Goal: Check status: Check status

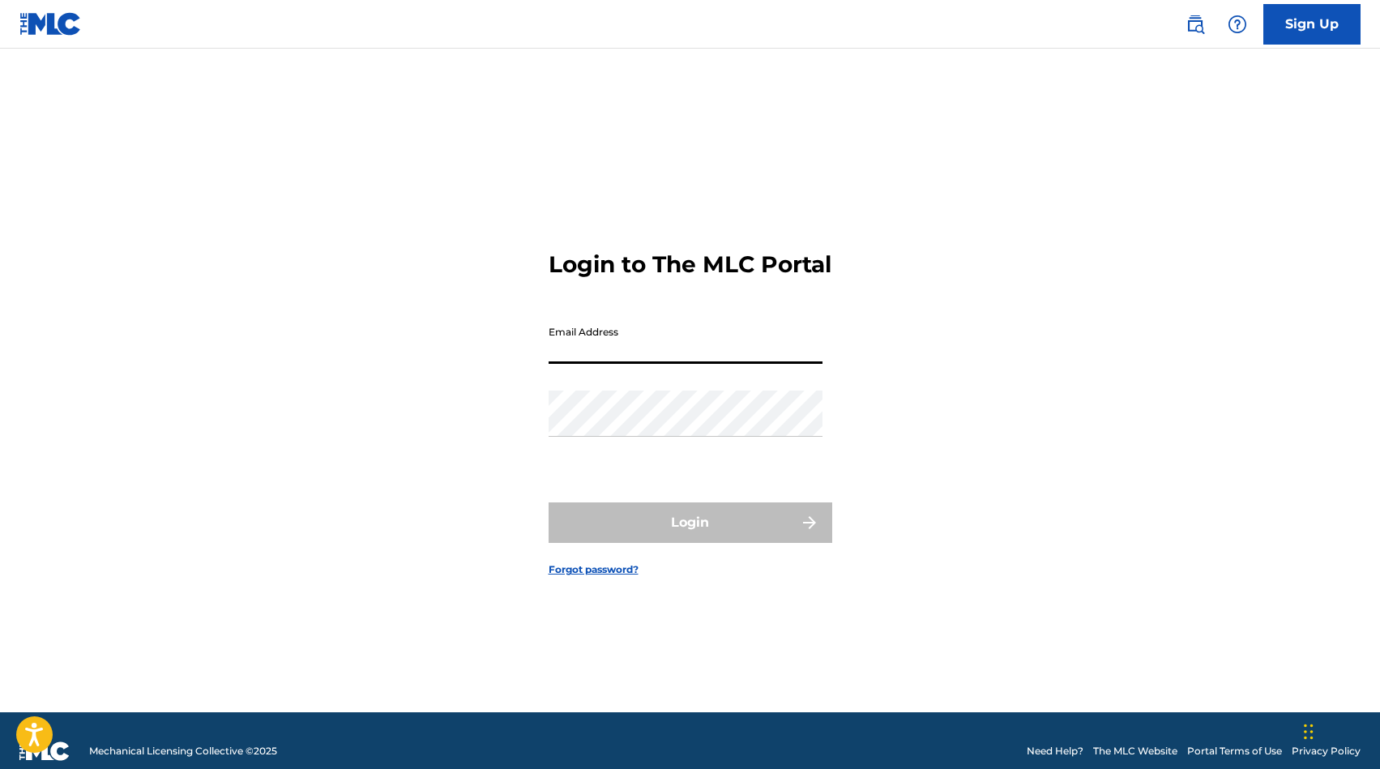
type input "[PERSON_NAME][EMAIL_ADDRESS][DOMAIN_NAME]"
click at [690, 537] on button "Login" at bounding box center [691, 522] width 284 height 41
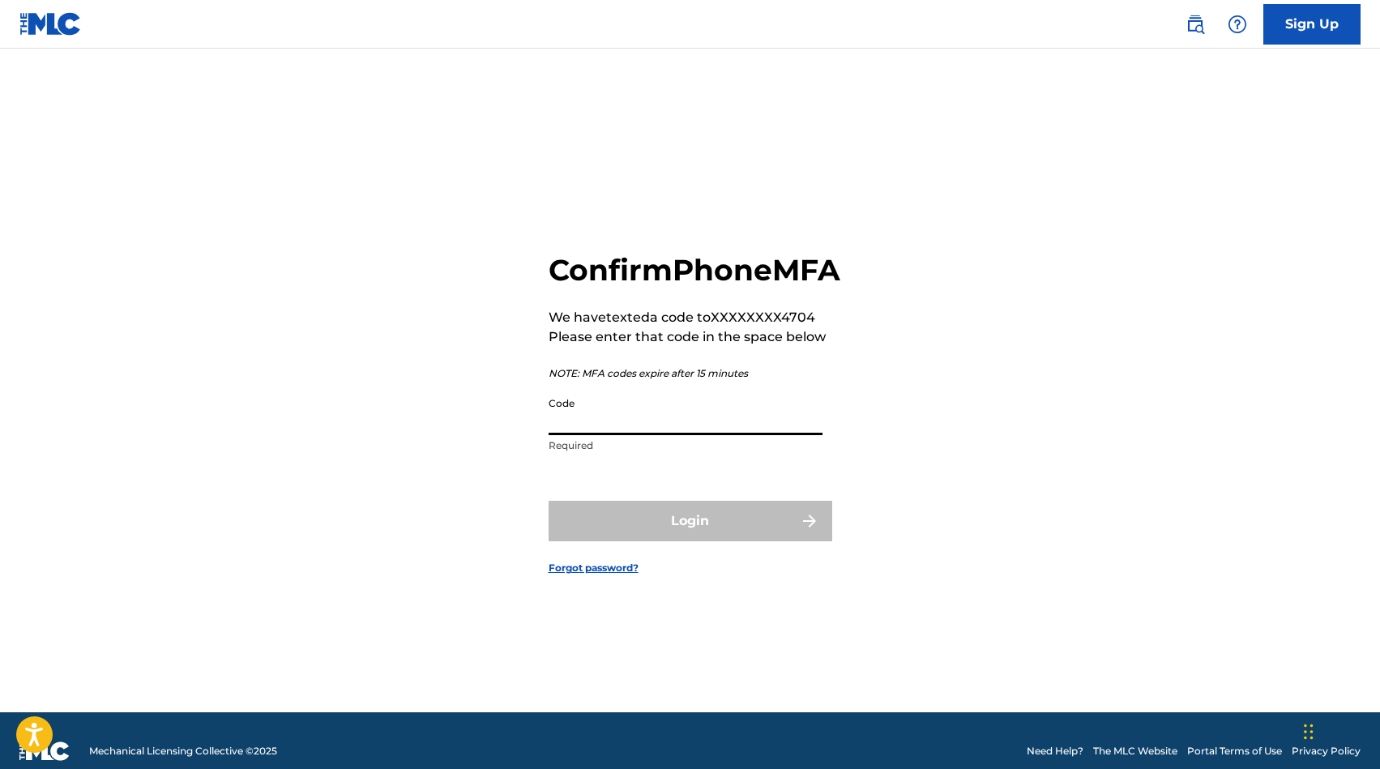
click at [697, 435] on input "Code" at bounding box center [686, 412] width 274 height 46
click at [617, 435] on input "Code" at bounding box center [686, 412] width 274 height 46
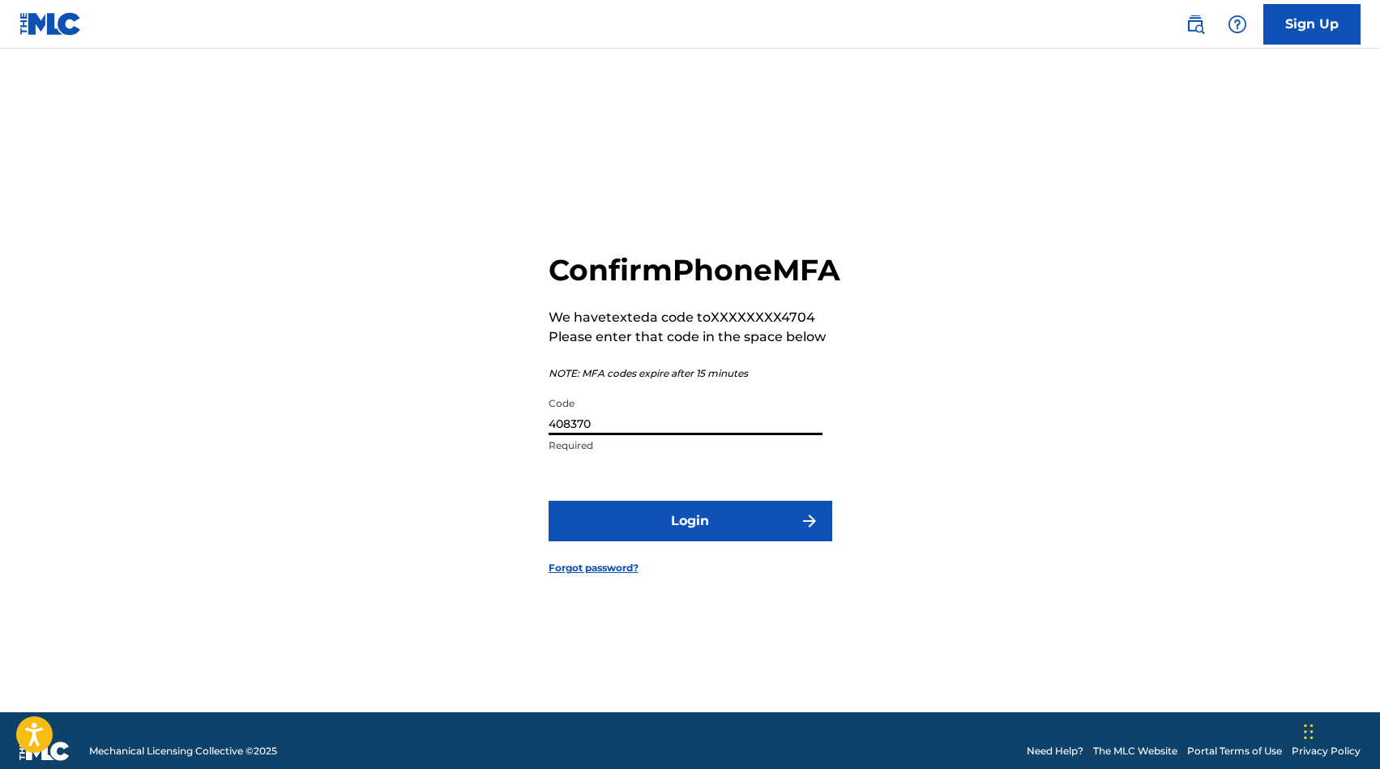
type input "408370"
click at [635, 532] on button "Login" at bounding box center [691, 521] width 284 height 41
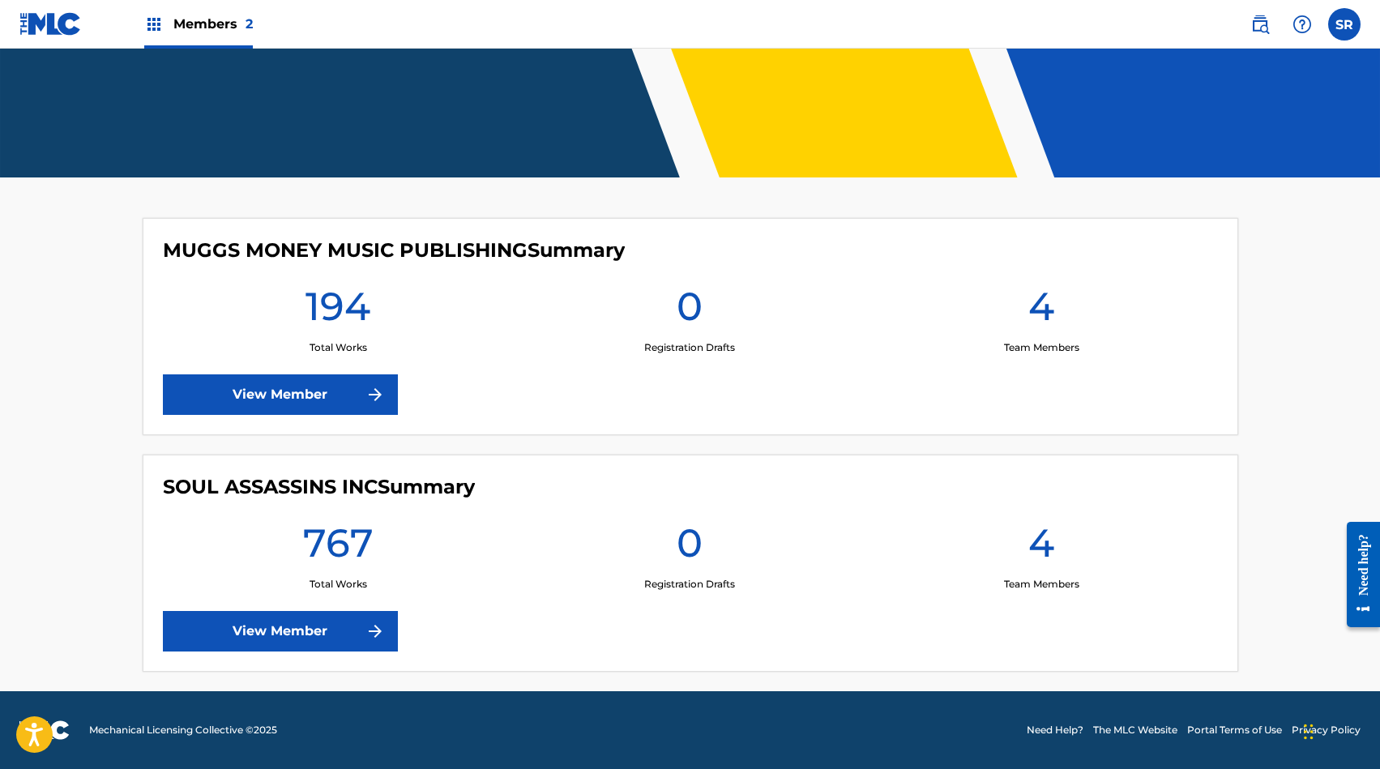
scroll to position [297, 0]
click at [319, 631] on link "View Member" at bounding box center [280, 631] width 235 height 41
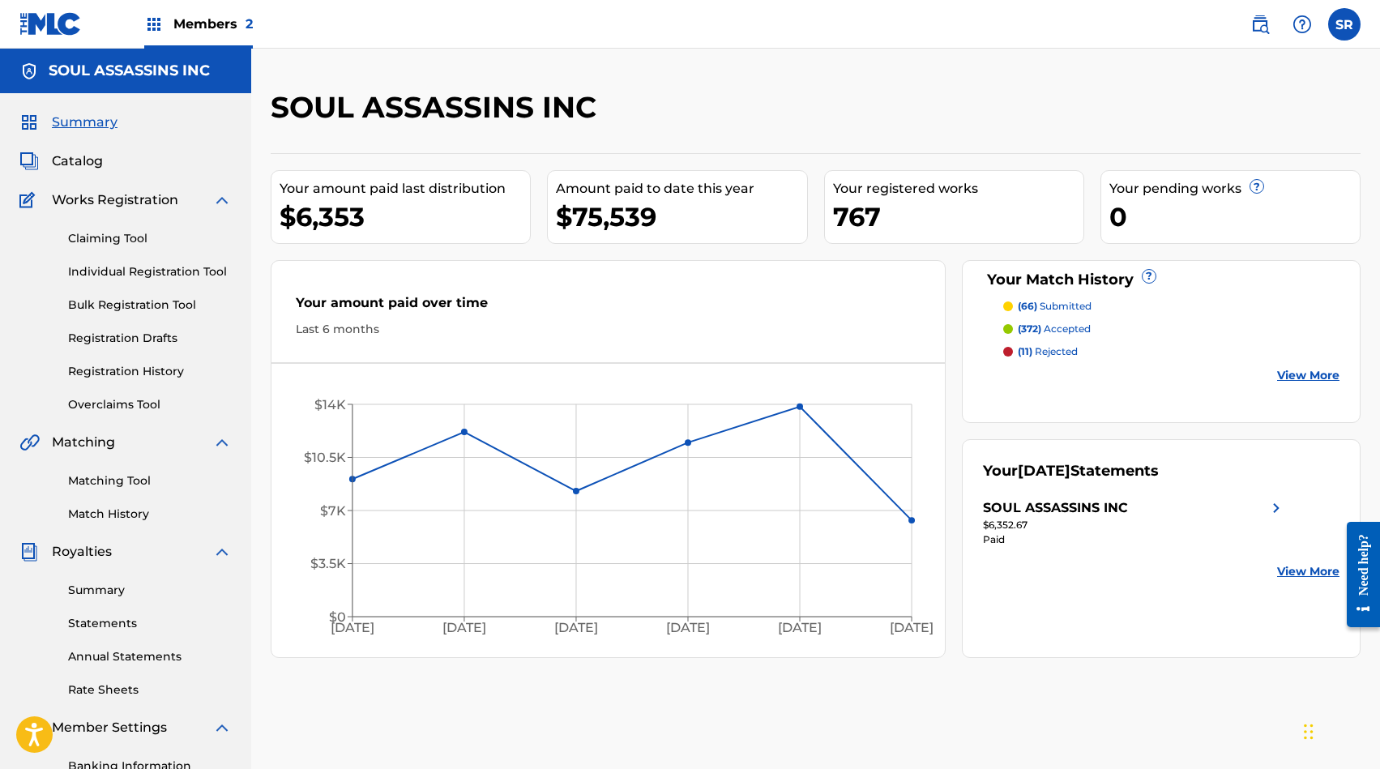
click at [114, 244] on link "Claiming Tool" at bounding box center [150, 238] width 164 height 17
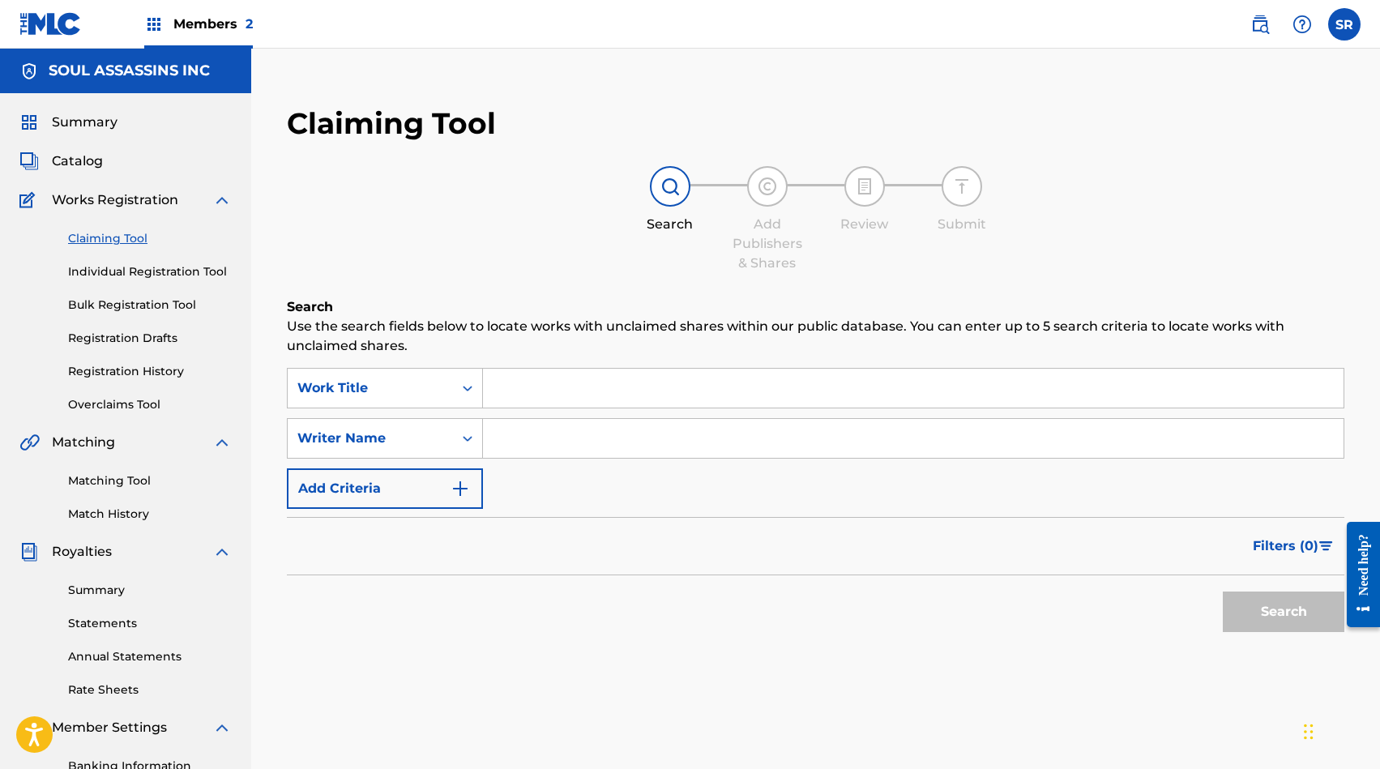
click at [511, 382] on input "Search Form" at bounding box center [913, 388] width 861 height 39
type input "spent casings"
click at [1284, 612] on button "Search" at bounding box center [1284, 612] width 122 height 41
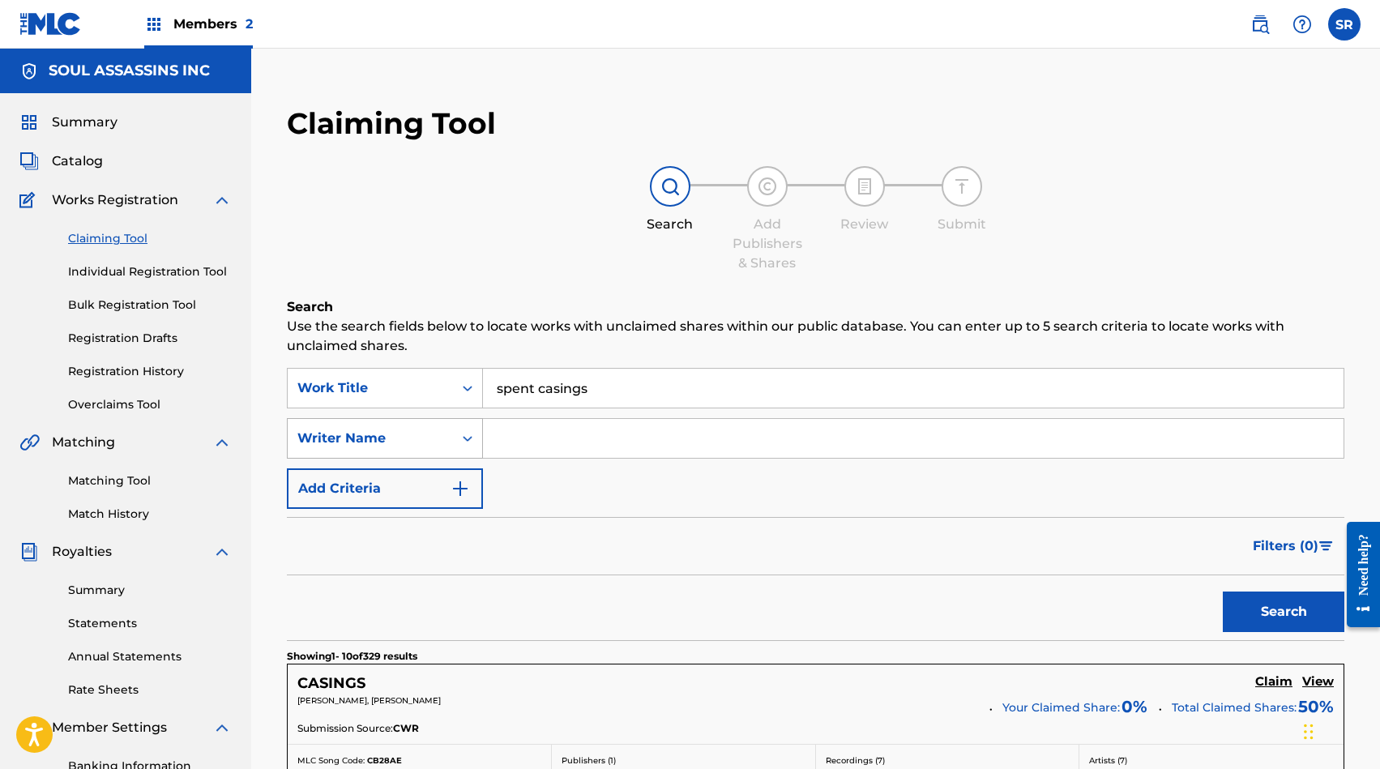
click at [464, 441] on icon "Search Form" at bounding box center [468, 438] width 16 height 16
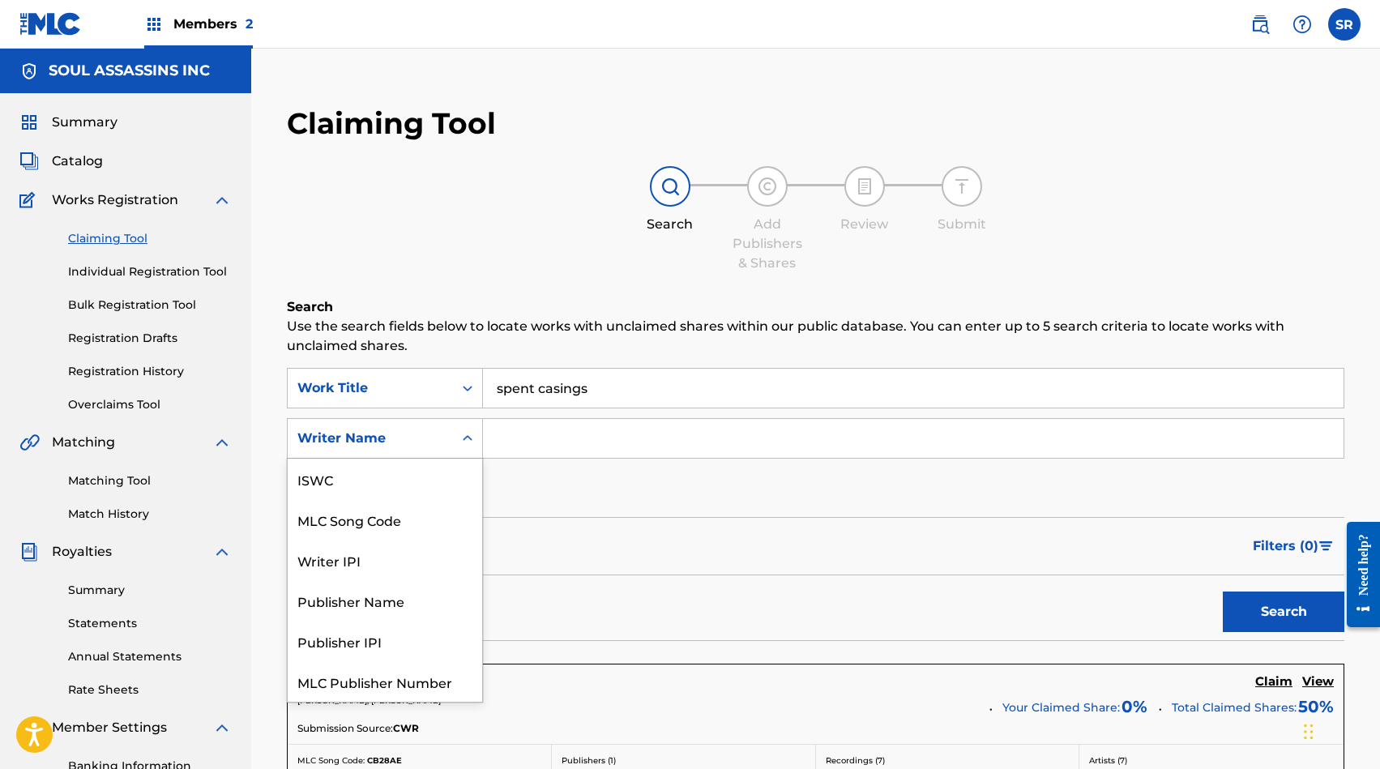
scroll to position [41, 0]
click at [505, 440] on input "Search Form" at bounding box center [913, 438] width 861 height 39
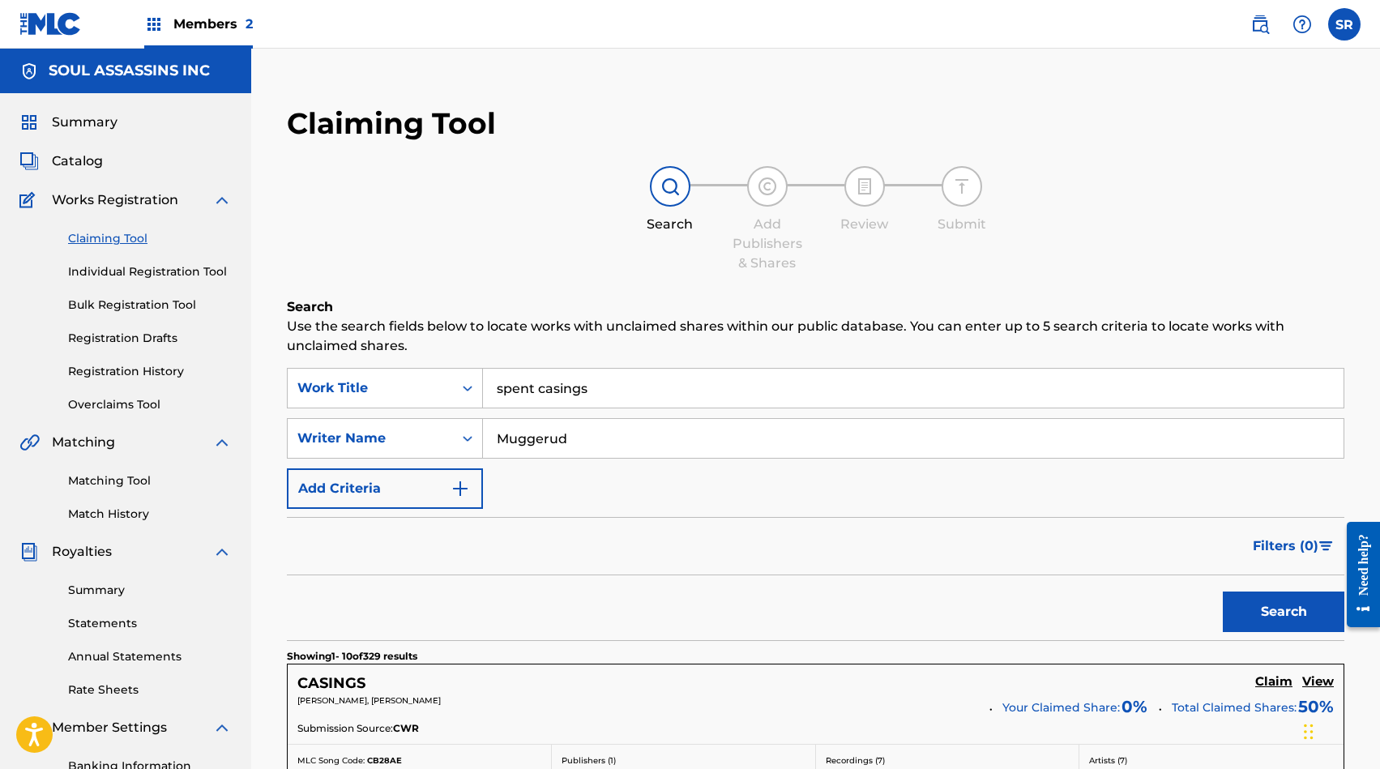
type input "Muggerud"
click at [1284, 612] on button "Search" at bounding box center [1284, 612] width 122 height 41
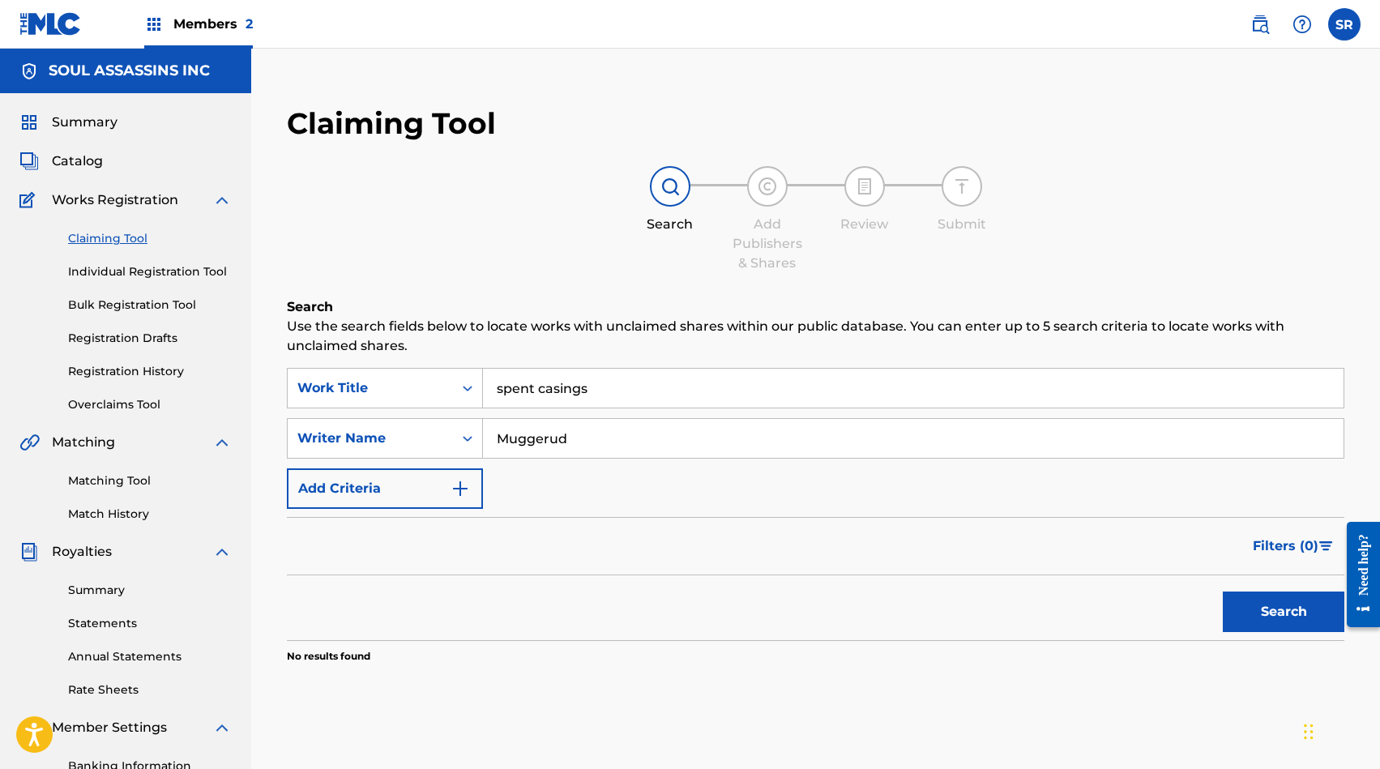
click at [612, 383] on input "spent casings" at bounding box center [913, 388] width 861 height 39
click at [502, 391] on input "spent casings" at bounding box center [913, 388] width 861 height 39
click at [547, 395] on input "Spent casings" at bounding box center [913, 388] width 861 height 39
click at [1284, 612] on button "Search" at bounding box center [1284, 612] width 122 height 41
click at [589, 443] on input "Muggerud" at bounding box center [913, 438] width 861 height 39
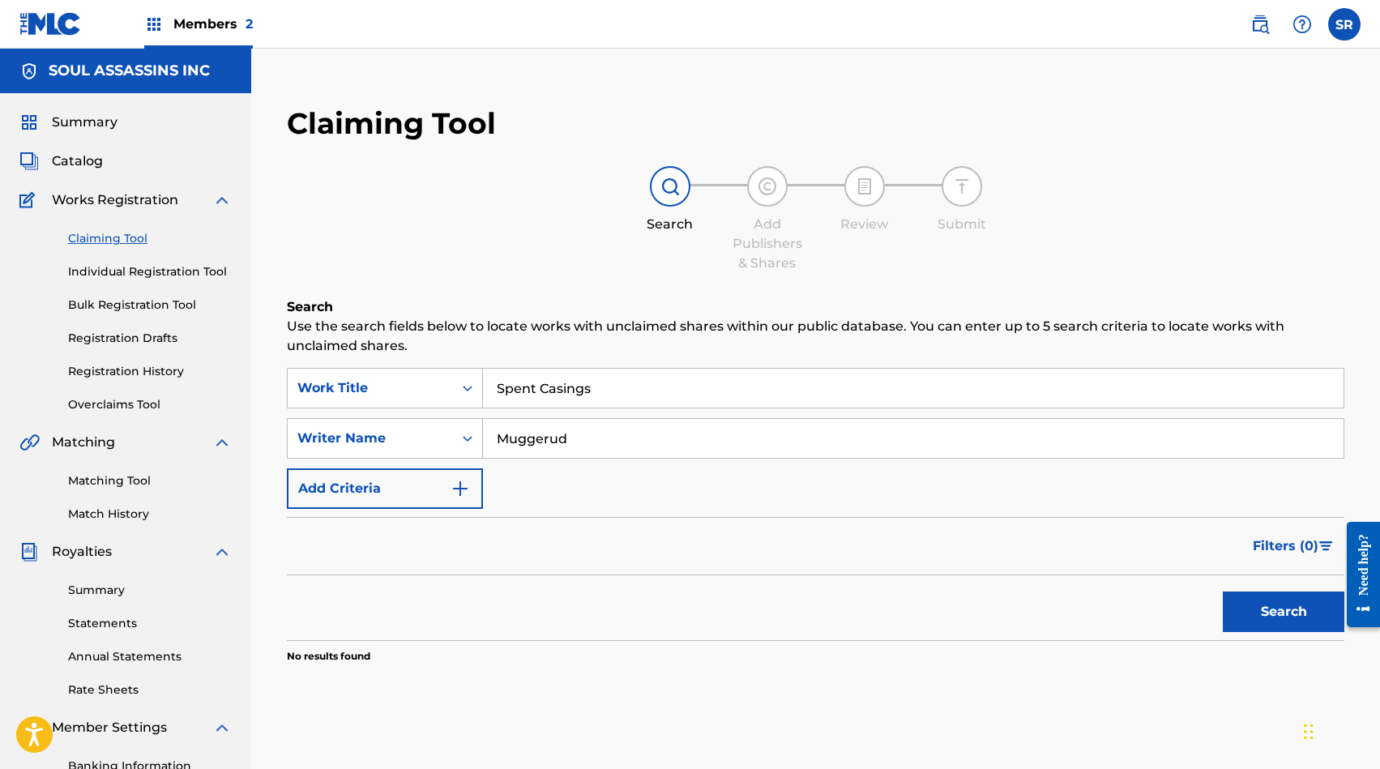
click at [605, 389] on input "Spent Casings" at bounding box center [913, 388] width 861 height 39
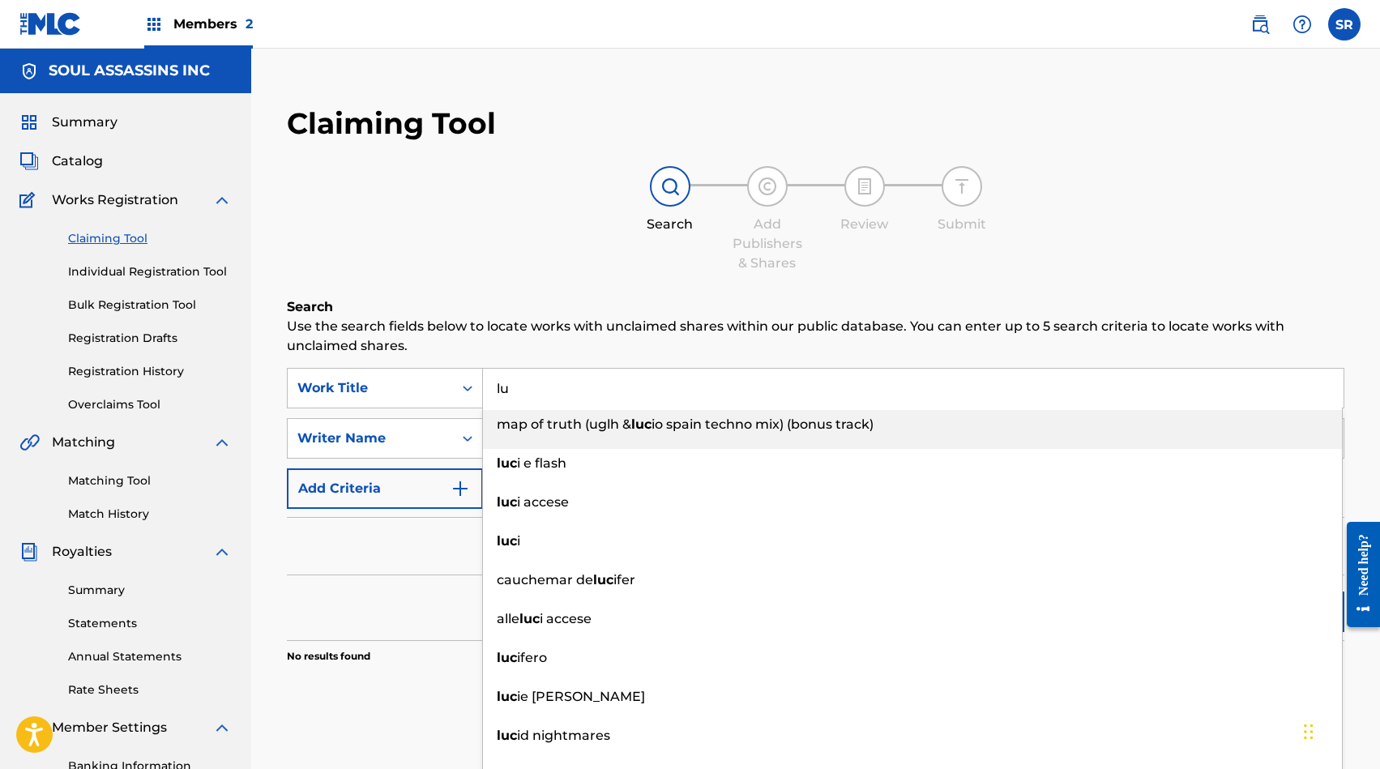
type input "l"
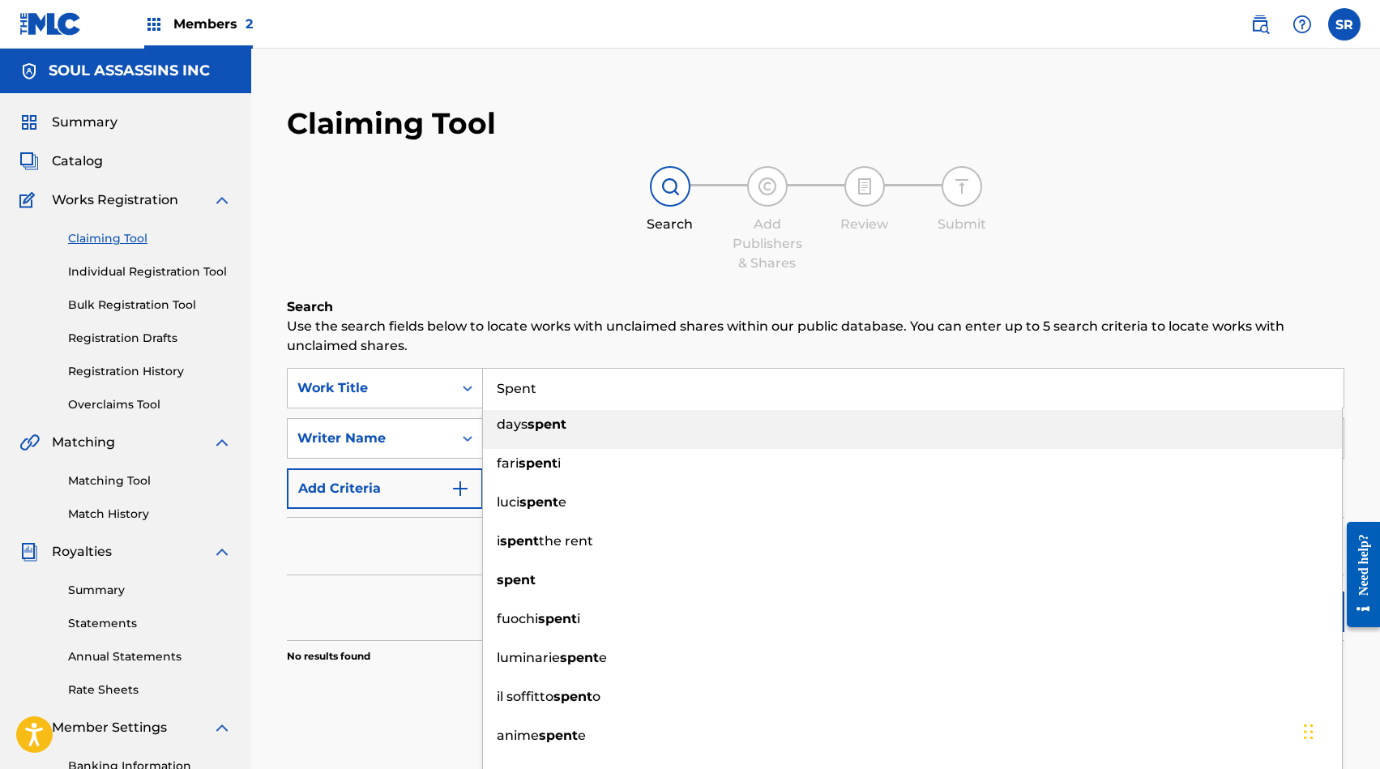
type input "Spent"
click at [911, 310] on h6 "Search" at bounding box center [816, 306] width 1058 height 19
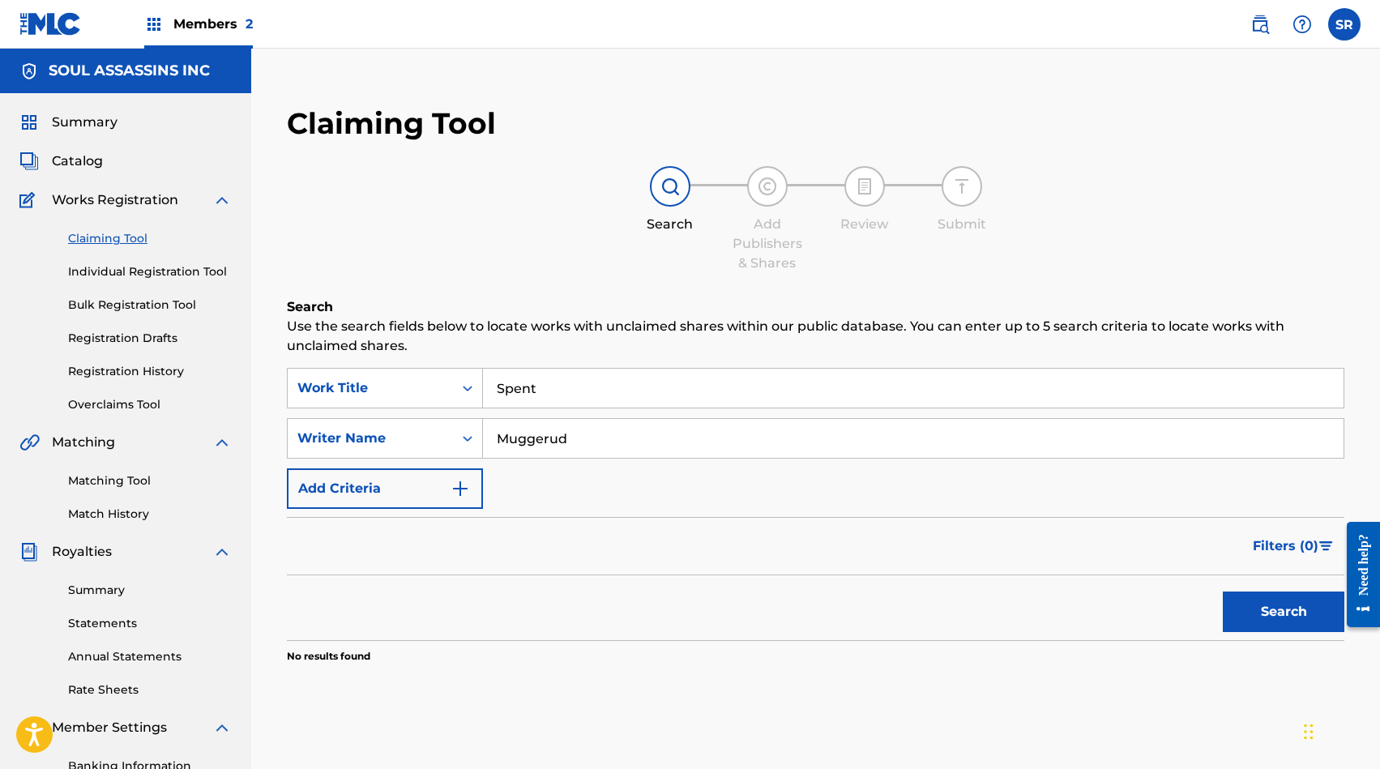
click at [1289, 617] on button "Search" at bounding box center [1284, 612] width 122 height 41
click at [425, 428] on div "Writer Name" at bounding box center [370, 438] width 165 height 31
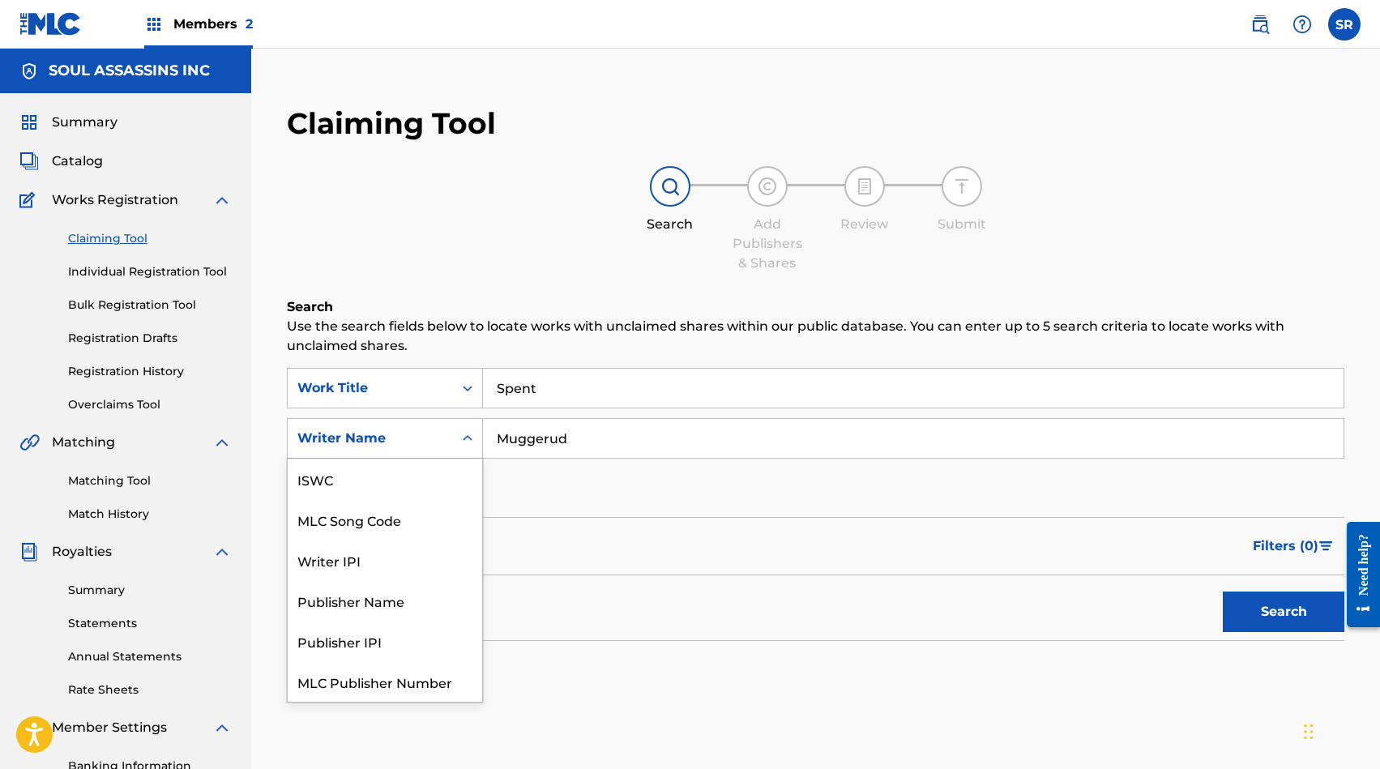
scroll to position [41, 0]
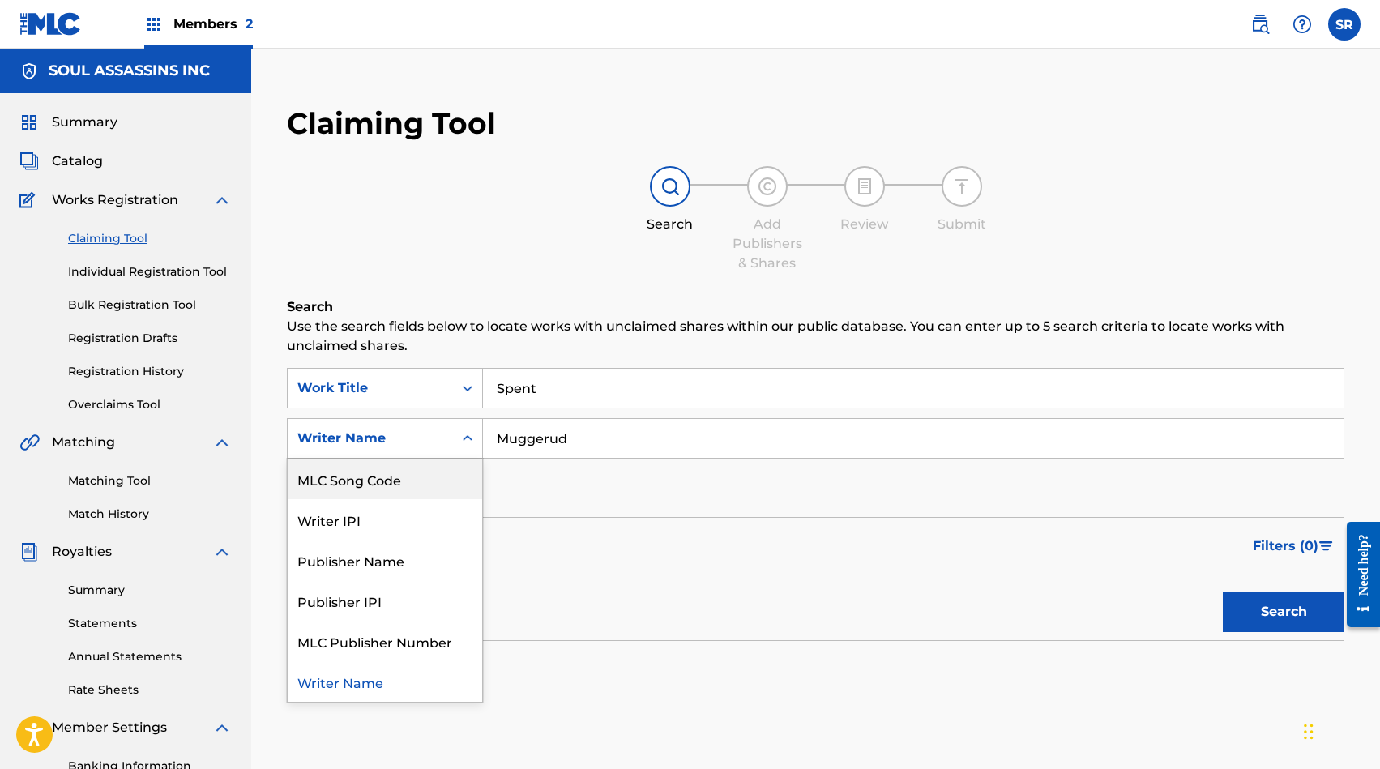
click at [413, 477] on div "MLC Song Code" at bounding box center [385, 479] width 195 height 41
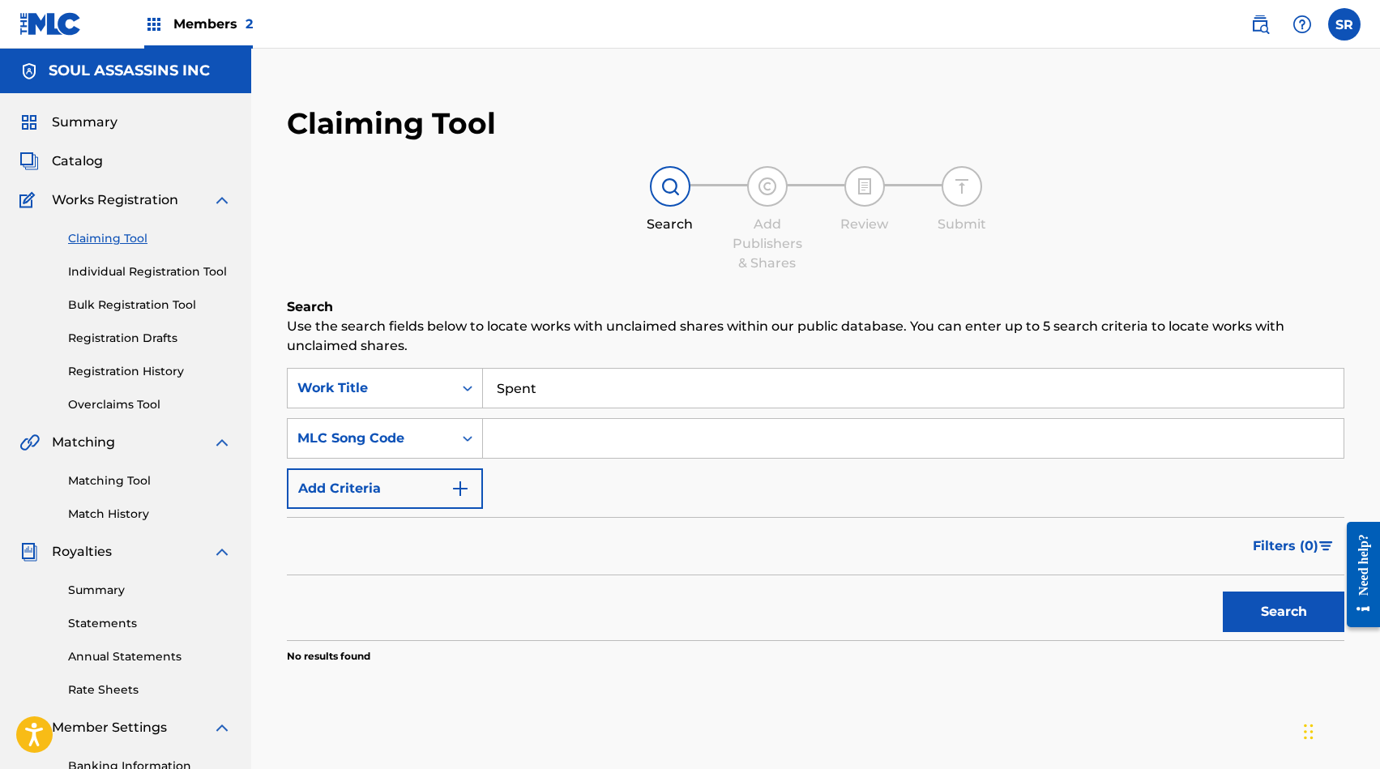
click at [541, 436] on input "Search Form" at bounding box center [913, 438] width 861 height 39
click at [1284, 612] on button "Search" at bounding box center [1284, 612] width 122 height 41
click at [541, 438] on input "SH3K05" at bounding box center [913, 438] width 861 height 39
type input "SH3KO5"
click at [1277, 613] on button "Search" at bounding box center [1284, 612] width 122 height 41
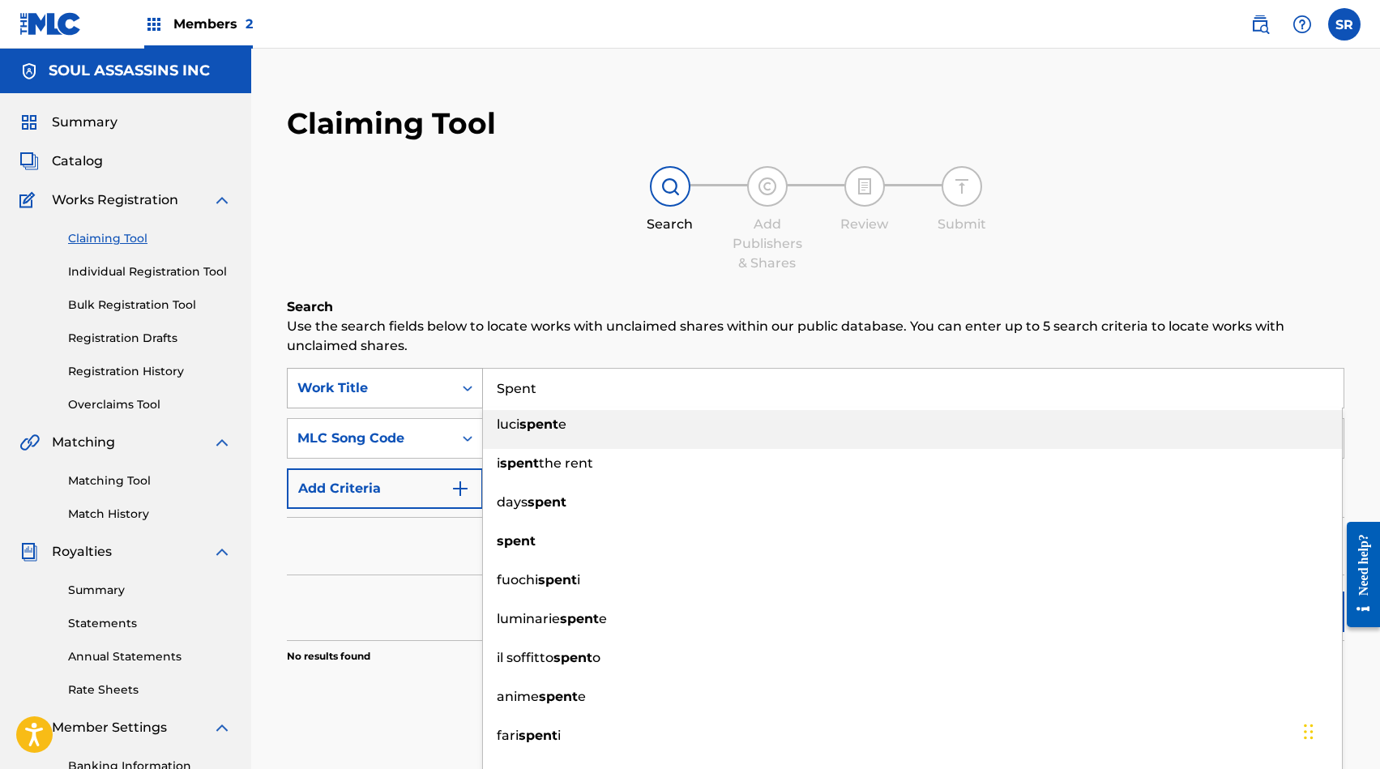
drag, startPoint x: 604, startPoint y: 398, endPoint x: 383, endPoint y: 371, distance: 222.1
click at [383, 373] on div "SearchWithCriteriaee4d2282-129b-4110-8ddd-7b02d922a265 Work Title Spent luci sp…" at bounding box center [816, 388] width 1058 height 41
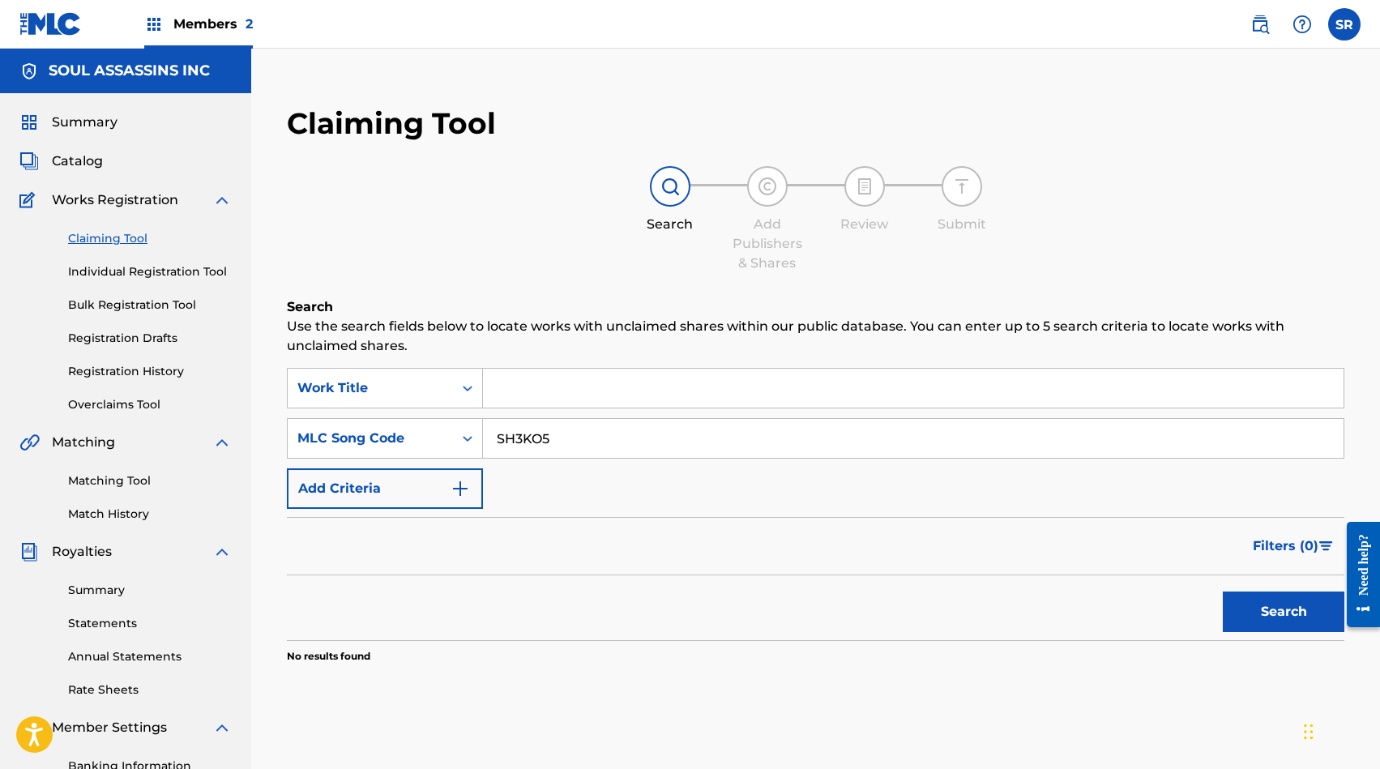
click at [1275, 612] on button "Search" at bounding box center [1284, 612] width 122 height 41
click at [84, 154] on span "Catalog" at bounding box center [77, 161] width 51 height 19
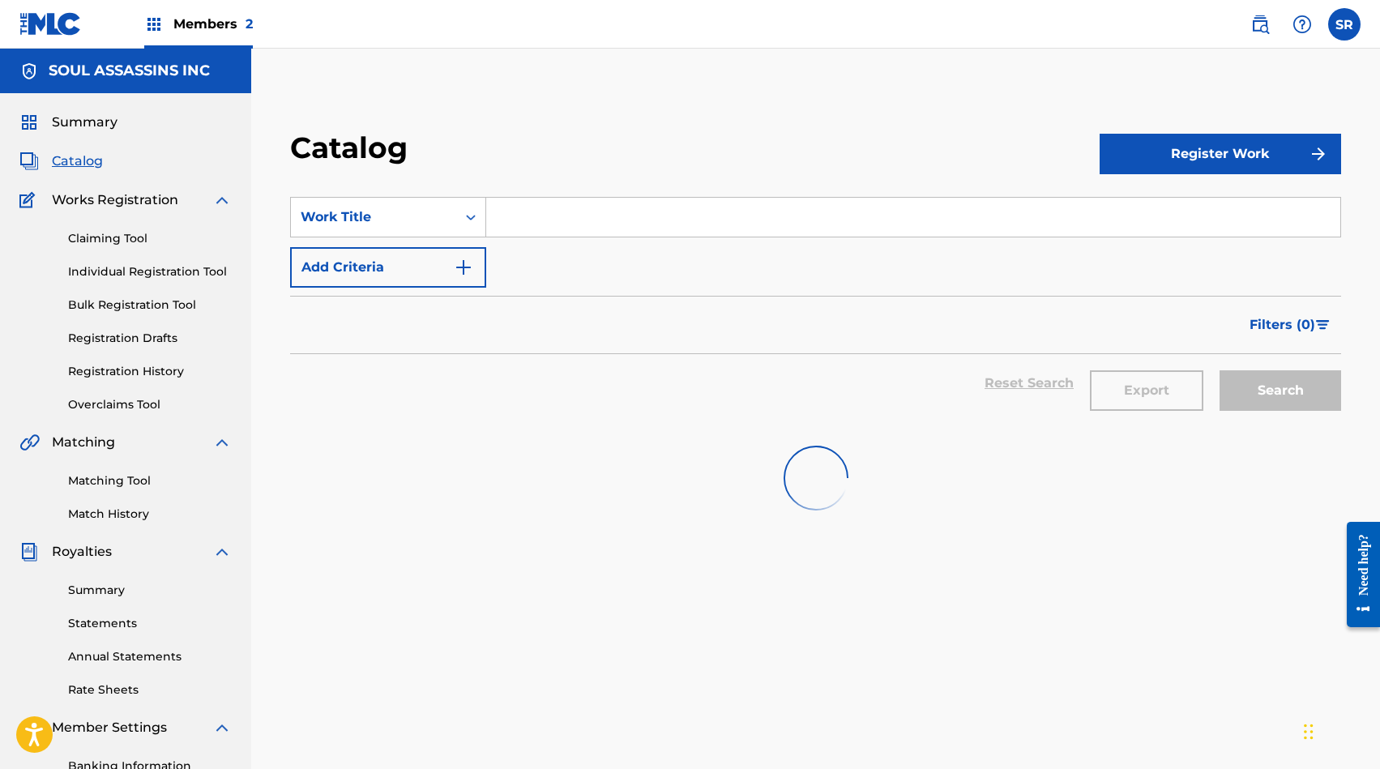
click at [530, 215] on input "Search Form" at bounding box center [913, 217] width 854 height 39
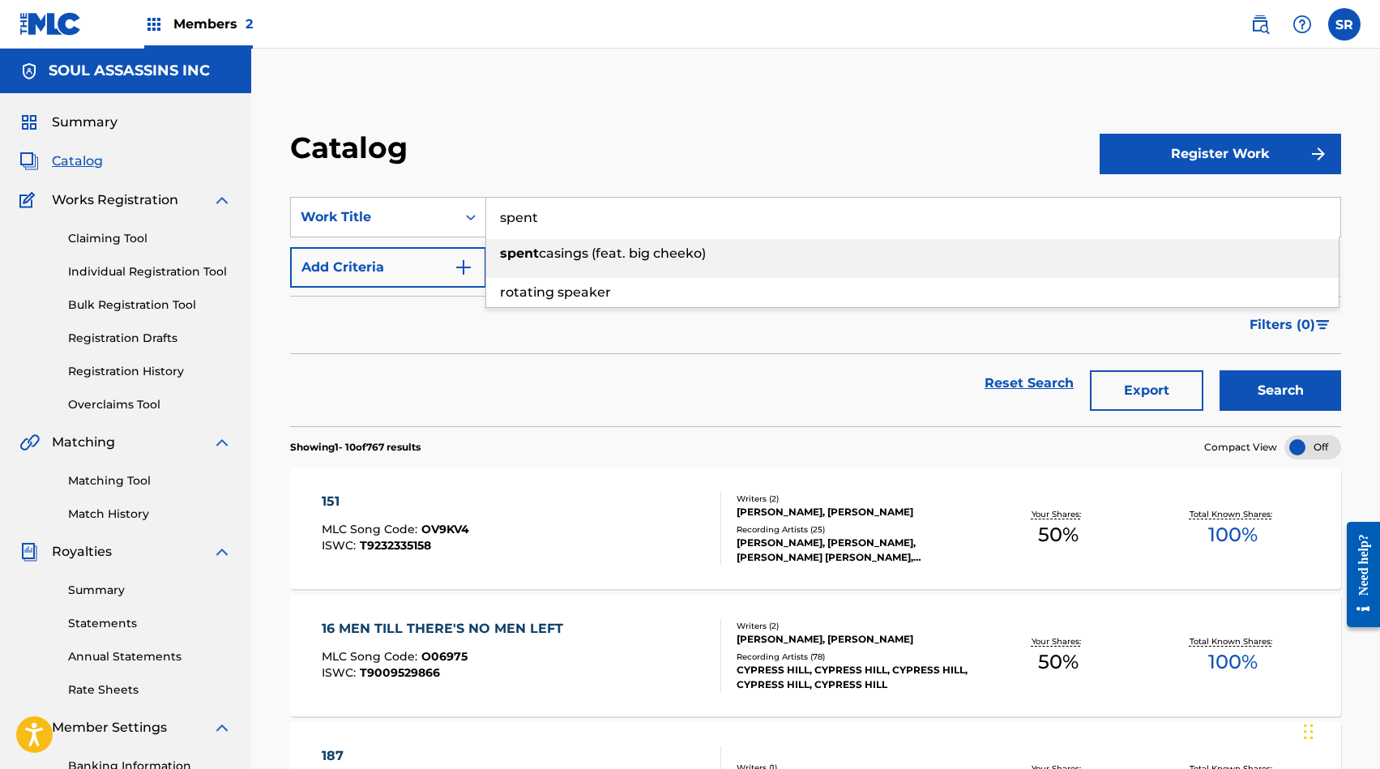
type input "spent casings (feat. big cheeko)"
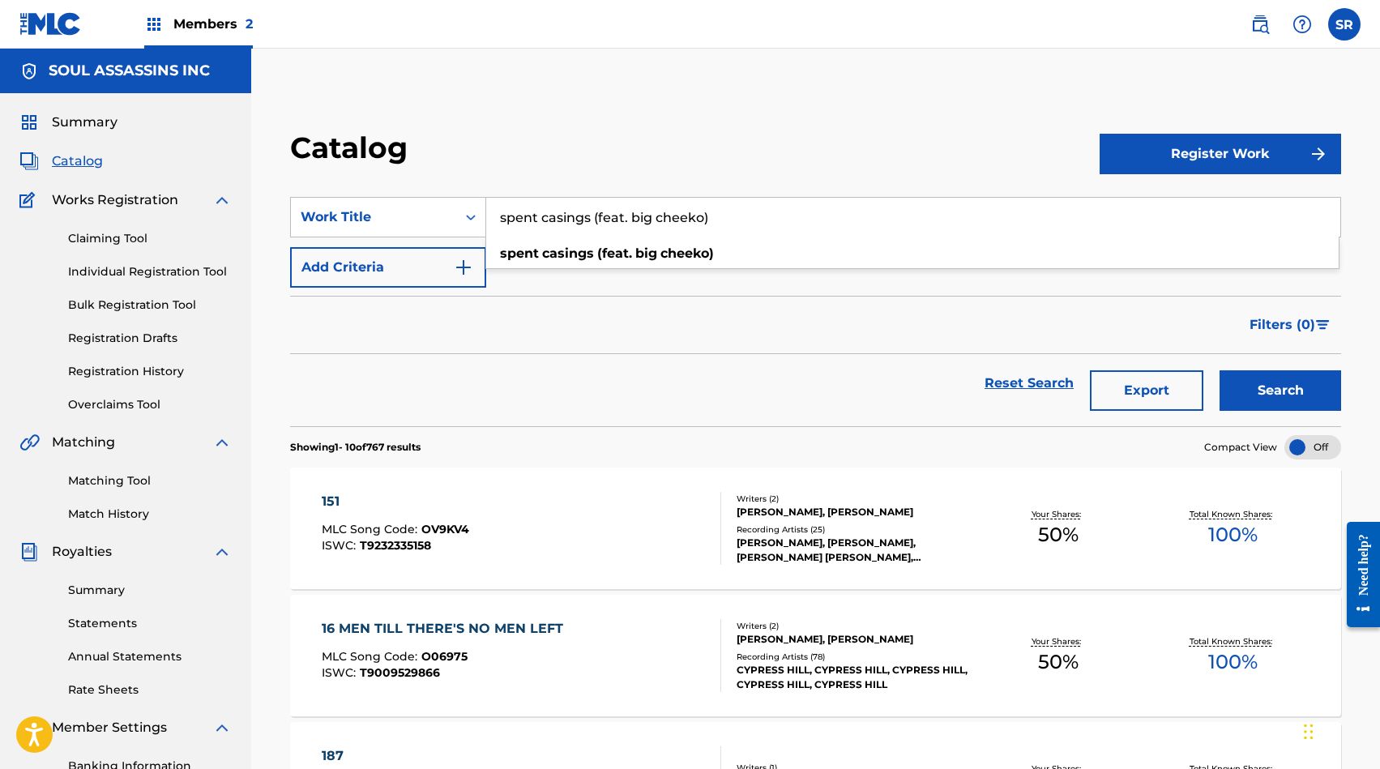
click at [645, 218] on input "spent casings (feat. big cheeko)" at bounding box center [913, 217] width 854 height 39
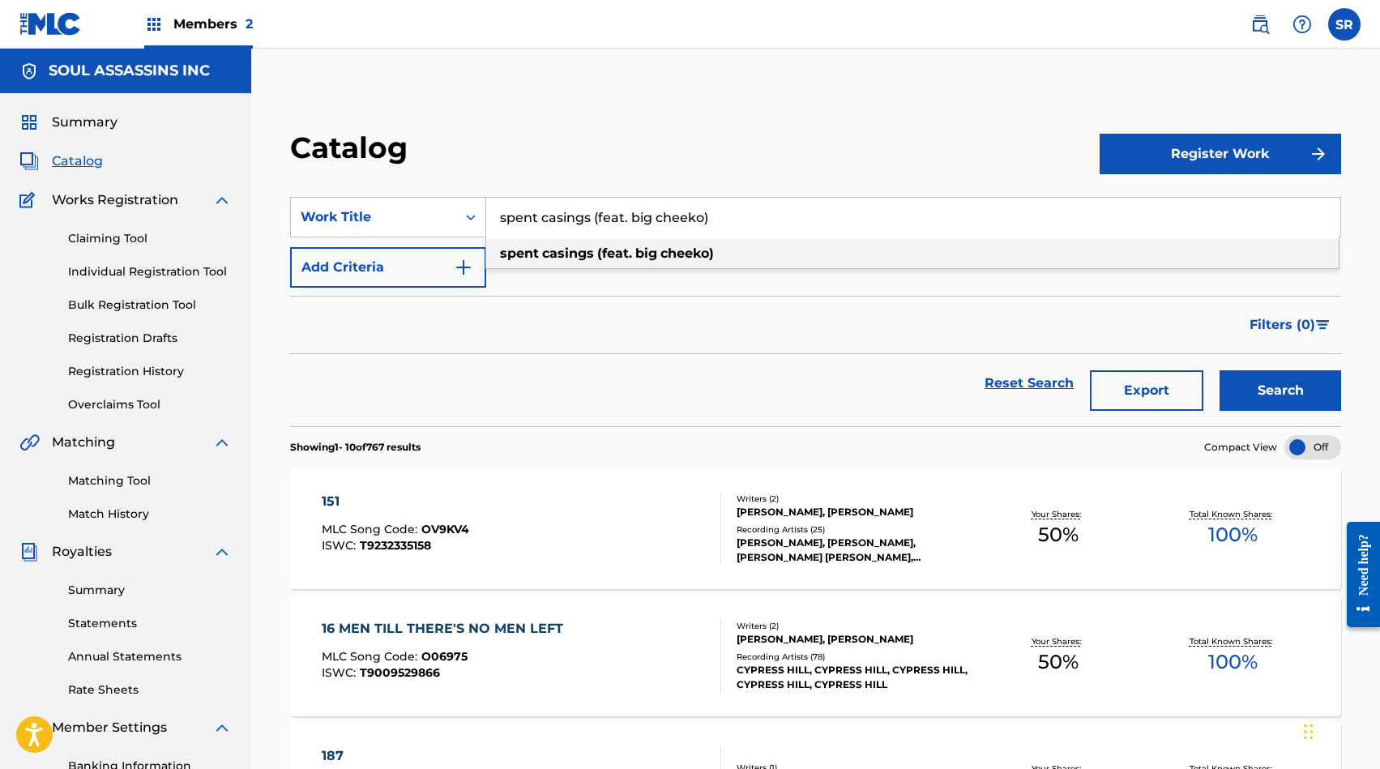
click at [684, 256] on strong "cheeko)" at bounding box center [687, 253] width 53 height 15
click at [1285, 382] on button "Search" at bounding box center [1281, 390] width 122 height 41
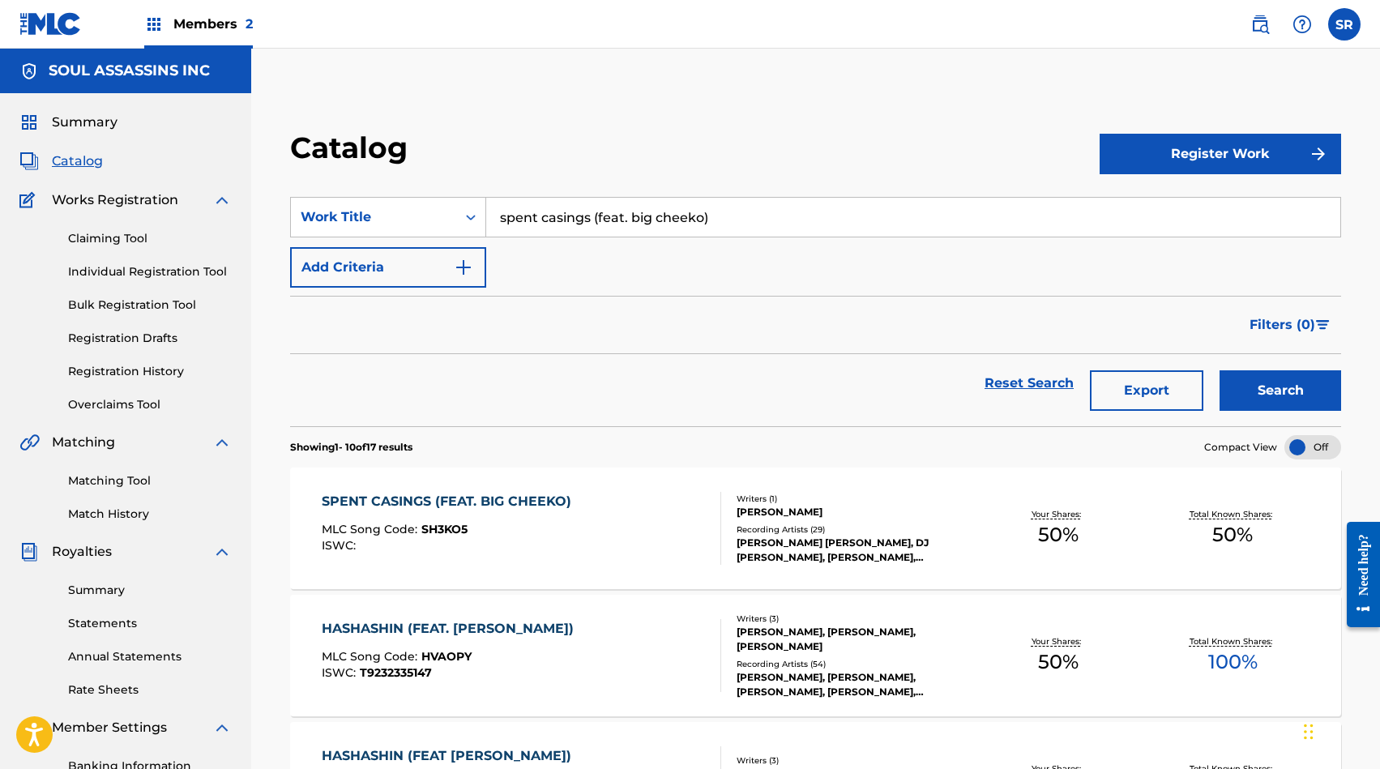
click at [776, 522] on div "Writers ( 1 ) [PERSON_NAME] Recording Artists ( 29 ) [PERSON_NAME] [PERSON_NAME…" at bounding box center [846, 529] width 250 height 72
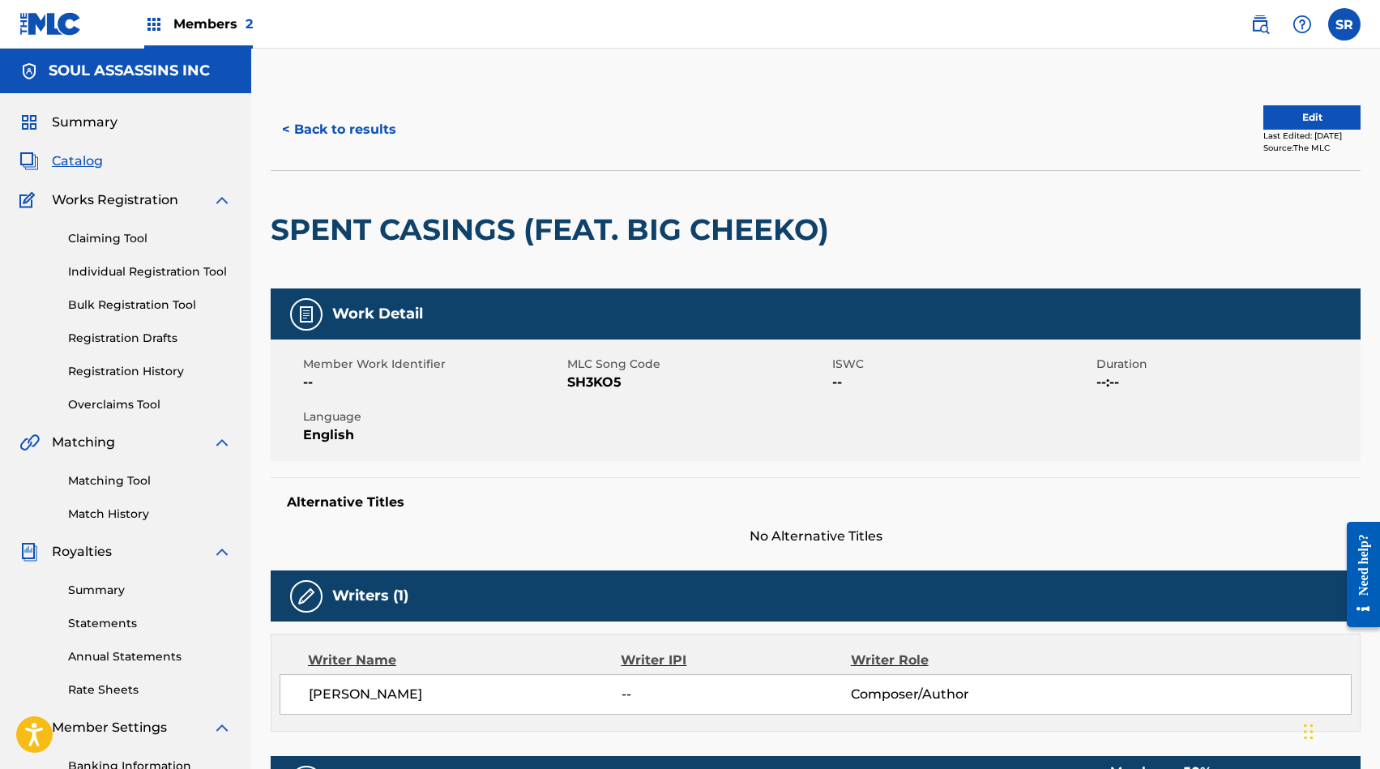
click at [1285, 119] on button "Edit" at bounding box center [1311, 117] width 97 height 24
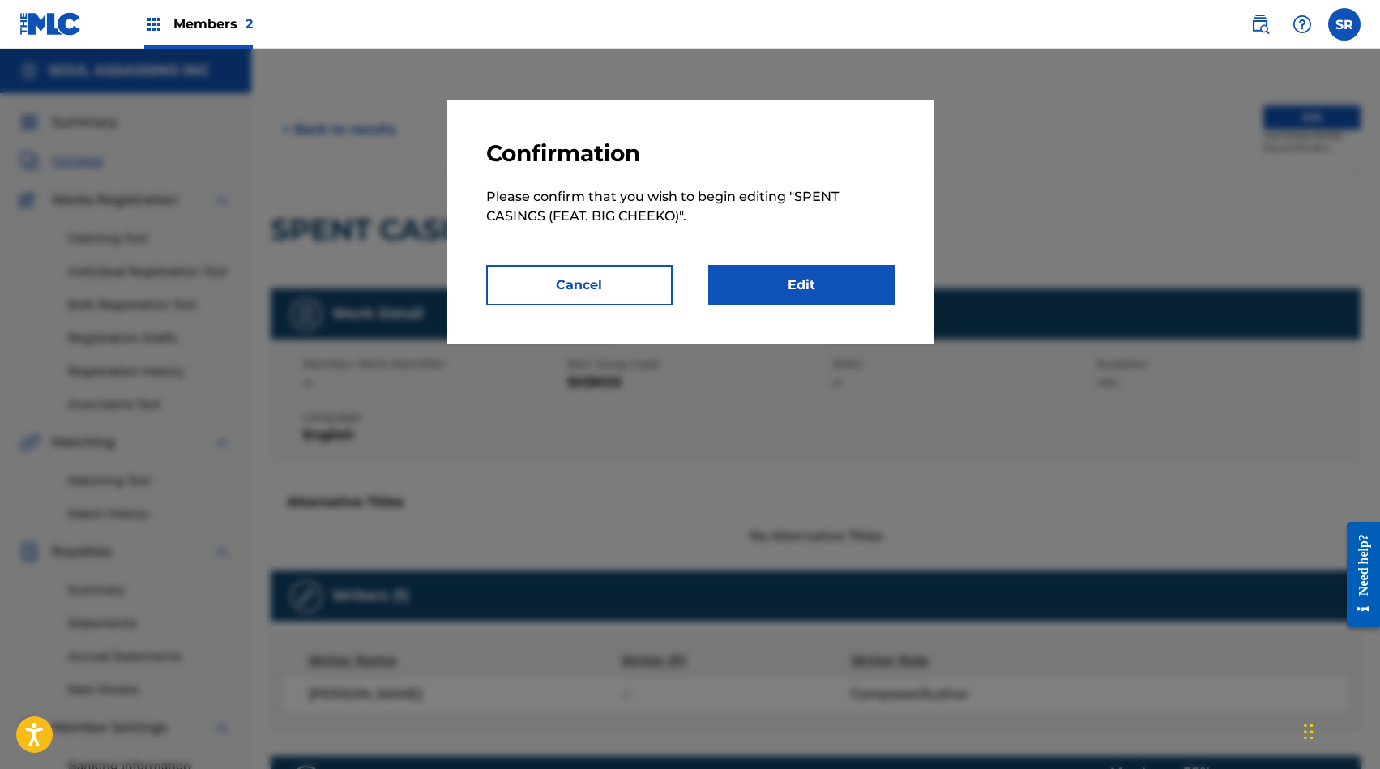
click at [808, 294] on link "Edit" at bounding box center [801, 285] width 186 height 41
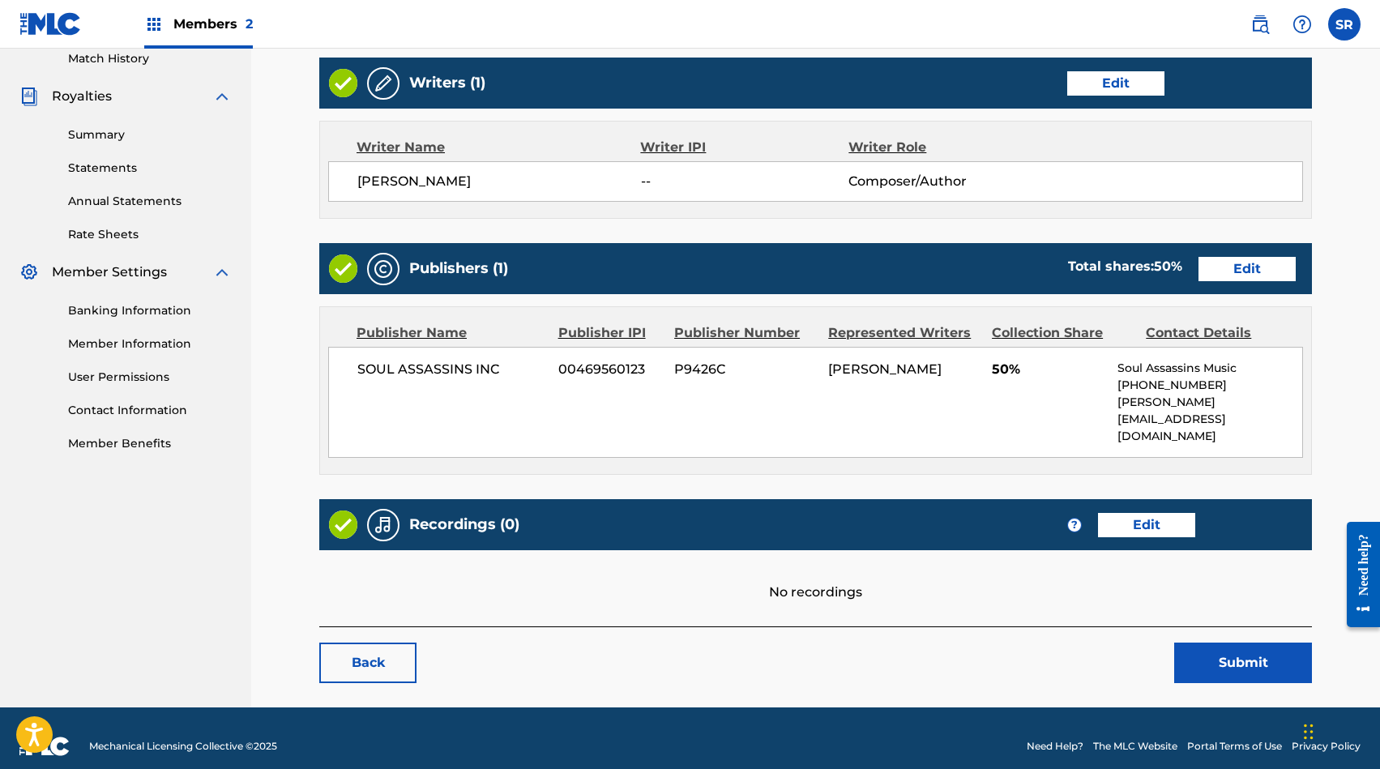
scroll to position [455, 0]
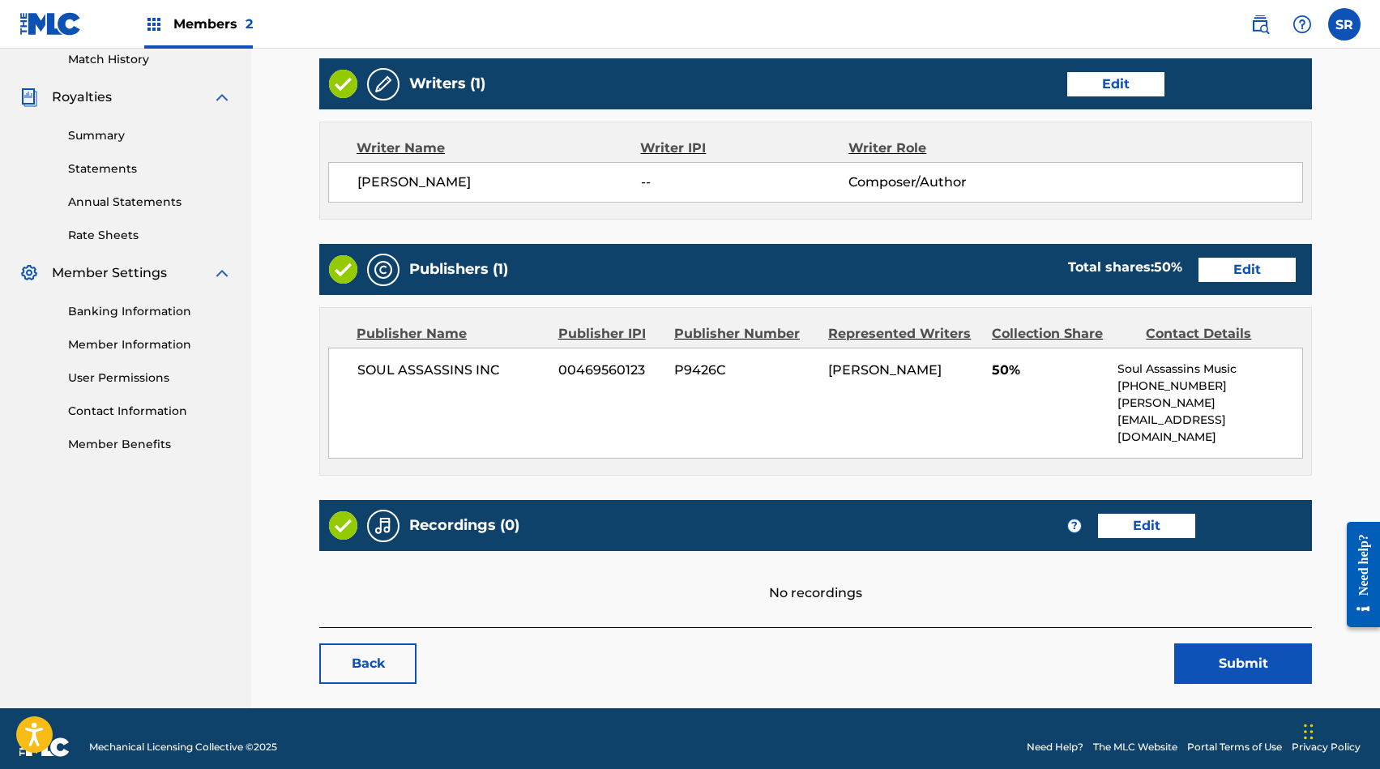
click at [1225, 275] on link "Edit" at bounding box center [1247, 270] width 97 height 24
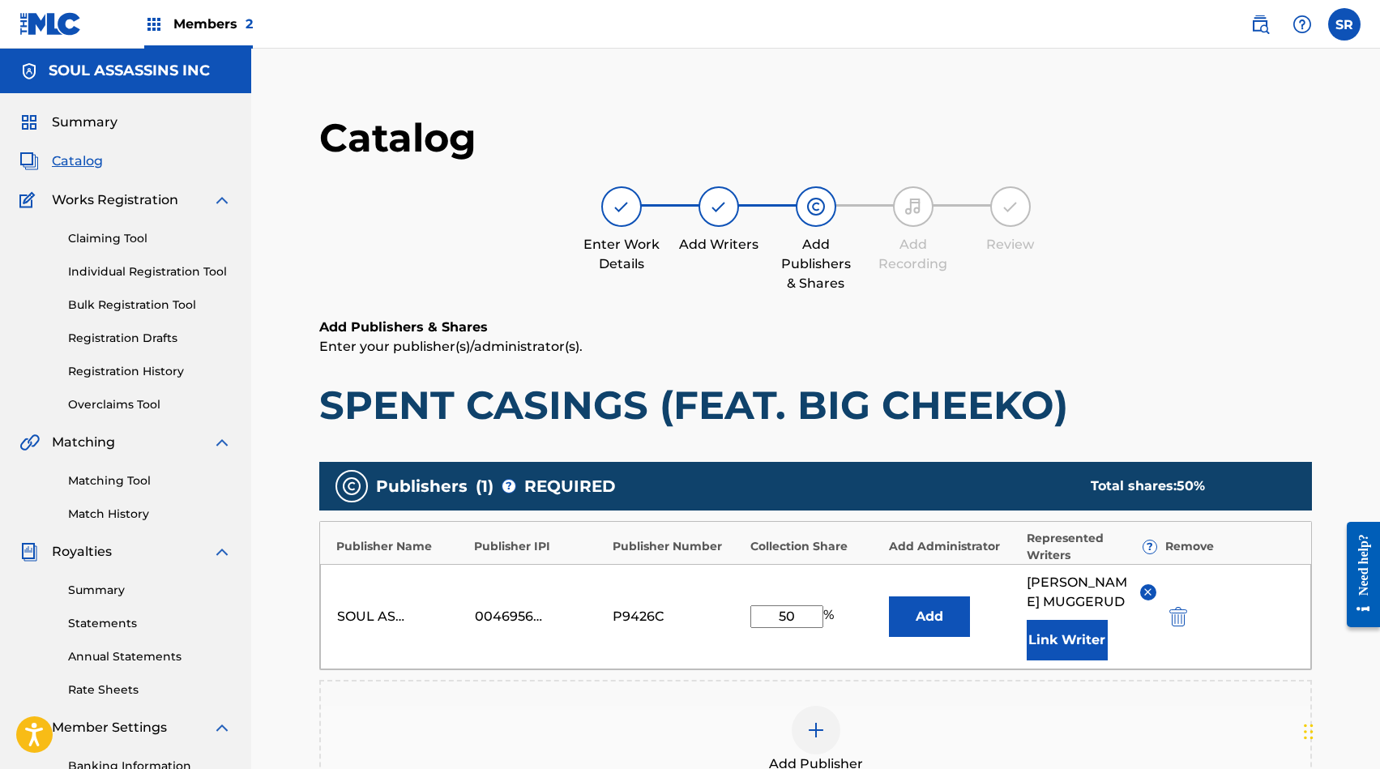
click at [799, 613] on input "50" at bounding box center [786, 616] width 73 height 23
type input "5"
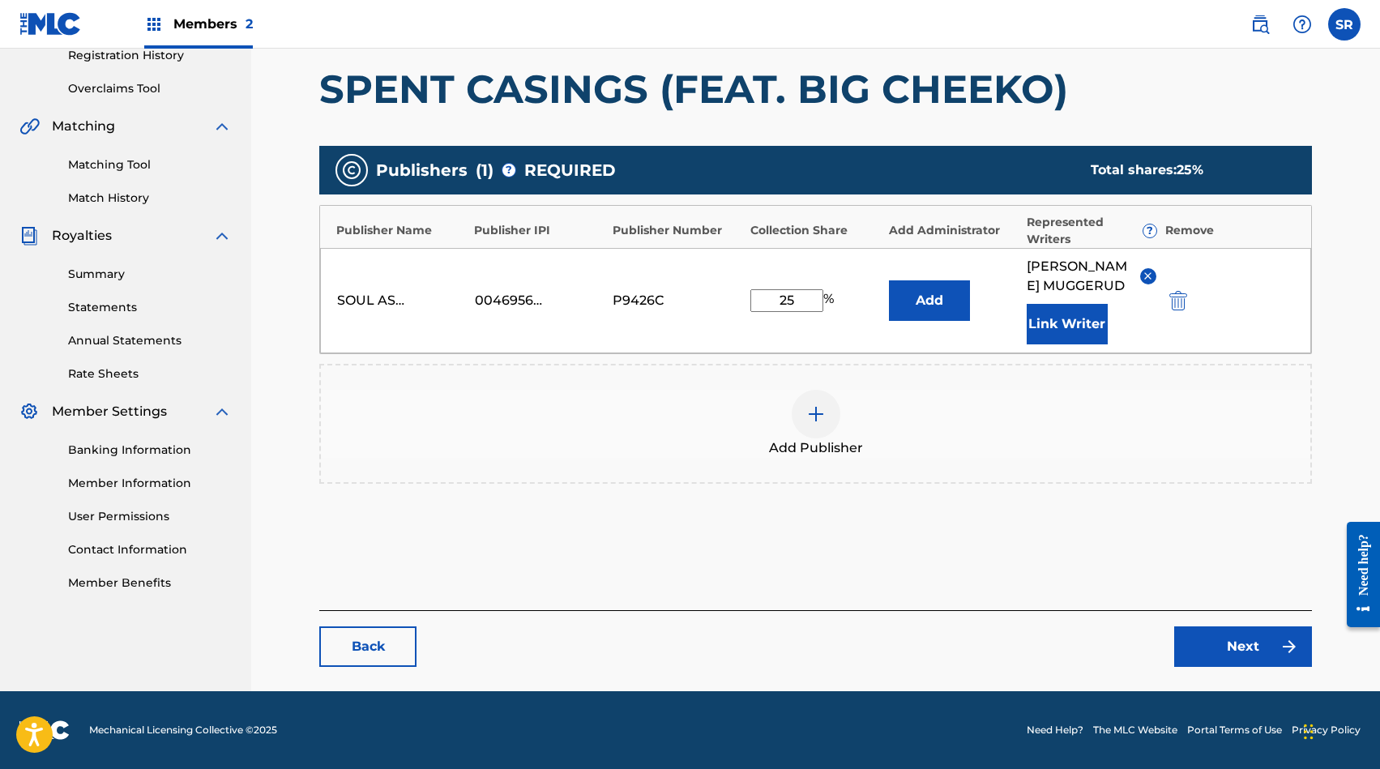
scroll to position [316, 0]
type input "25"
click at [919, 344] on div "SOUL ASSASSINS INC 00469560123 P9426C 25 % Add [PERSON_NAME] Link Writer" at bounding box center [815, 300] width 991 height 105
click at [1247, 652] on link "Next" at bounding box center [1243, 646] width 138 height 41
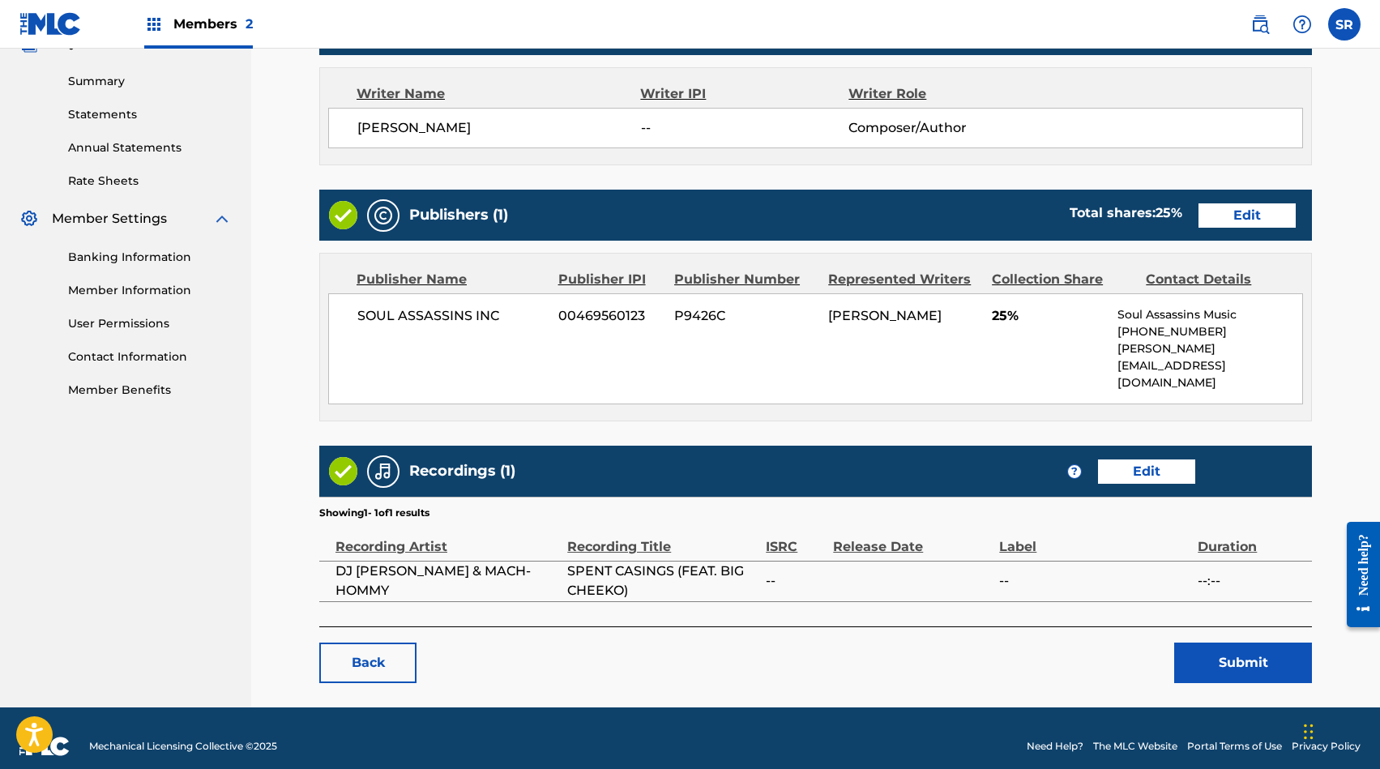
scroll to position [508, 0]
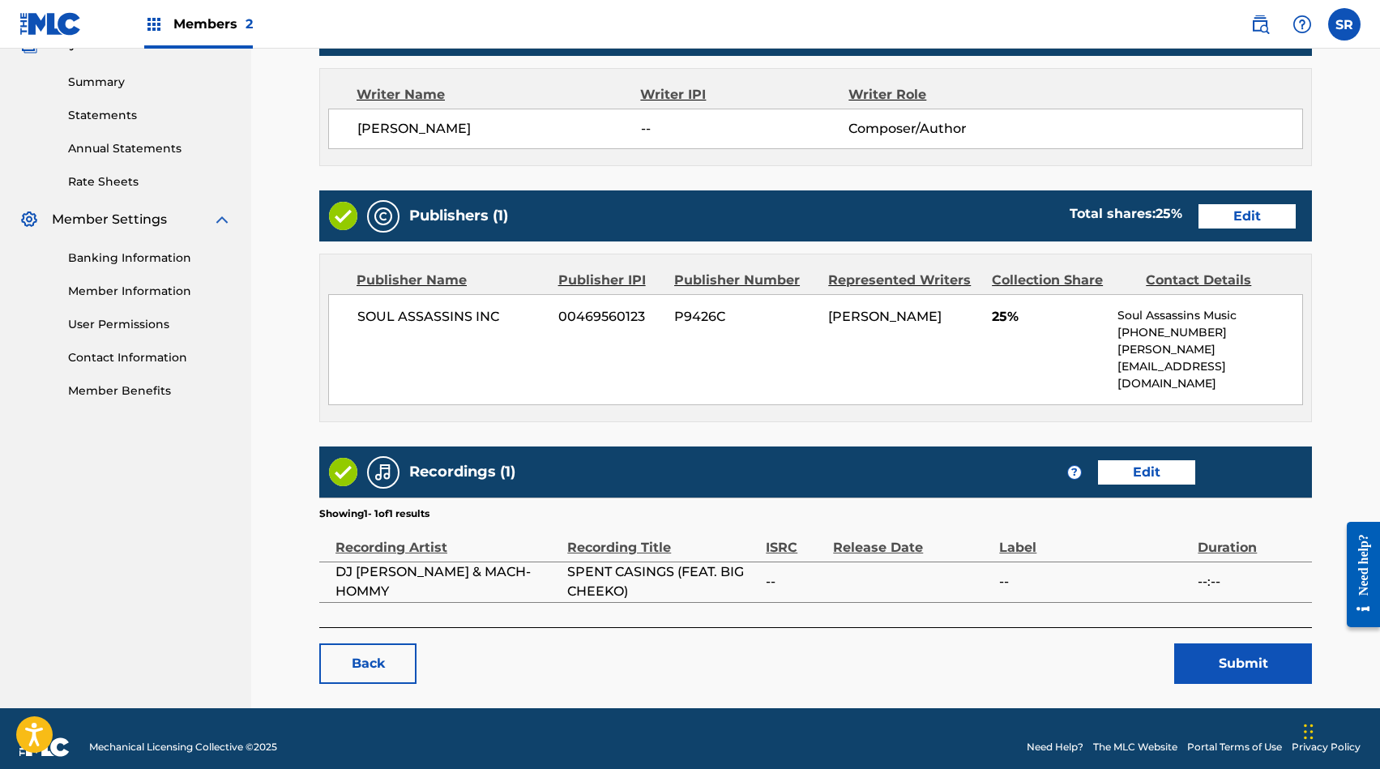
click at [1249, 654] on button "Submit" at bounding box center [1243, 663] width 138 height 41
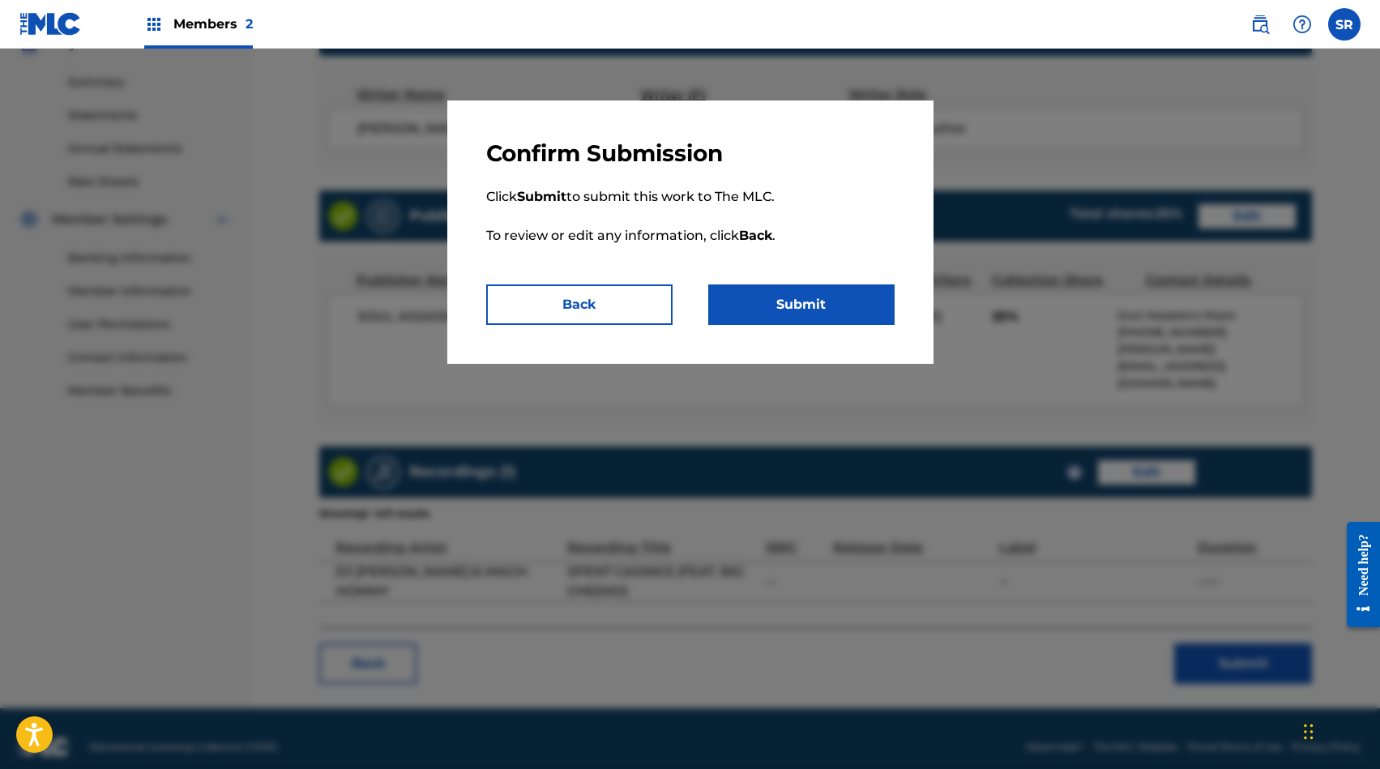
click at [832, 308] on button "Submit" at bounding box center [801, 304] width 186 height 41
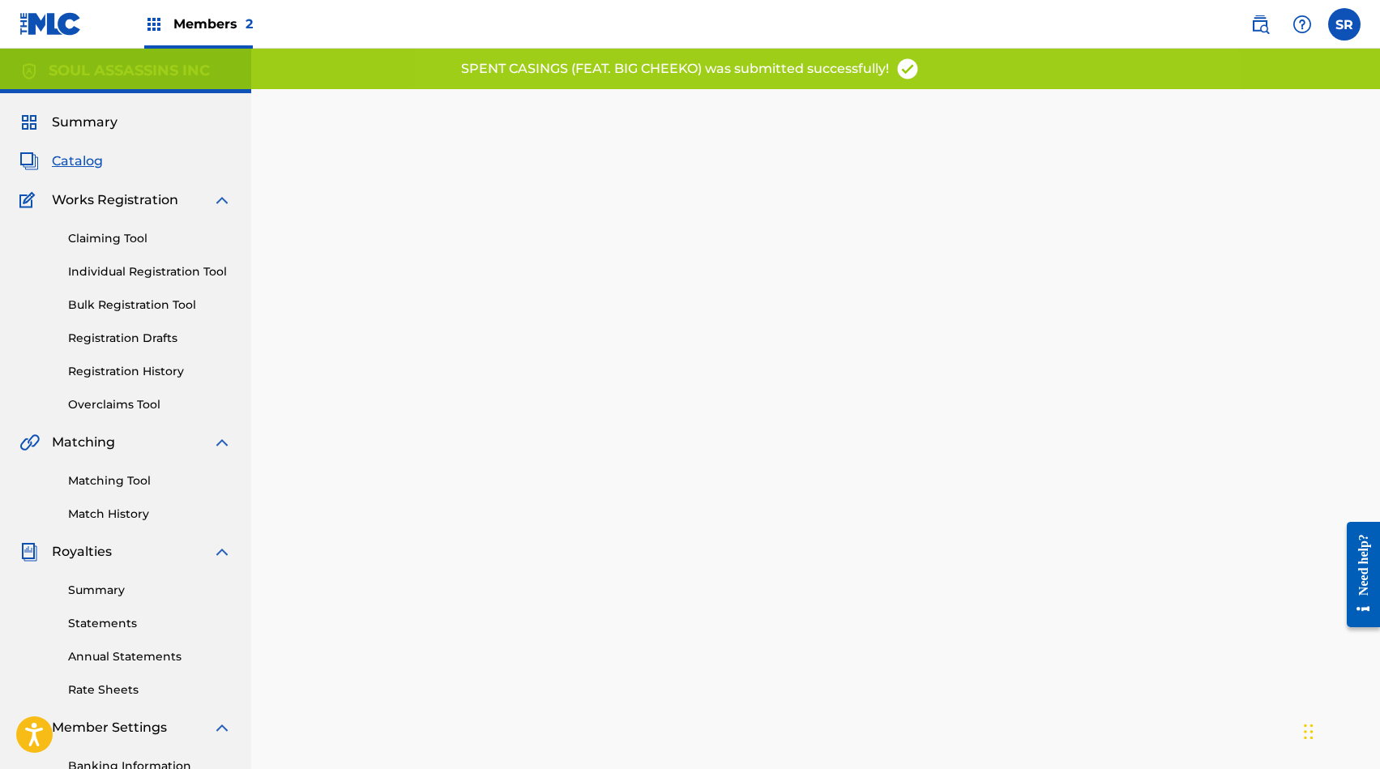
click at [601, 275] on div "Back Done" at bounding box center [815, 473] width 993 height 720
click at [191, 17] on span "Members 2" at bounding box center [212, 24] width 79 height 19
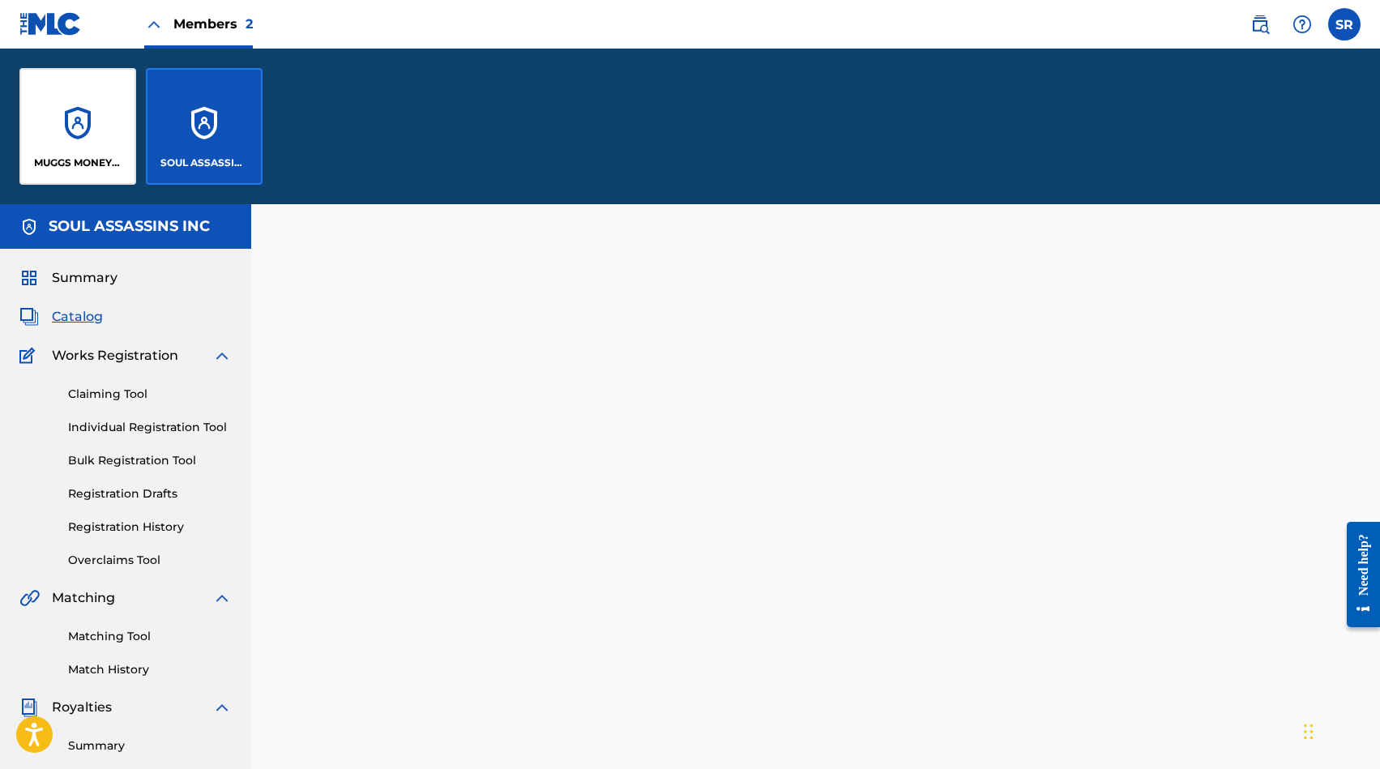
click at [71, 150] on div "MUGGS MONEY MUSIC PUBLISHING" at bounding box center [77, 126] width 117 height 117
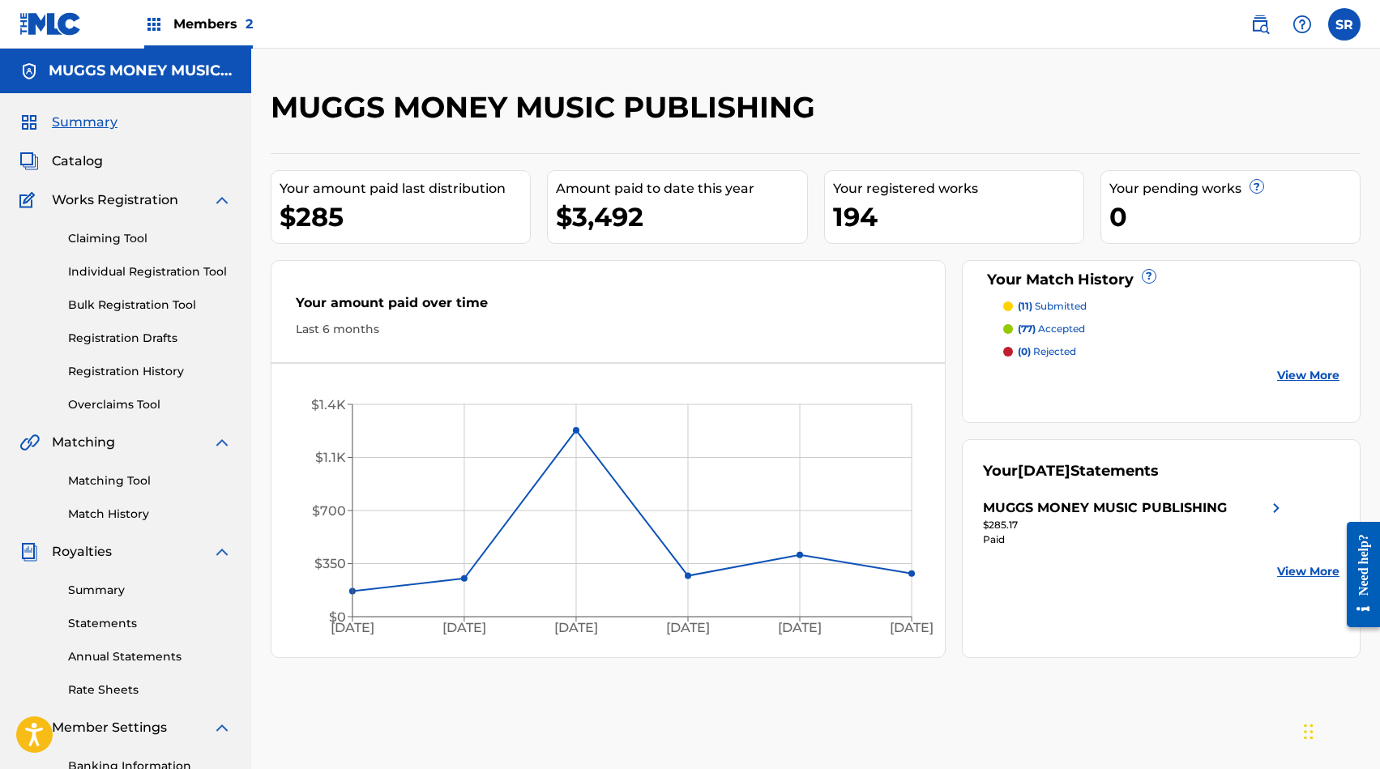
click at [159, 660] on link "Annual Statements" at bounding box center [150, 656] width 164 height 17
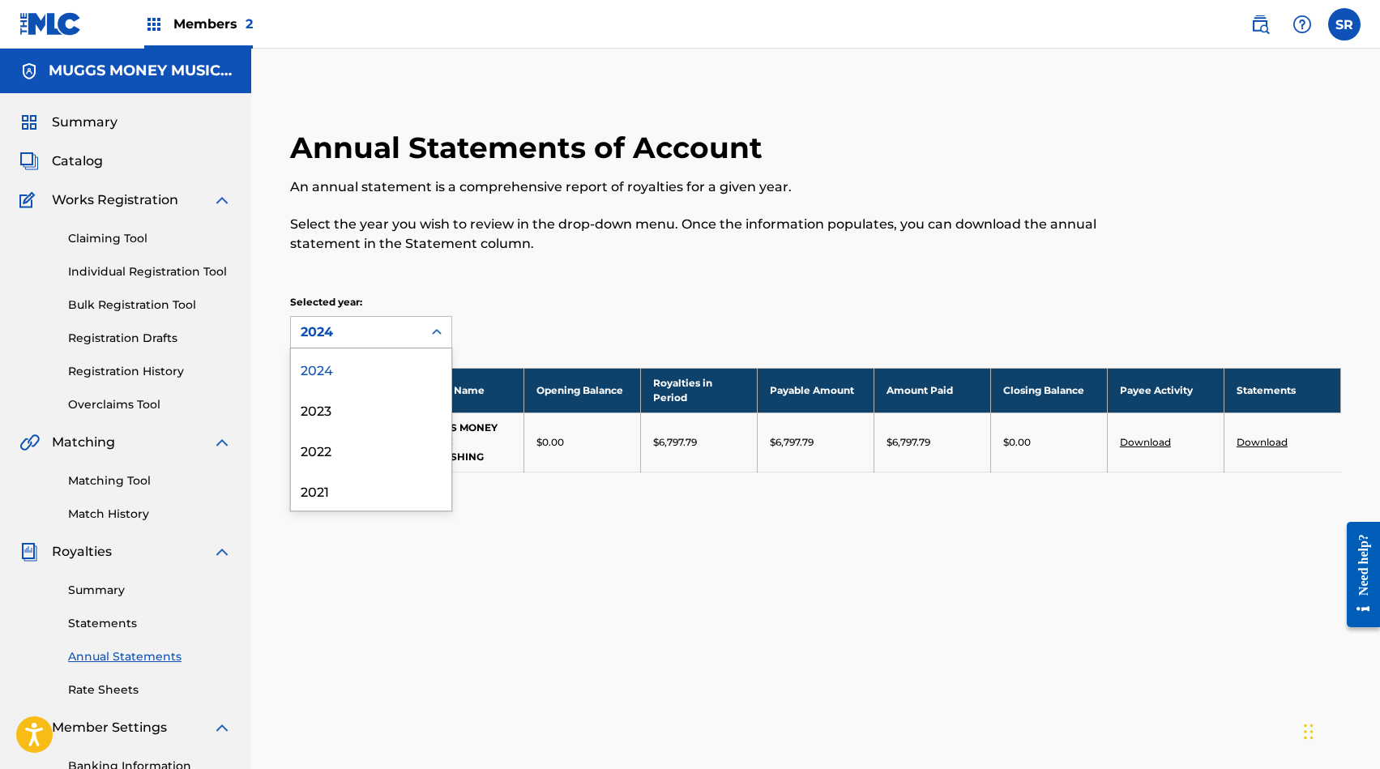
click at [417, 336] on div "2024" at bounding box center [356, 332] width 131 height 31
click at [408, 406] on div "2023" at bounding box center [371, 409] width 160 height 41
click at [412, 331] on div "2023" at bounding box center [357, 332] width 112 height 19
click at [406, 449] on div "2022" at bounding box center [371, 450] width 160 height 41
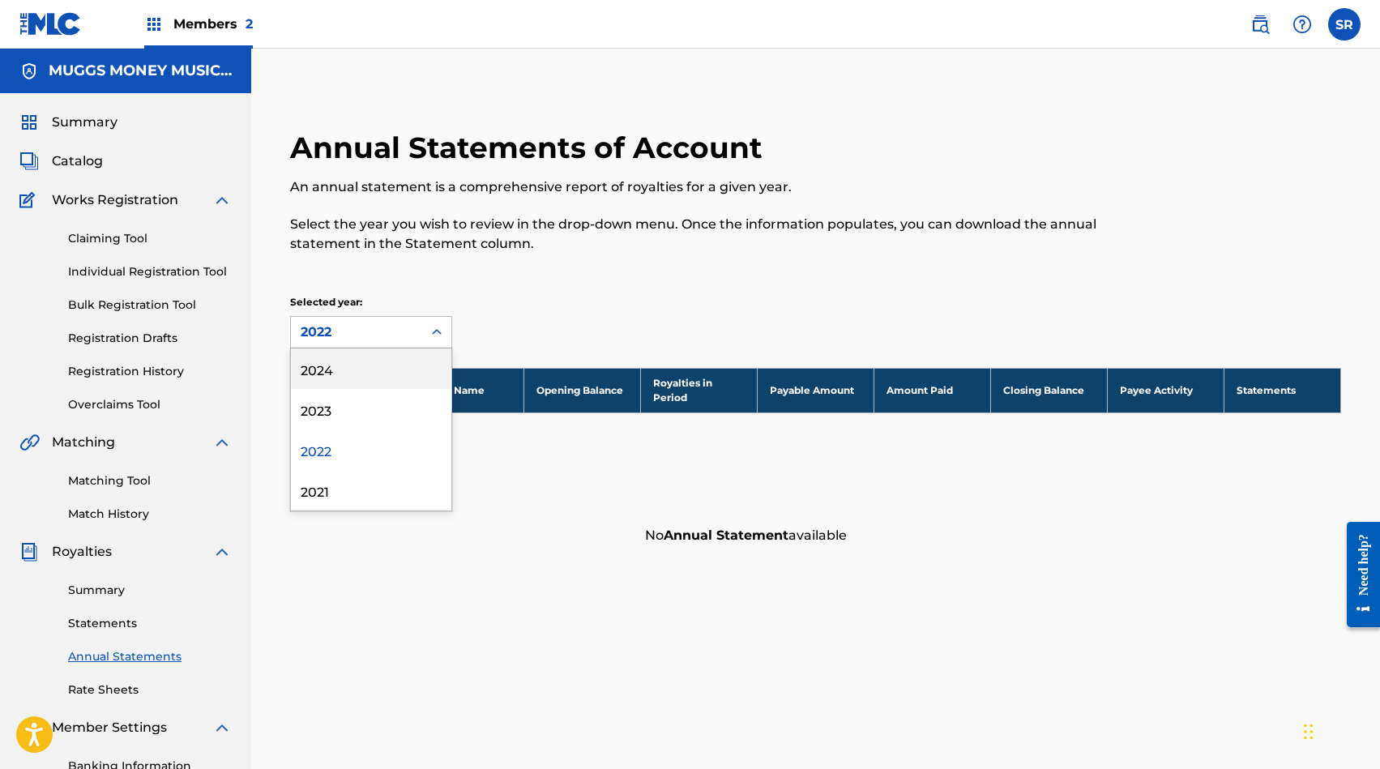
click at [403, 325] on div "2022" at bounding box center [357, 332] width 112 height 19
click at [395, 487] on div "2021" at bounding box center [371, 490] width 160 height 41
drag, startPoint x: 397, startPoint y: 331, endPoint x: 400, endPoint y: 400, distance: 69.7
click at [400, 348] on div "option 2021, selected. 2023, 2 of 4. 4 results available. Use Up and Down to ch…" at bounding box center [371, 332] width 162 height 32
click at [384, 413] on div "2023" at bounding box center [371, 409] width 160 height 41
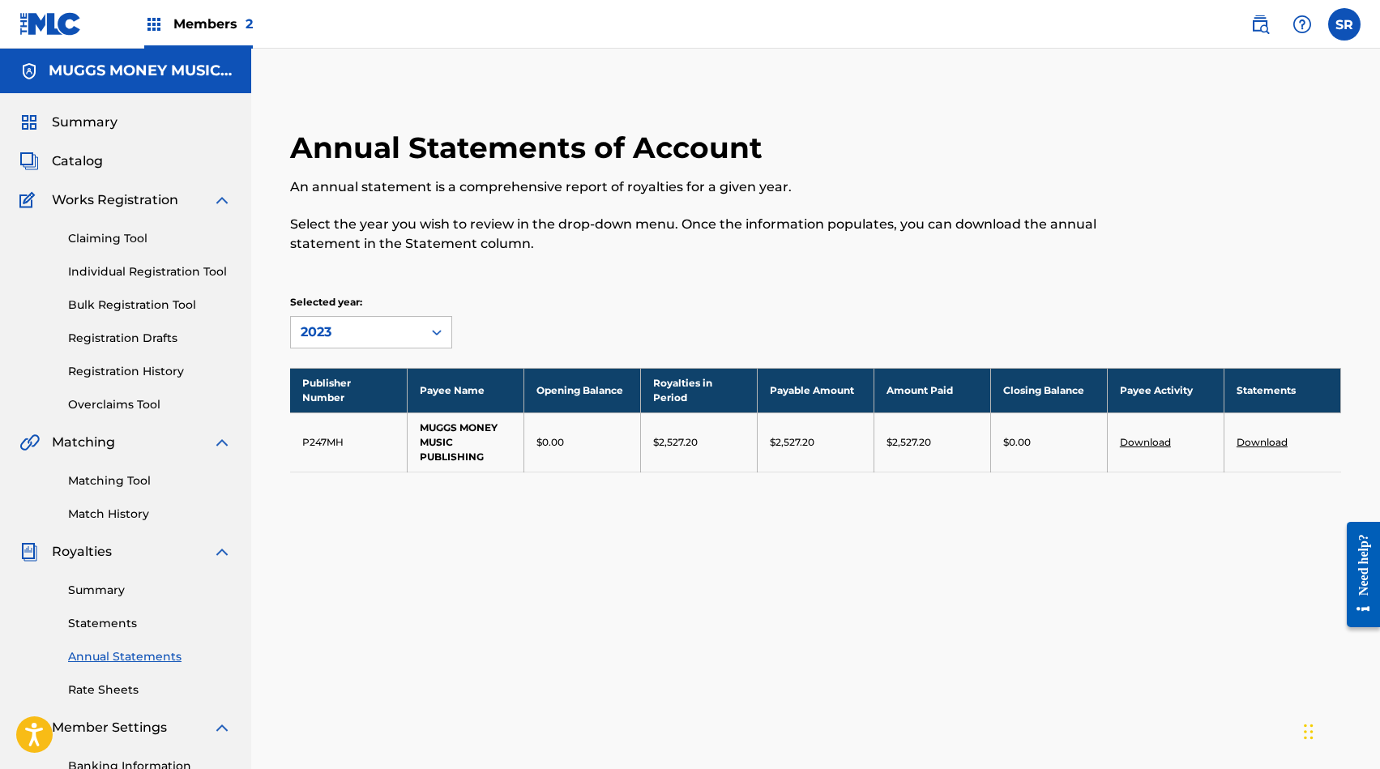
click at [528, 292] on div "Annual Statements of Account An annual statement is a comprehensive report of r…" at bounding box center [816, 321] width 1090 height 383
click at [204, 24] on span "Members 2" at bounding box center [212, 24] width 79 height 19
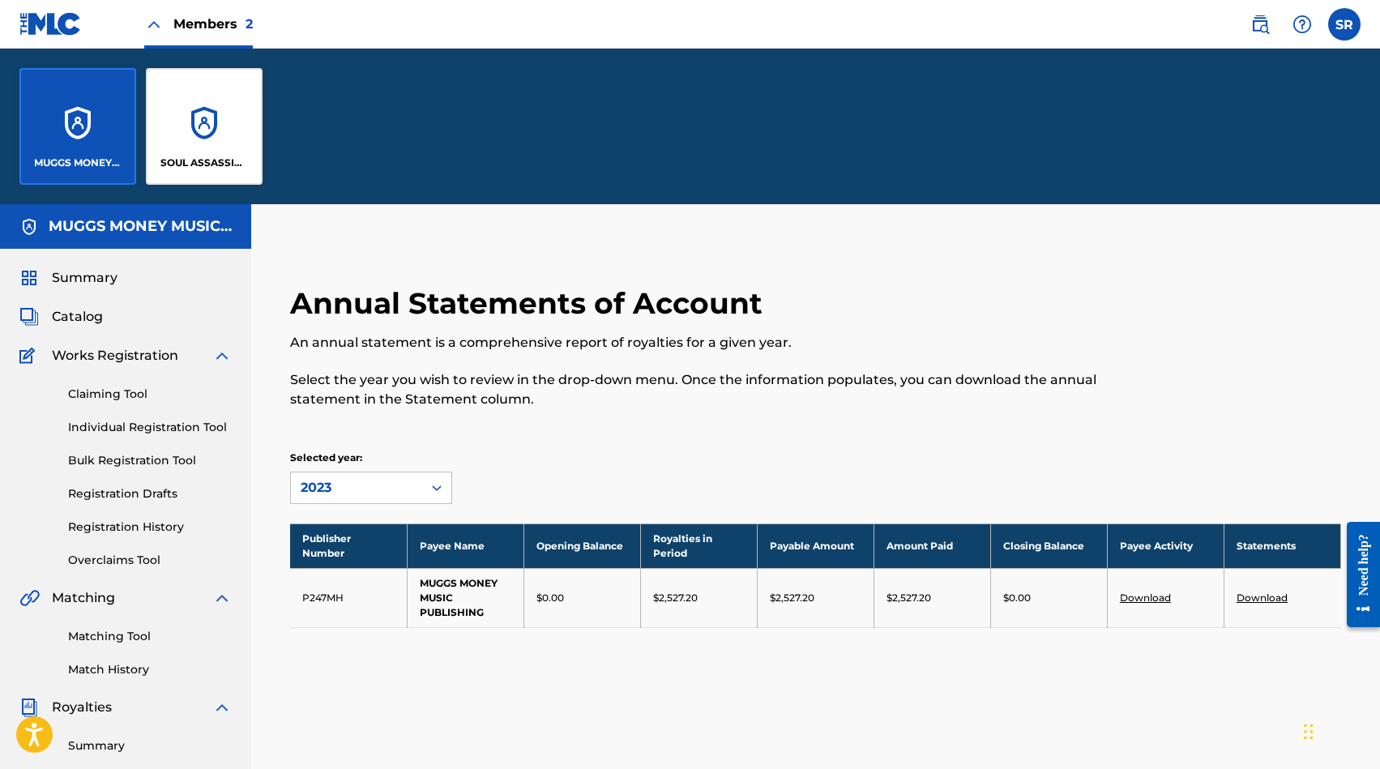
click at [222, 97] on div "SOUL ASSASSINS INC" at bounding box center [204, 126] width 117 height 117
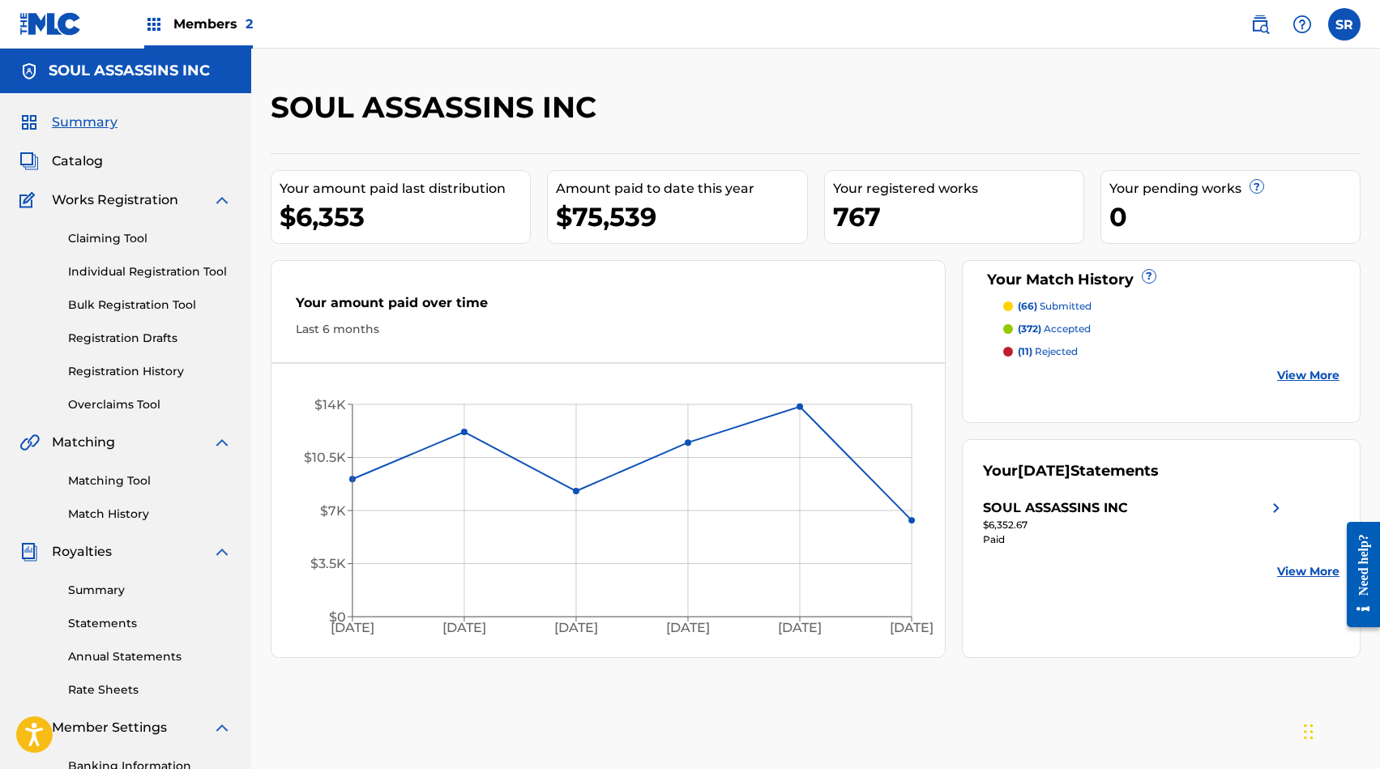
click at [165, 654] on link "Annual Statements" at bounding box center [150, 656] width 164 height 17
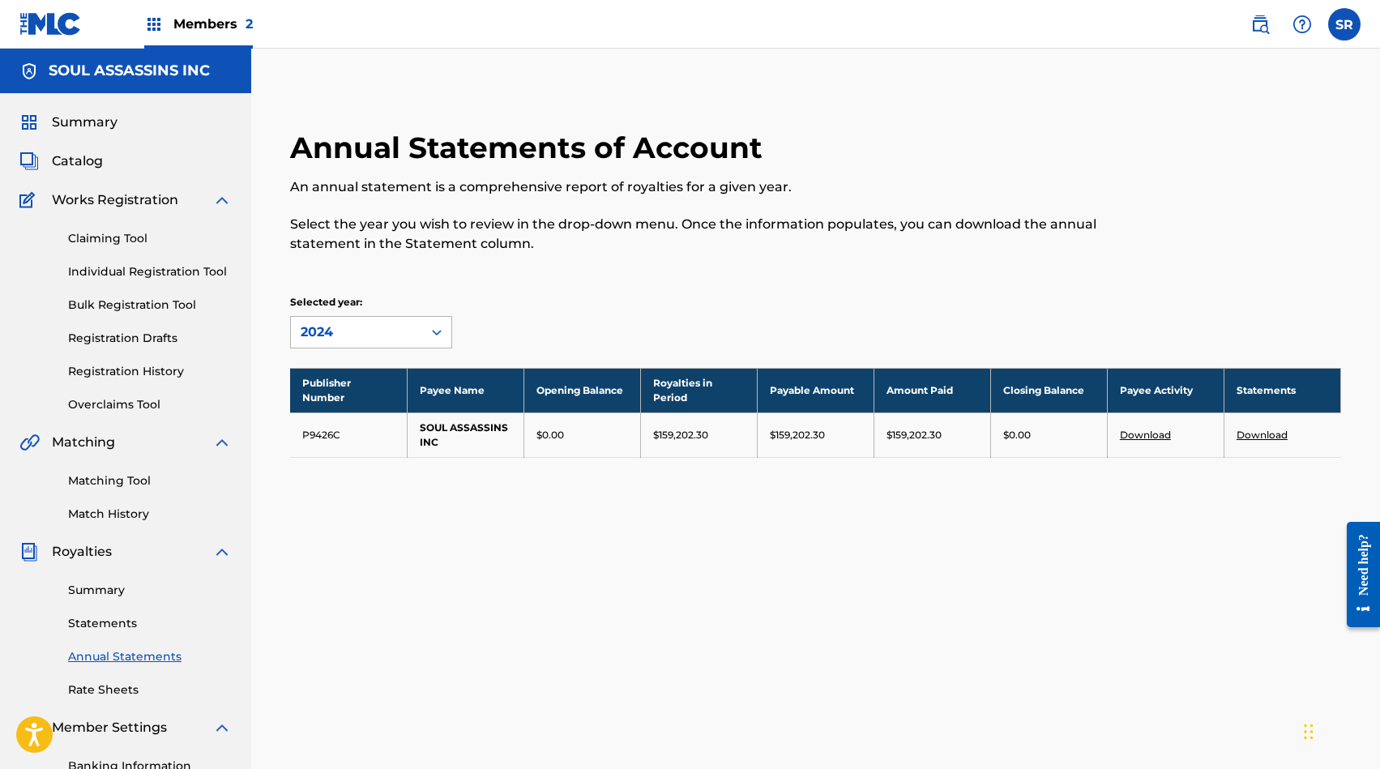
click at [397, 334] on div "2024" at bounding box center [357, 332] width 112 height 19
click at [394, 413] on div "2023" at bounding box center [371, 409] width 160 height 41
click at [408, 334] on div "2023" at bounding box center [357, 332] width 112 height 19
click at [398, 449] on div "2022" at bounding box center [371, 450] width 160 height 41
click at [389, 329] on div "2022" at bounding box center [357, 332] width 112 height 19
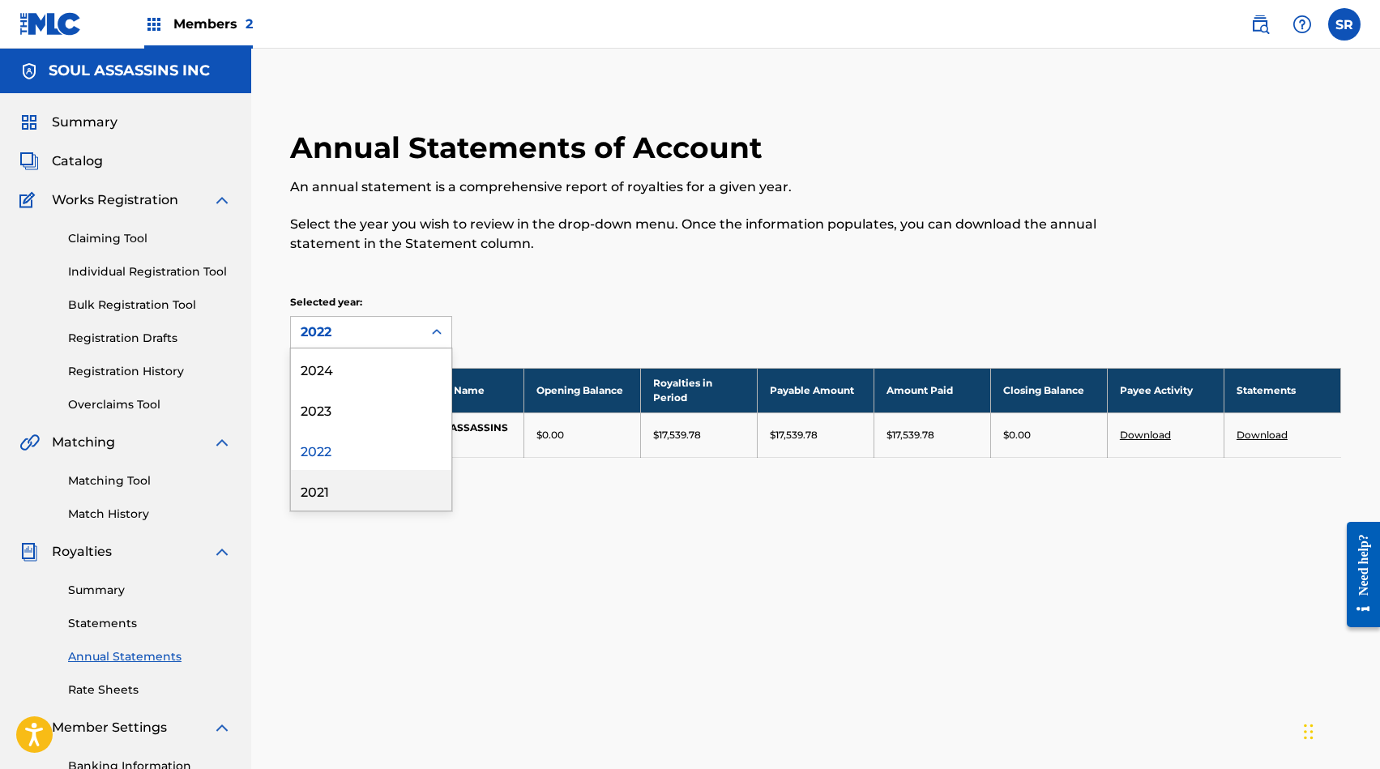
click at [368, 502] on div "2021" at bounding box center [371, 490] width 160 height 41
click at [396, 328] on div "2021" at bounding box center [357, 332] width 112 height 19
click at [395, 375] on div "2024" at bounding box center [371, 368] width 160 height 41
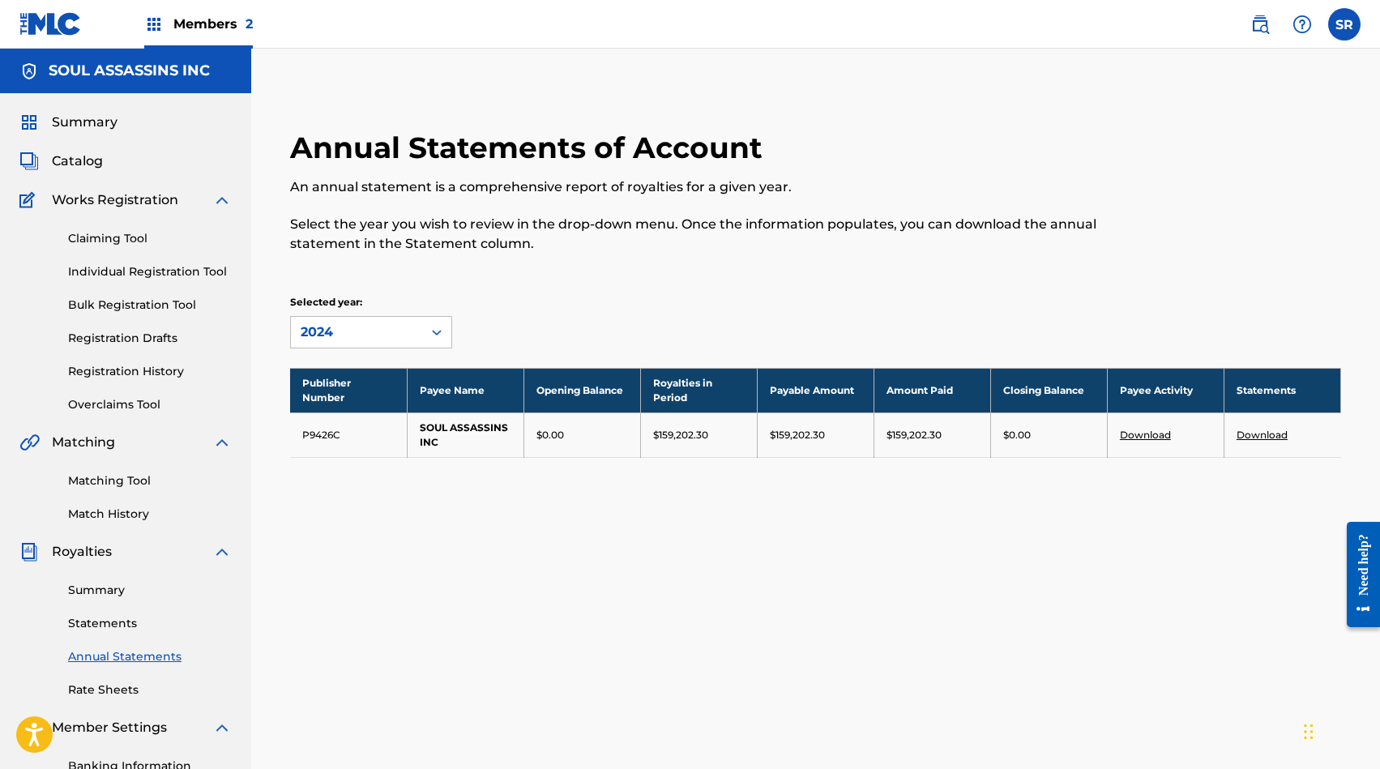
click at [127, 621] on link "Statements" at bounding box center [150, 623] width 164 height 17
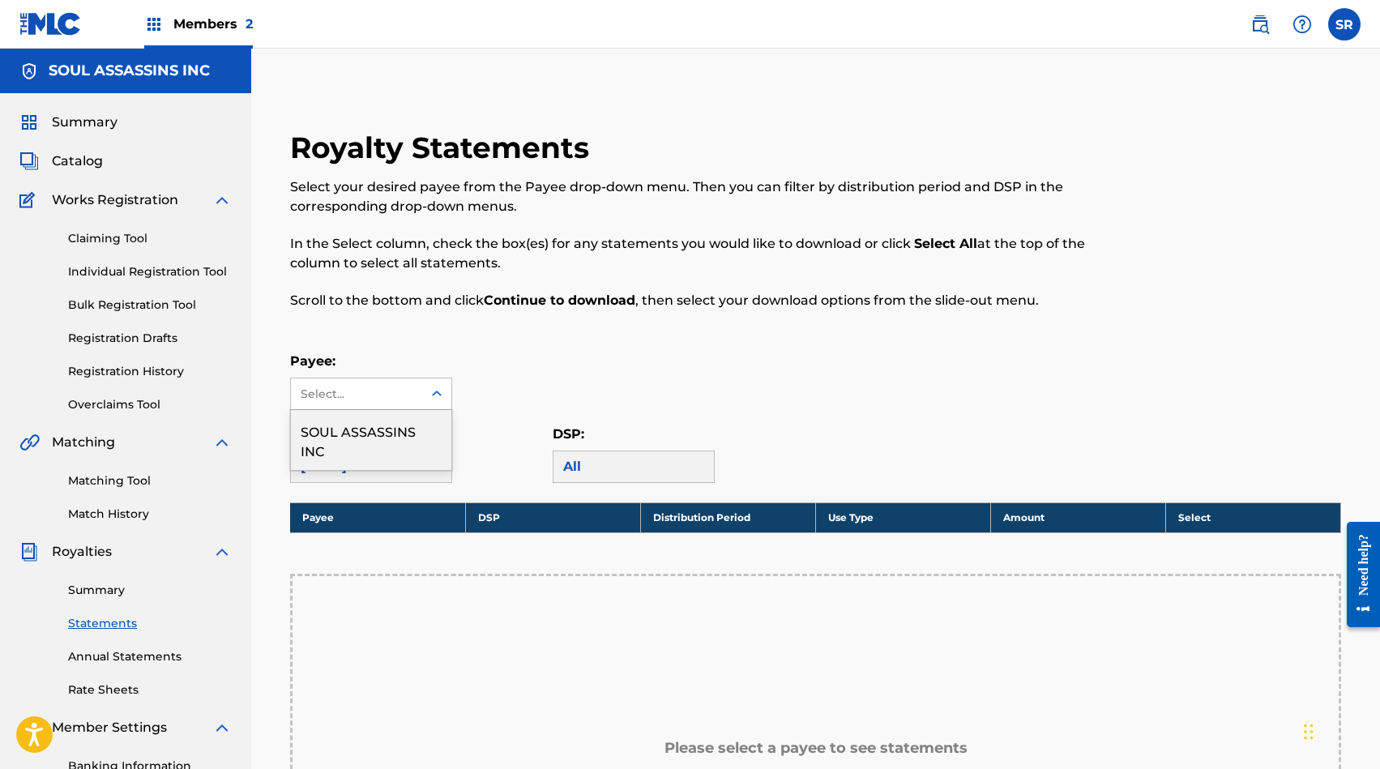
click at [434, 391] on icon at bounding box center [437, 394] width 16 height 16
click at [420, 438] on div "SOUL ASSASSINS INC" at bounding box center [371, 440] width 160 height 60
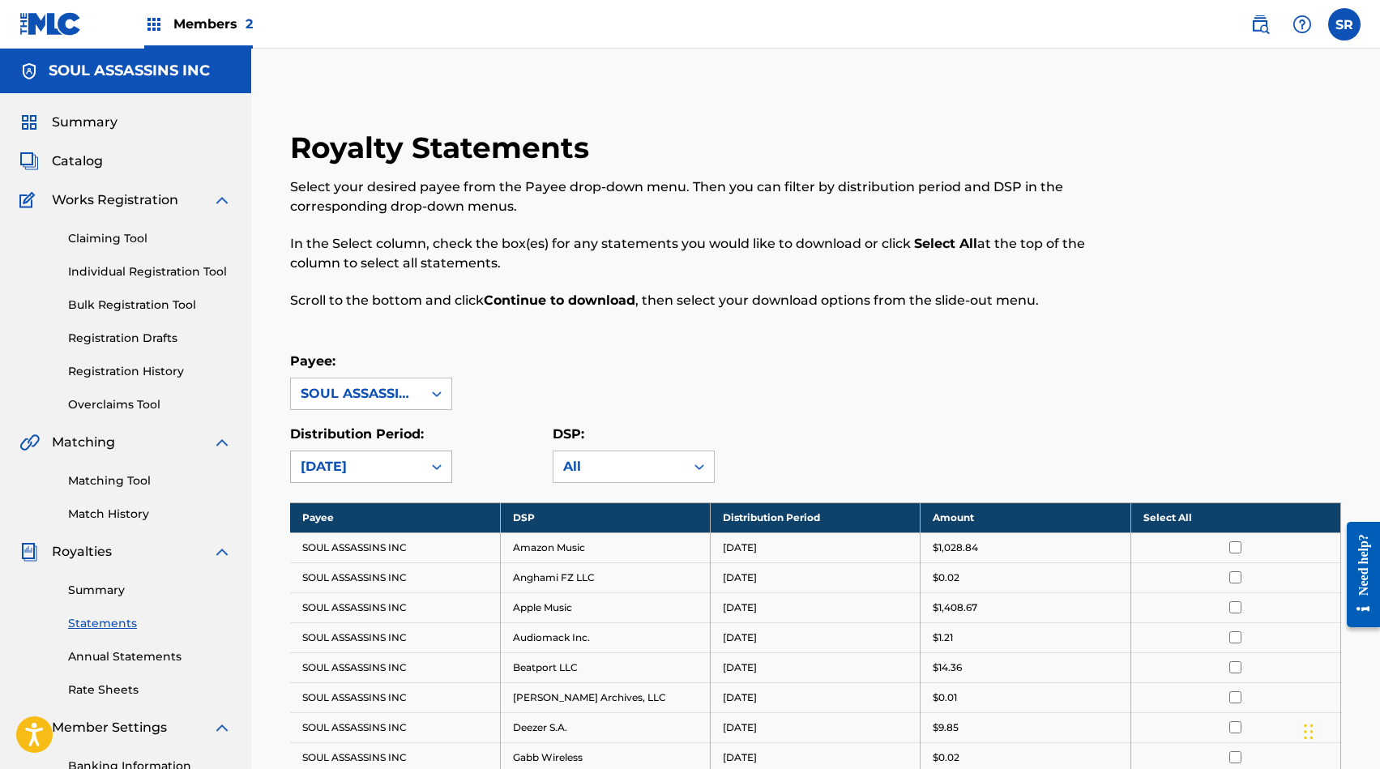
click at [431, 464] on icon at bounding box center [437, 467] width 16 height 16
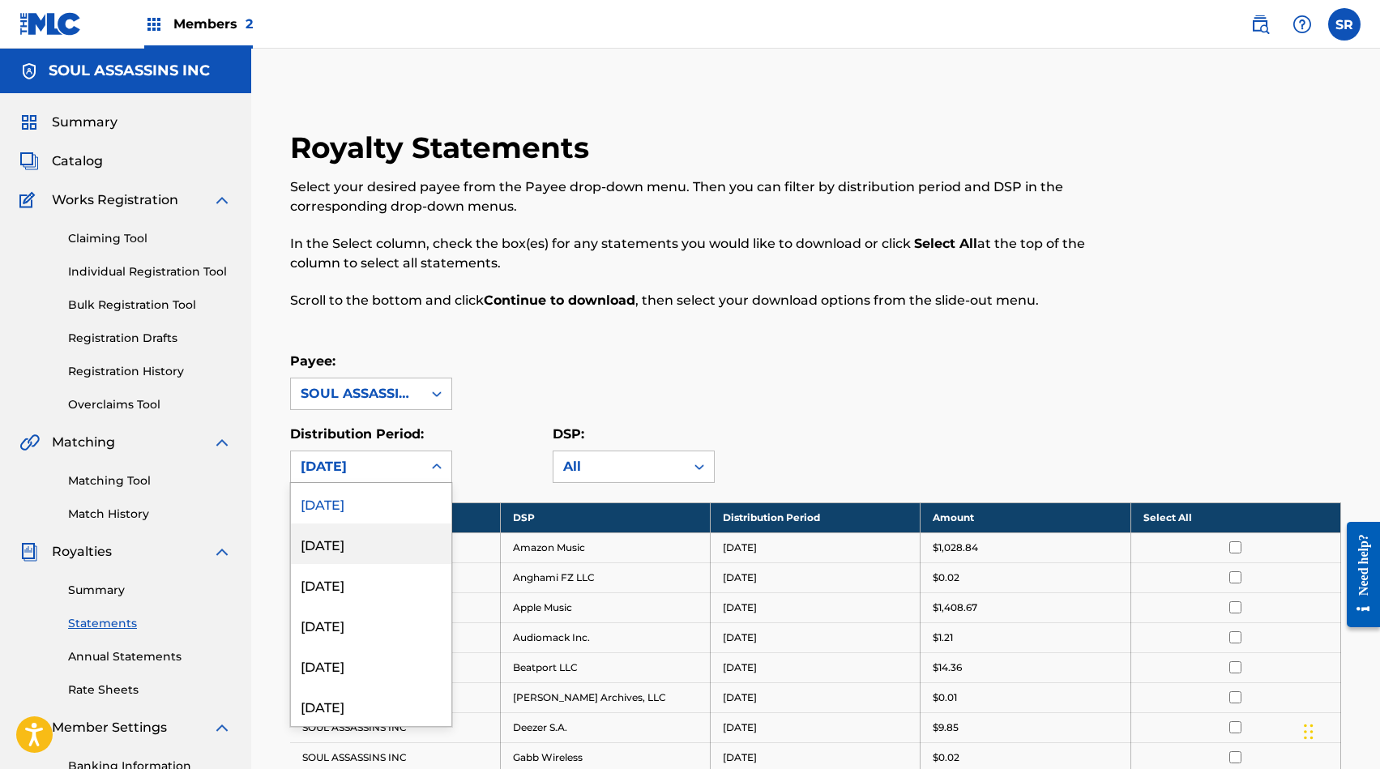
click at [404, 545] on div "[DATE]" at bounding box center [371, 544] width 160 height 41
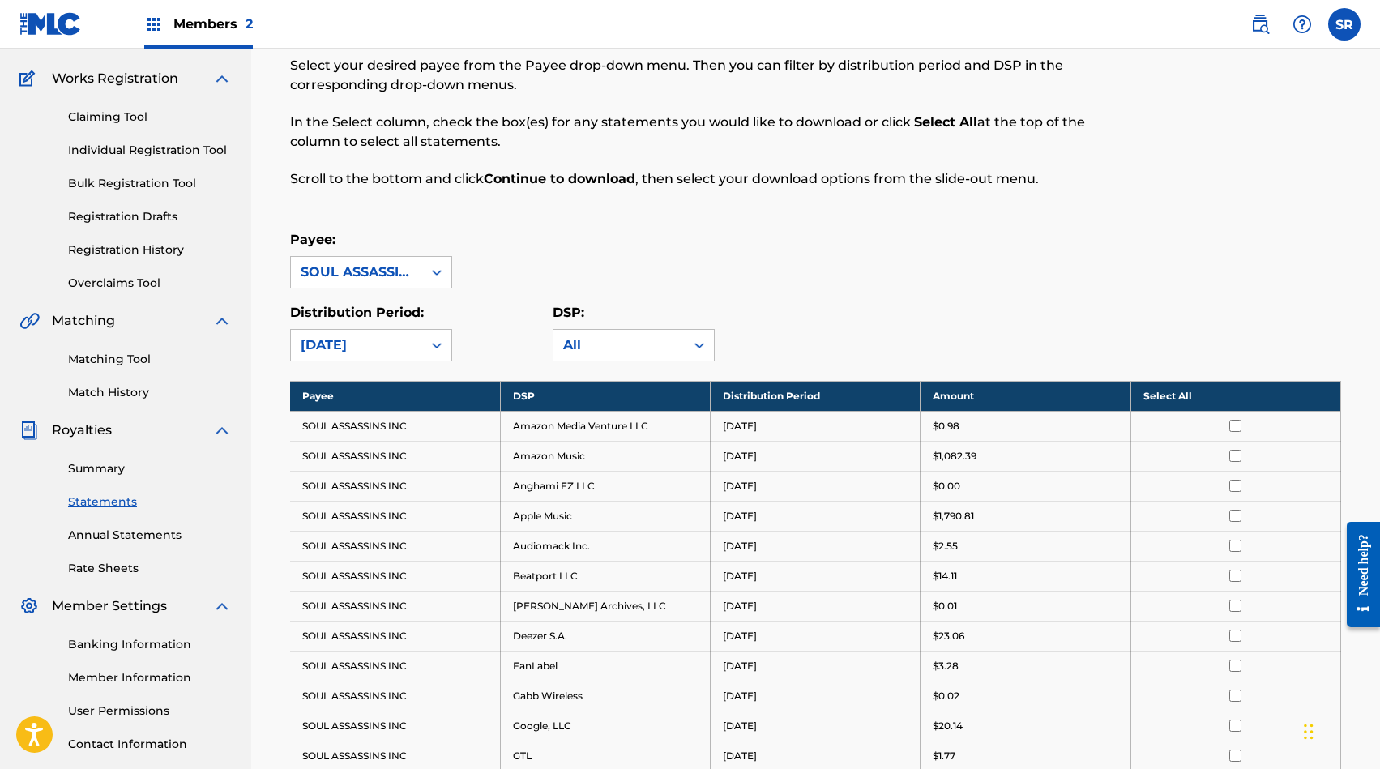
scroll to position [202, 0]
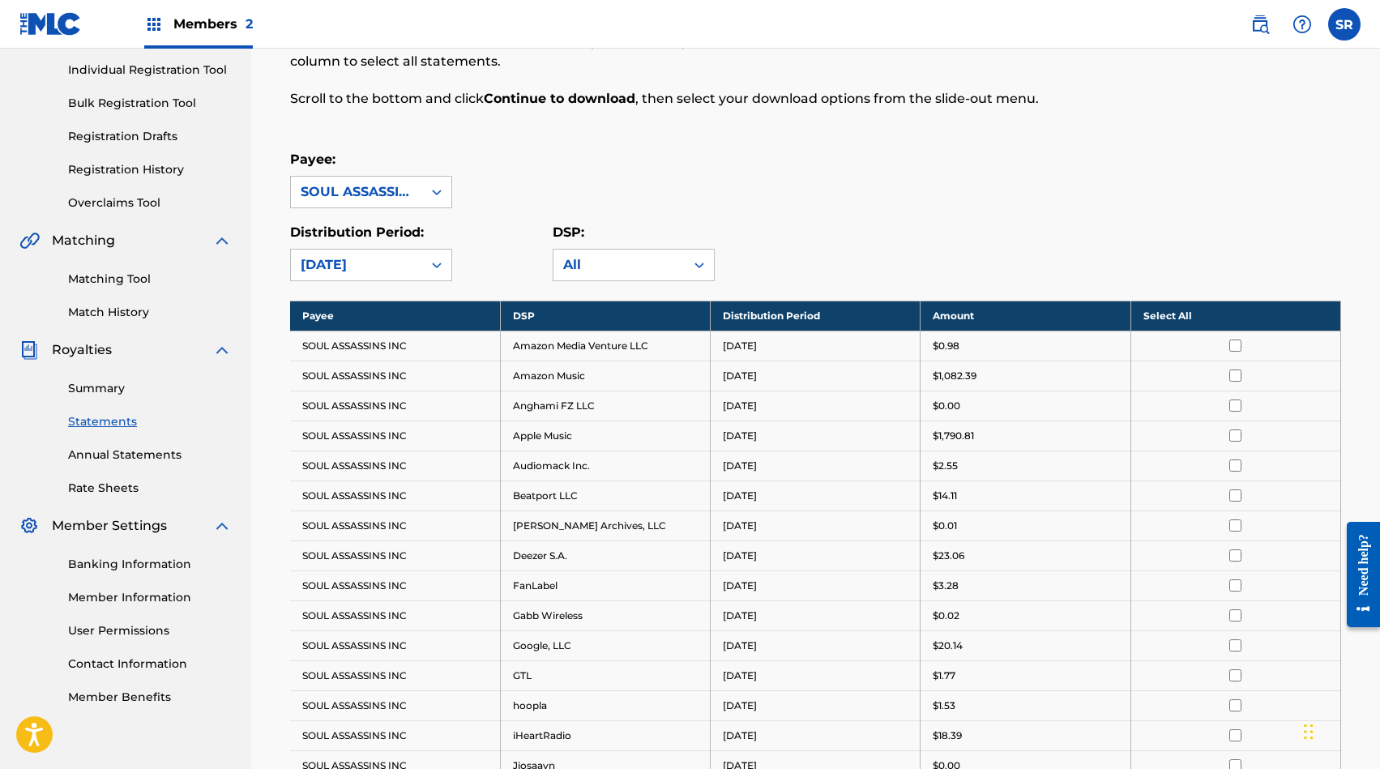
click at [110, 394] on link "Summary" at bounding box center [150, 388] width 164 height 17
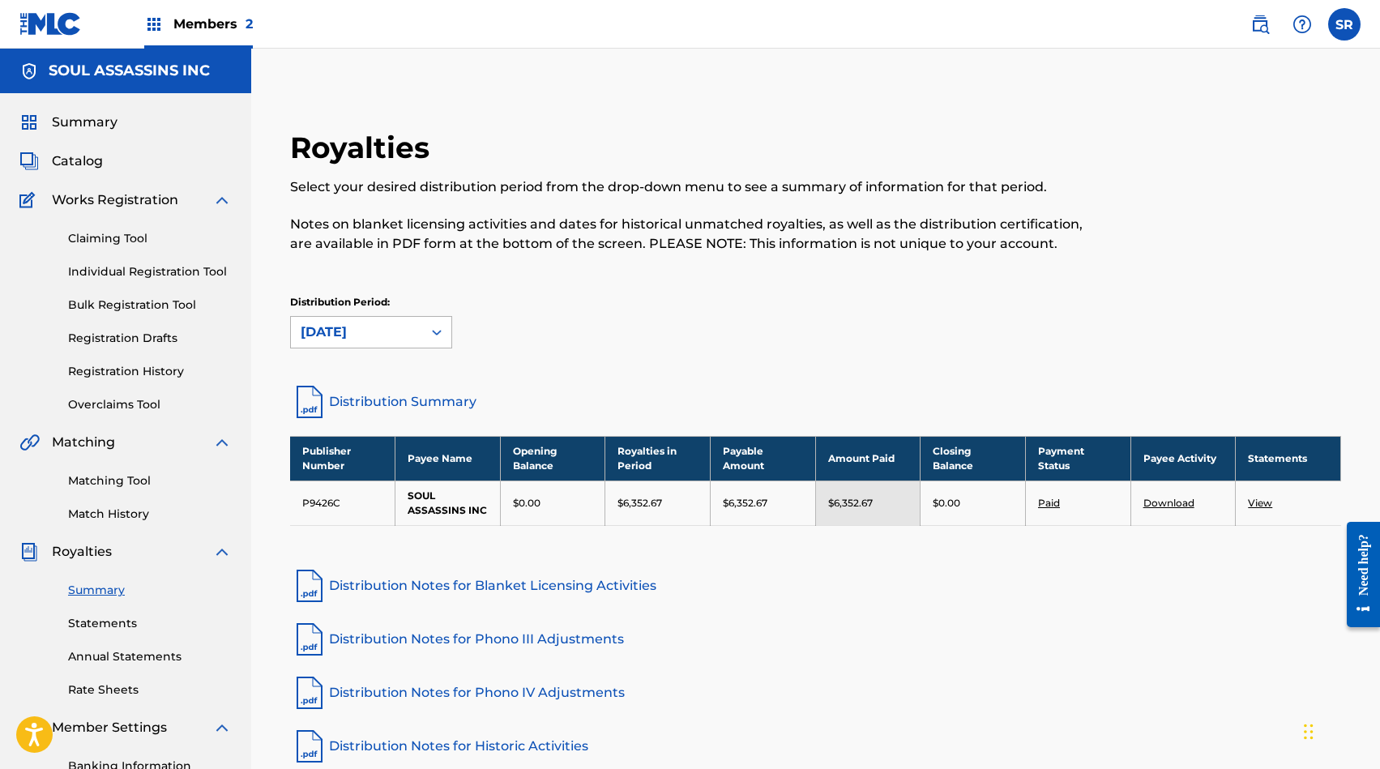
click at [441, 338] on icon at bounding box center [437, 332] width 16 height 16
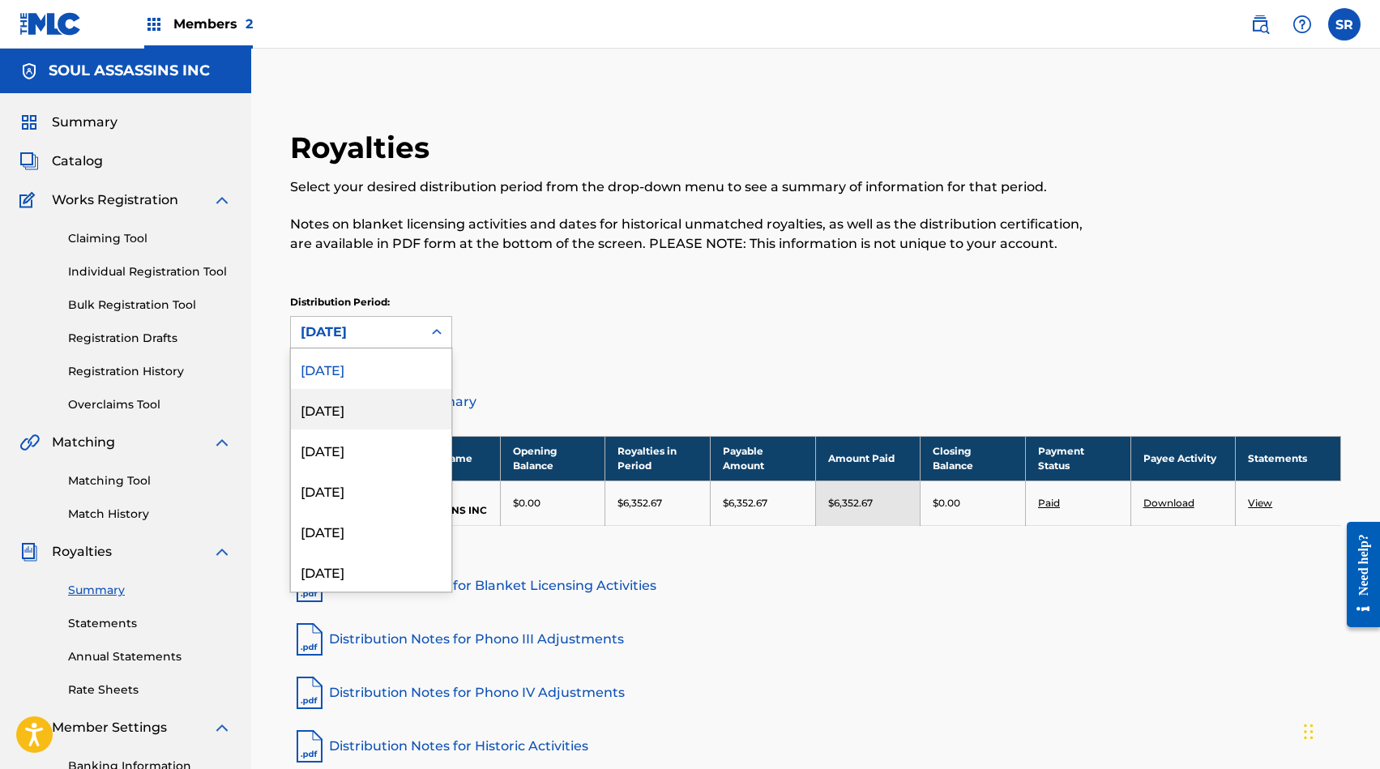
click at [421, 403] on div "[DATE]" at bounding box center [371, 409] width 160 height 41
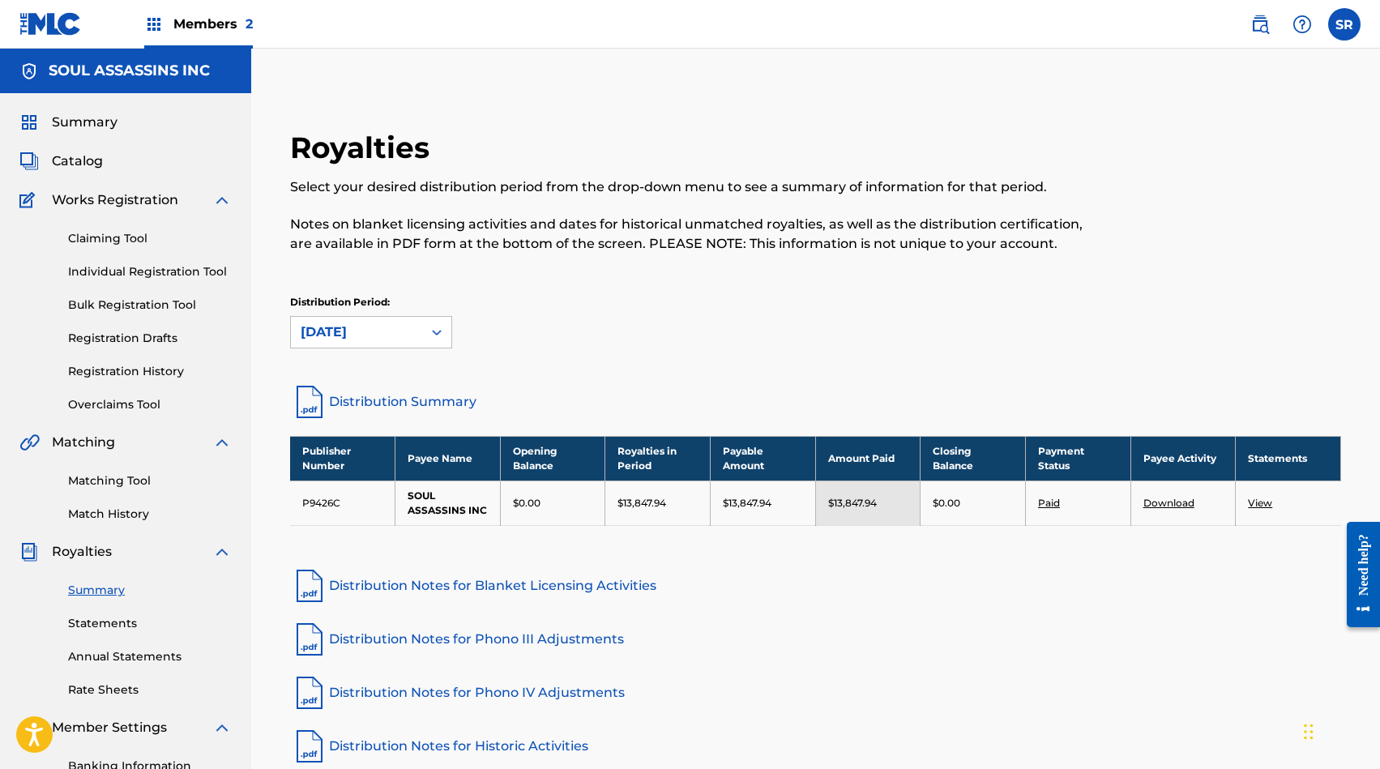
click at [421, 340] on div "[DATE]" at bounding box center [356, 332] width 131 height 31
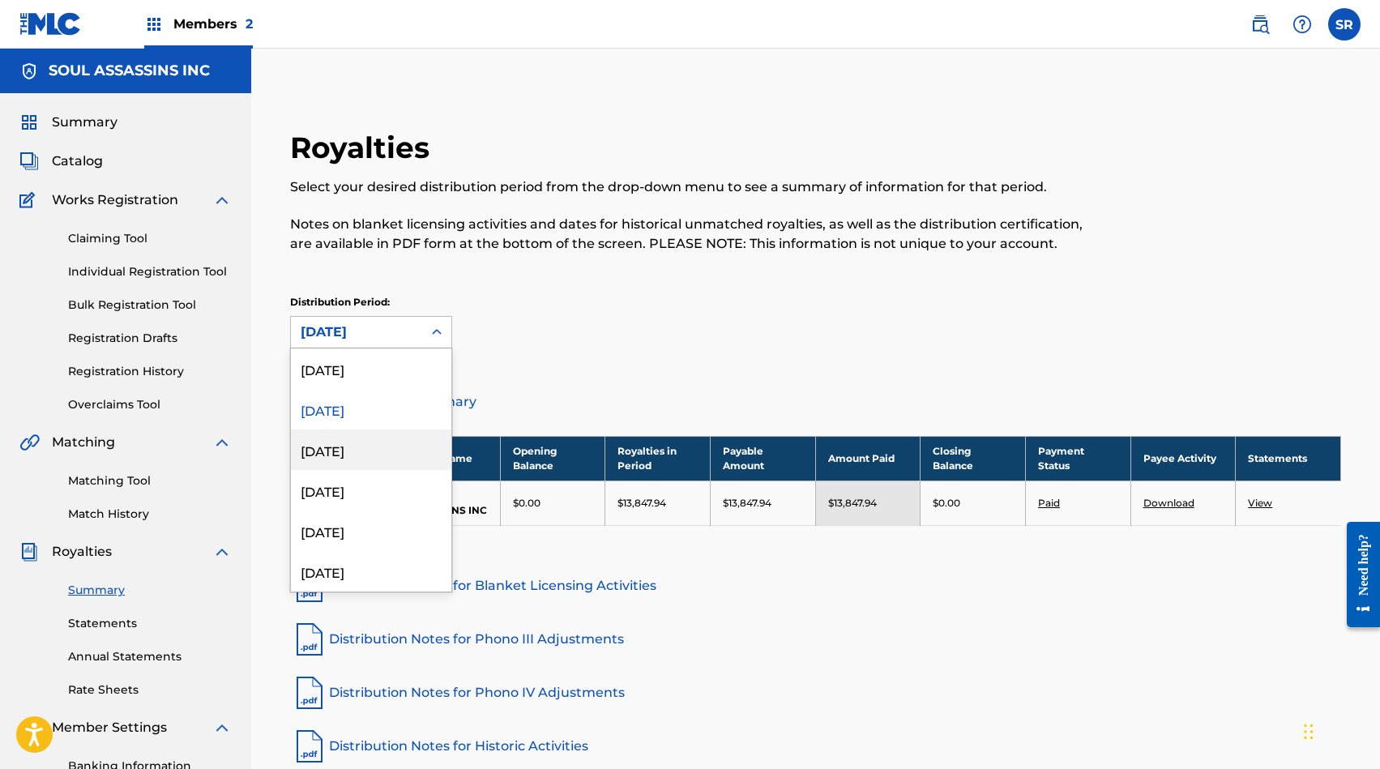
click at [404, 447] on div "[DATE]" at bounding box center [371, 450] width 160 height 41
click at [397, 337] on div "[DATE]" at bounding box center [357, 332] width 112 height 19
click at [384, 490] on div "[DATE]" at bounding box center [371, 490] width 160 height 41
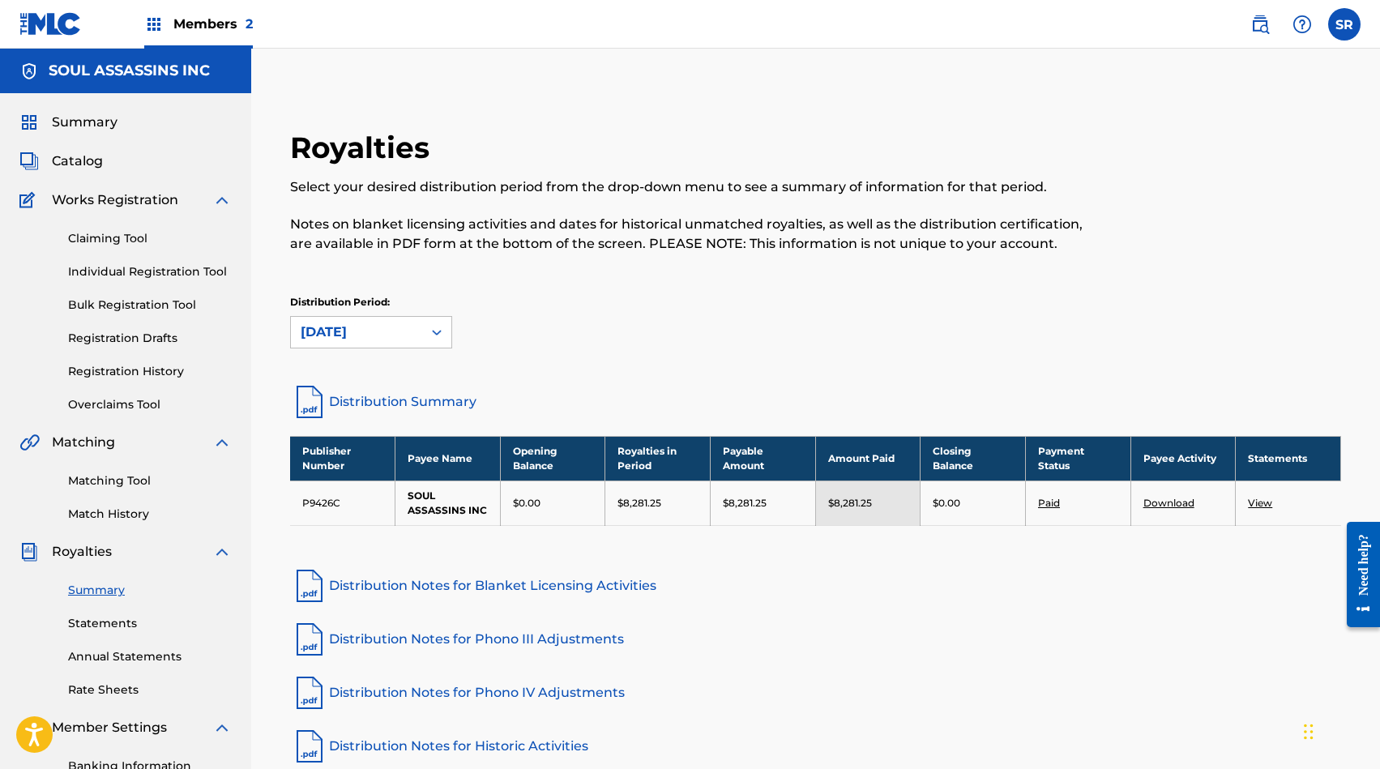
click at [382, 328] on div "[DATE]" at bounding box center [357, 332] width 112 height 19
click at [653, 262] on div "Royalties Select your desired distribution period from the drop-down menu to se…" at bounding box center [695, 201] width 810 height 143
click at [427, 332] on div at bounding box center [436, 332] width 29 height 29
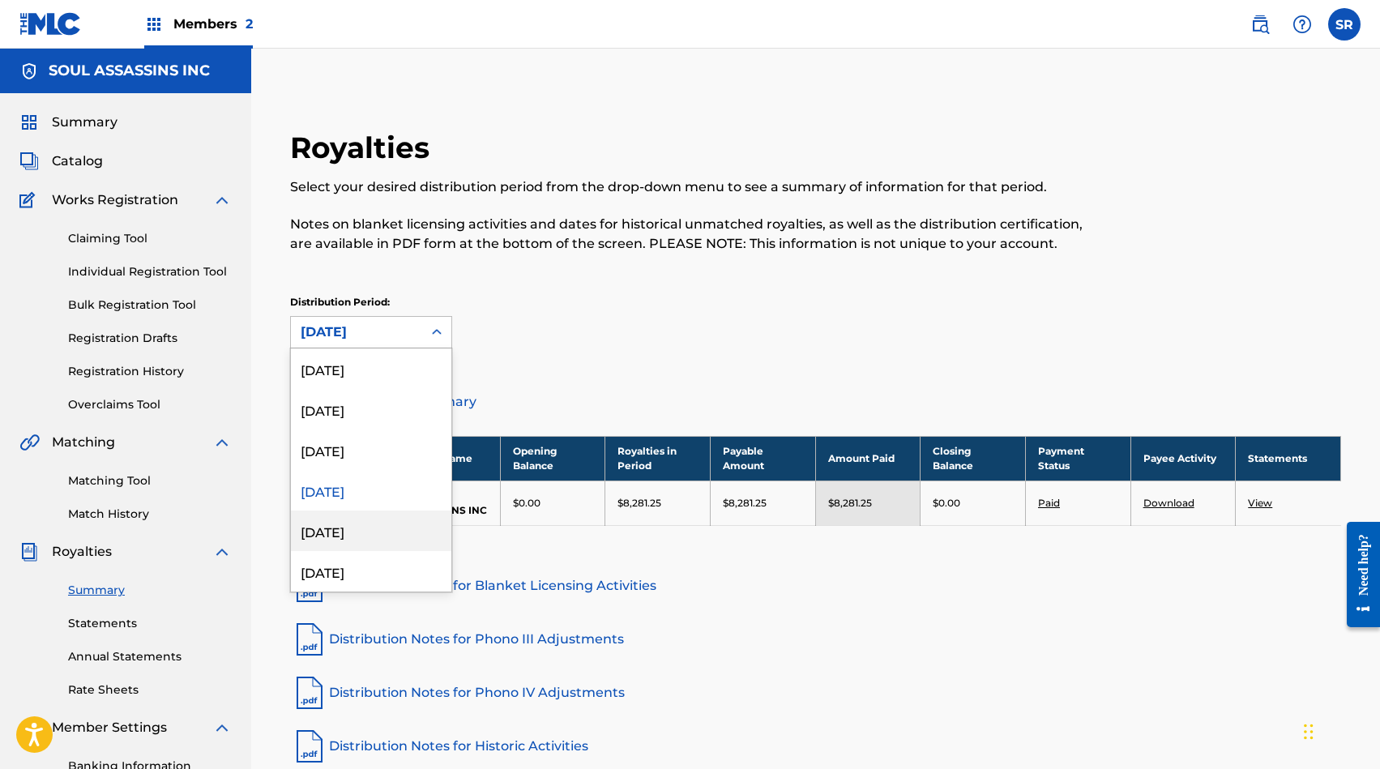
click at [406, 549] on div "[DATE]" at bounding box center [371, 531] width 160 height 41
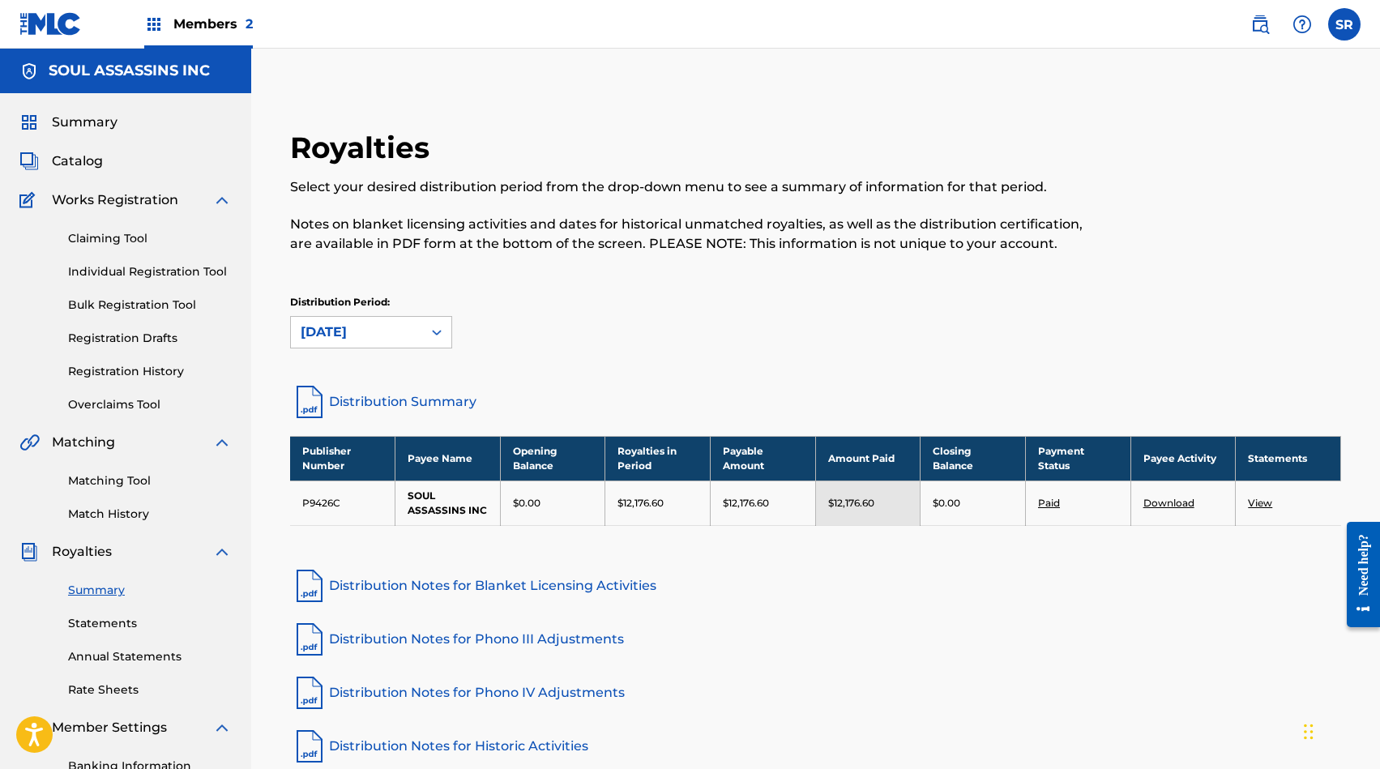
click at [396, 336] on div "[DATE]" at bounding box center [357, 332] width 112 height 19
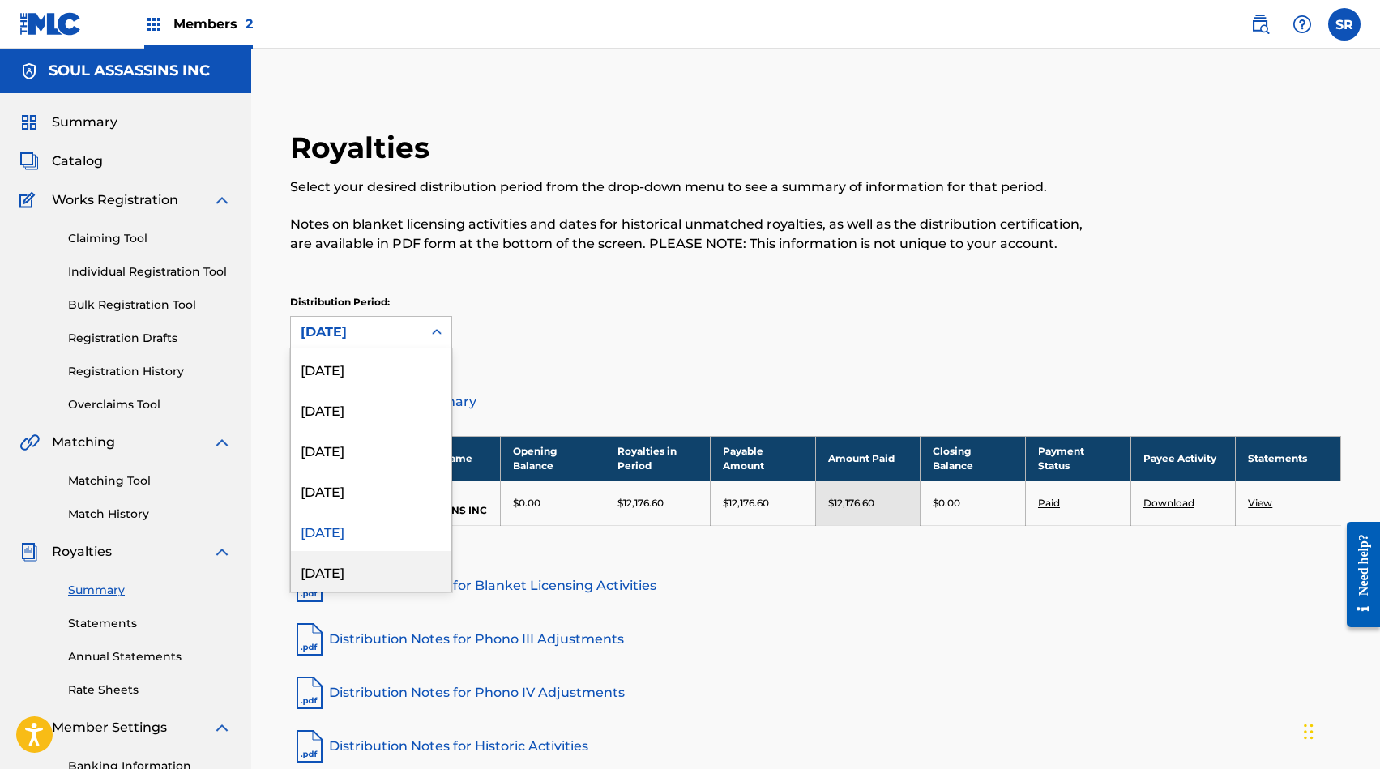
click at [395, 571] on div "[DATE]" at bounding box center [371, 571] width 160 height 41
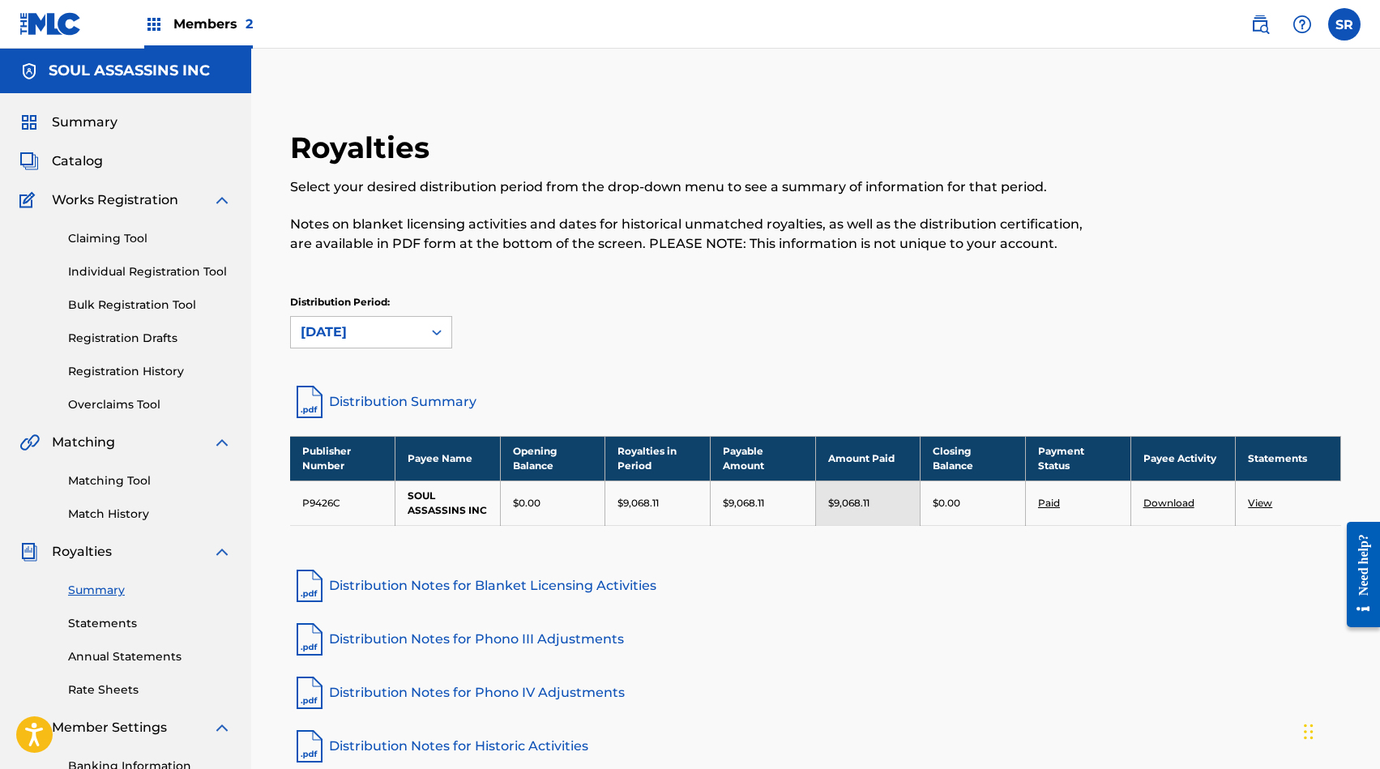
click at [412, 326] on div "[DATE]" at bounding box center [357, 332] width 112 height 19
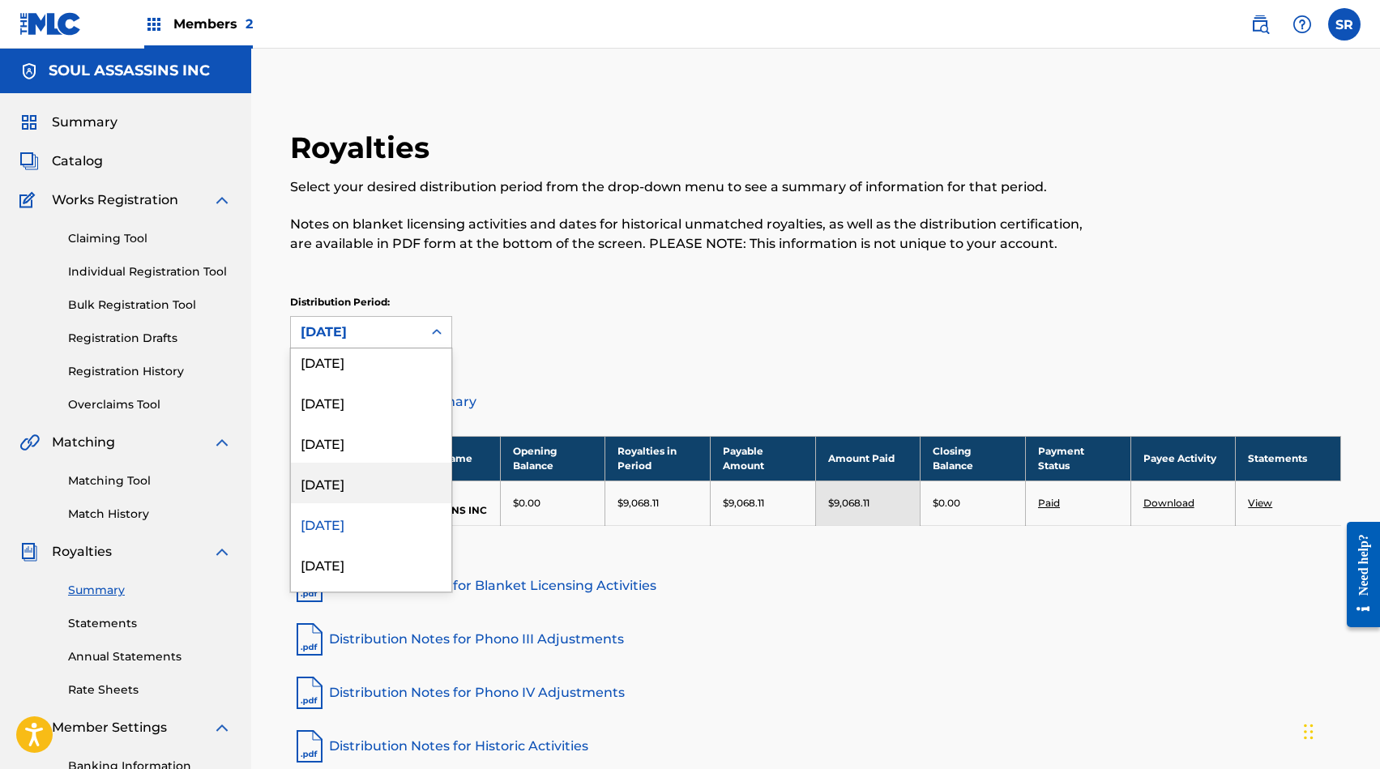
scroll to position [53, 0]
click at [387, 549] on div "[DATE]" at bounding box center [371, 559] width 160 height 41
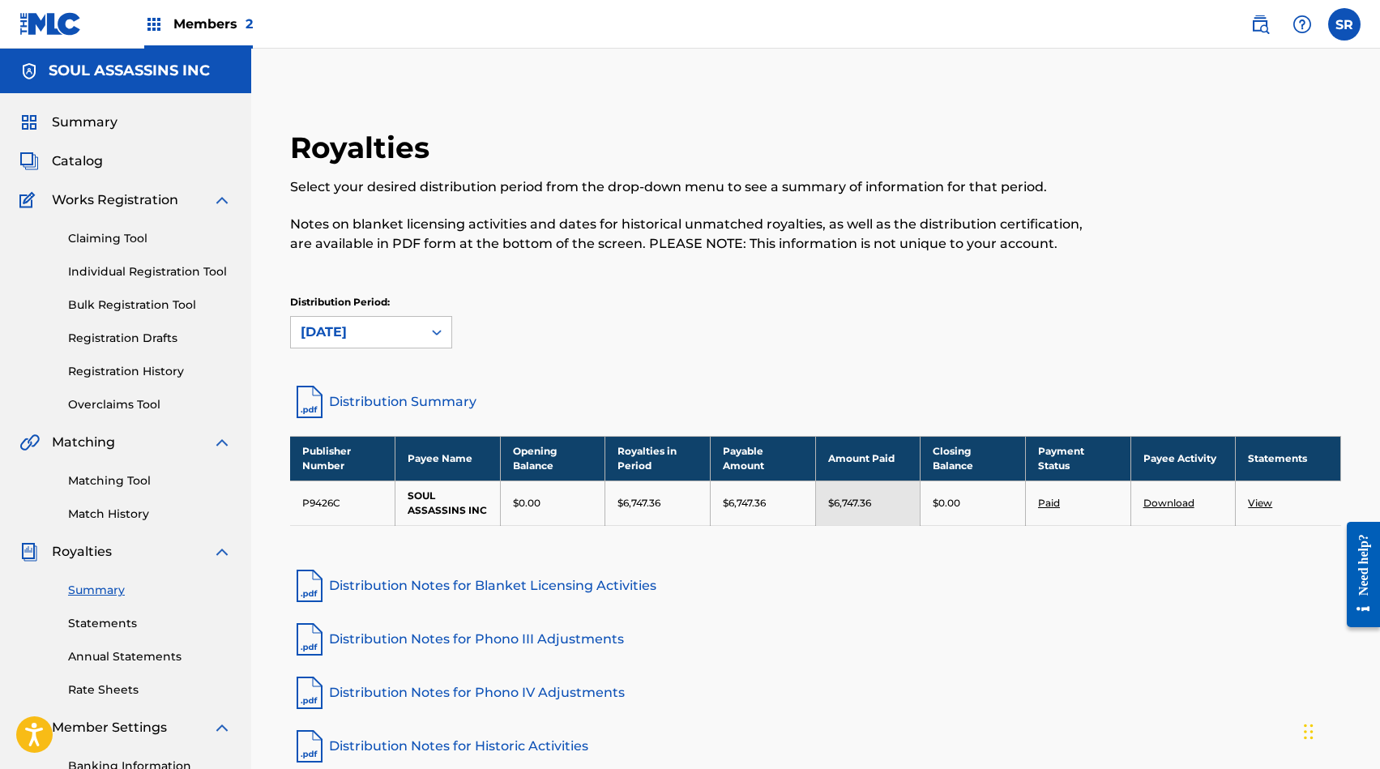
click at [387, 331] on div "[DATE]" at bounding box center [357, 332] width 112 height 19
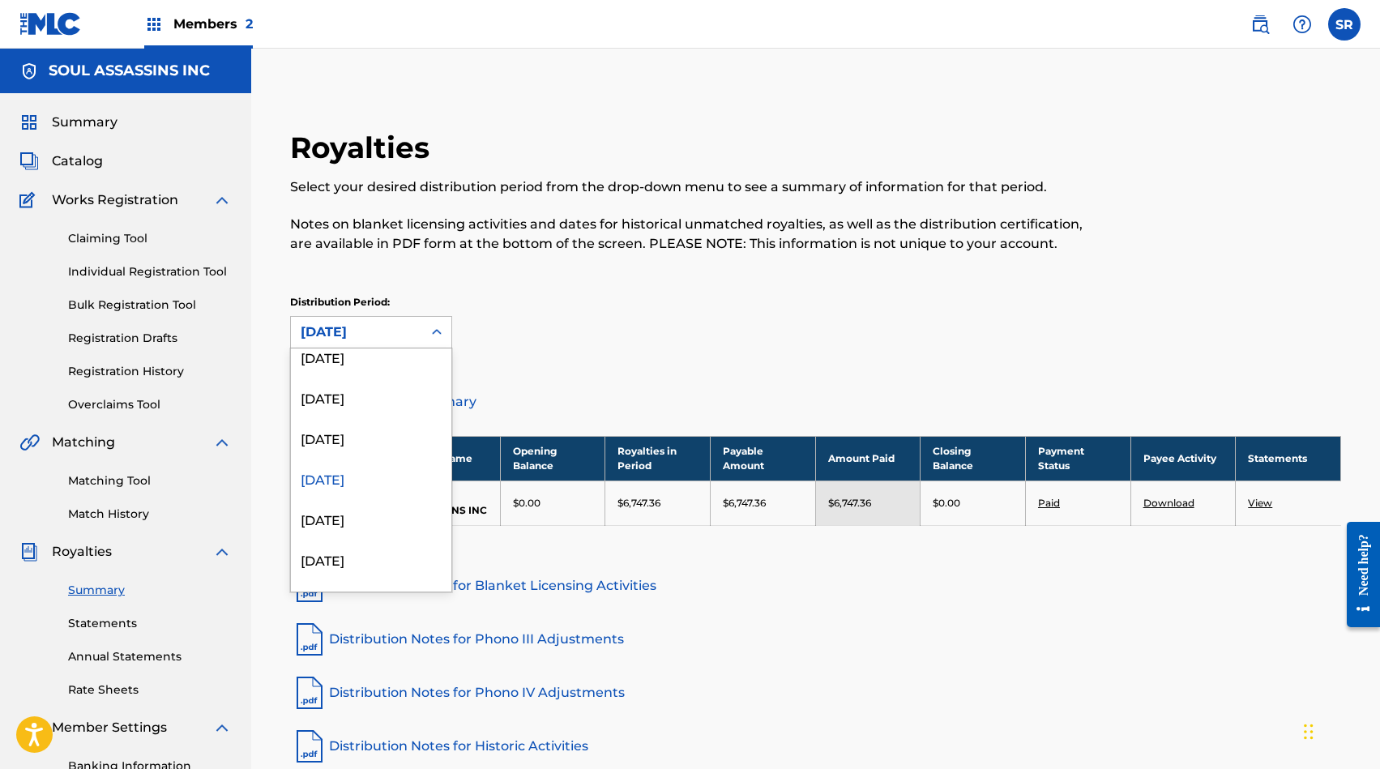
scroll to position [165, 0]
click at [387, 488] on div "[DATE]" at bounding box center [371, 487] width 160 height 41
click at [407, 336] on div "[DATE]" at bounding box center [357, 332] width 112 height 19
click at [397, 370] on div "[DATE]" at bounding box center [371, 370] width 160 height 41
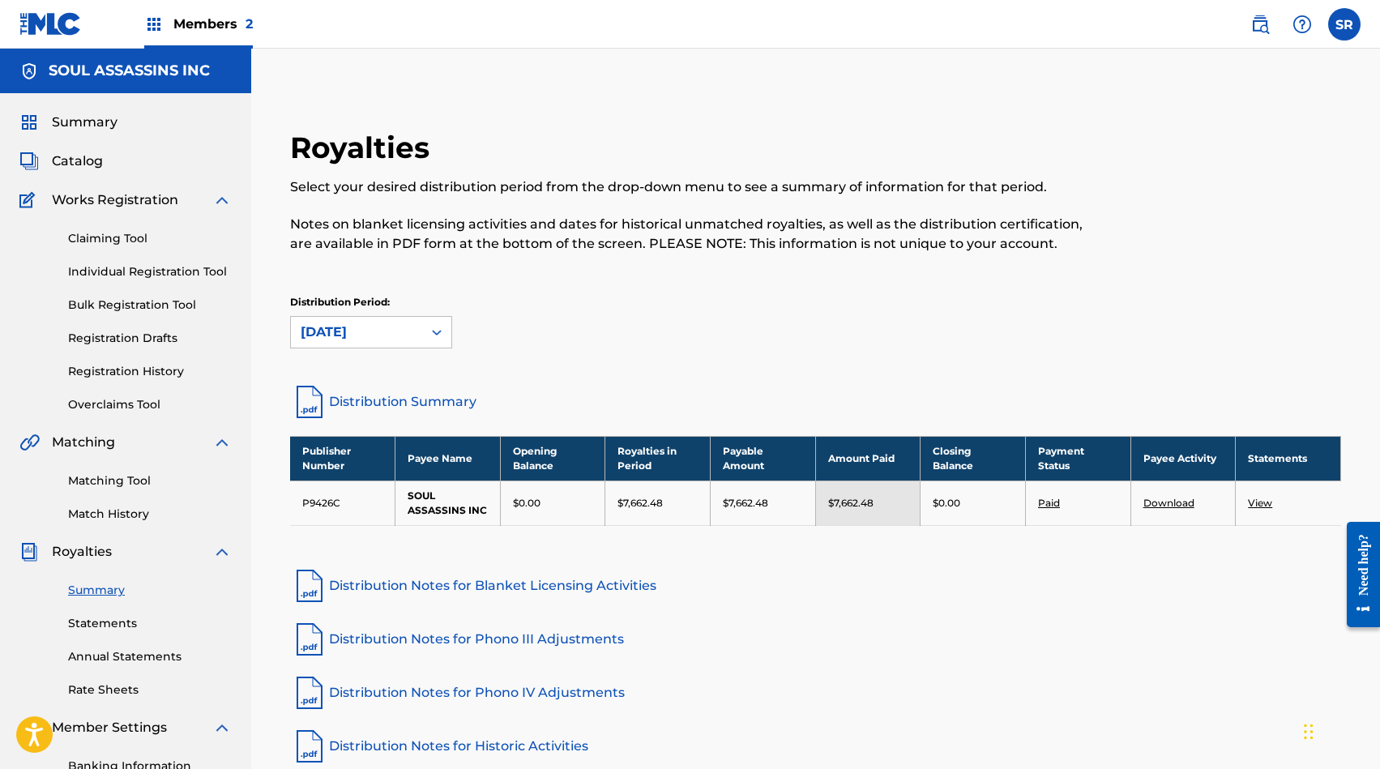
click at [404, 333] on div "[DATE]" at bounding box center [357, 332] width 112 height 19
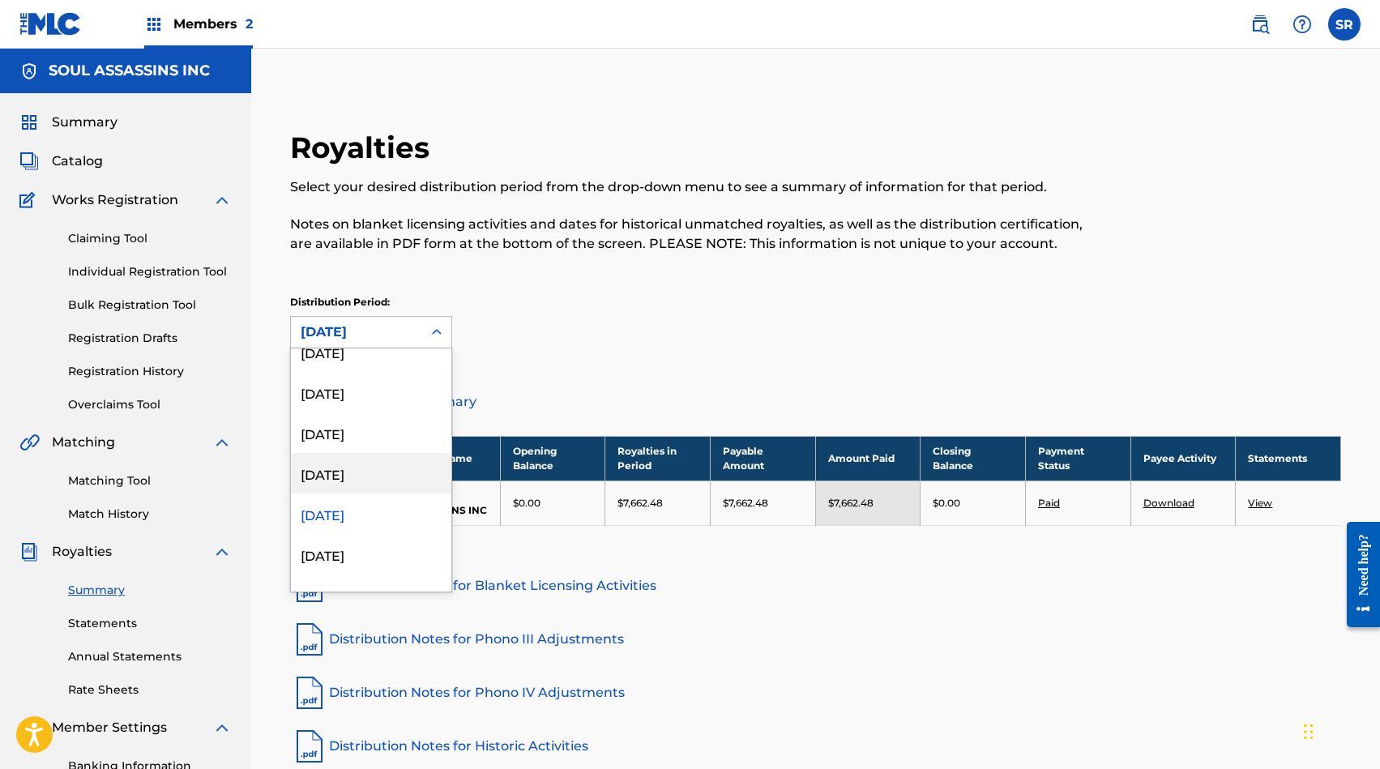
scroll to position [182, 0]
click at [395, 549] on div "[DATE]" at bounding box center [371, 552] width 160 height 41
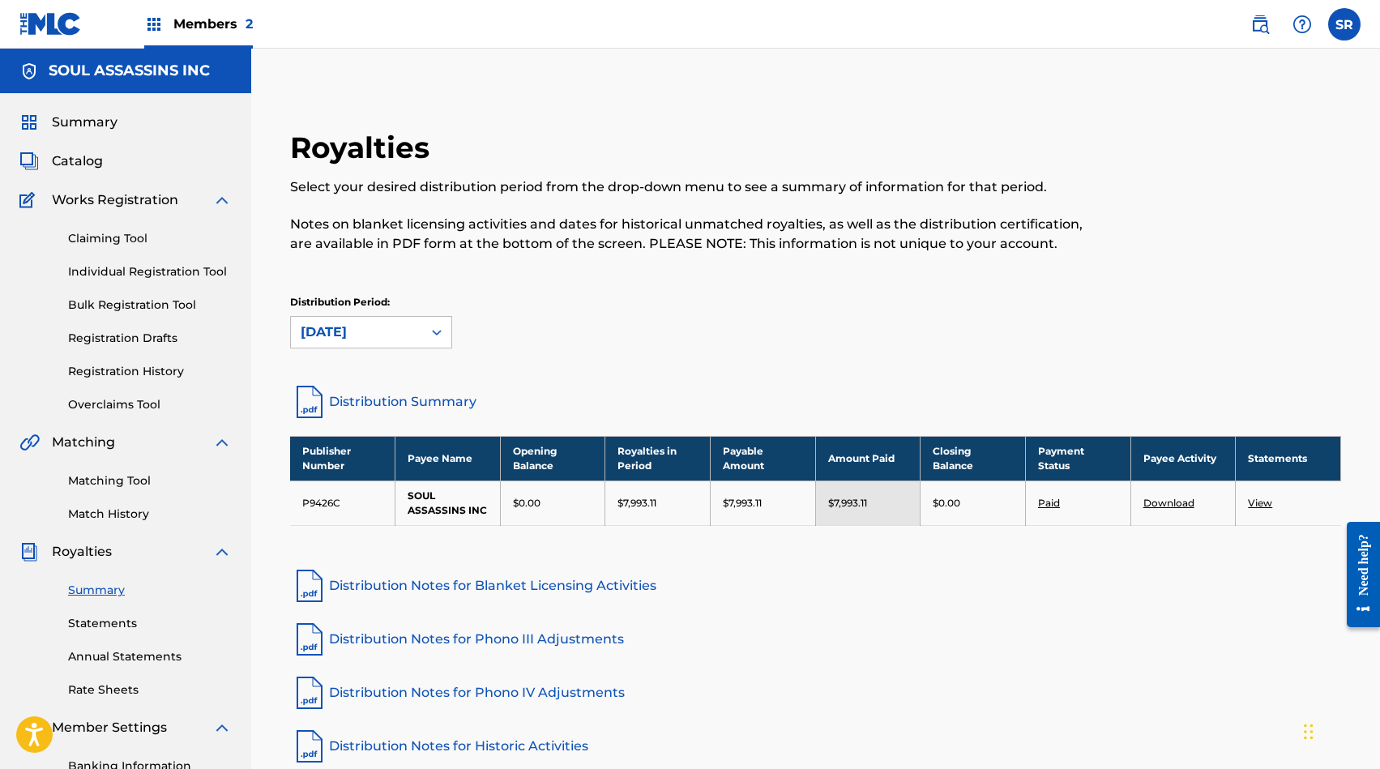
click at [391, 338] on div "[DATE]" at bounding box center [357, 332] width 112 height 19
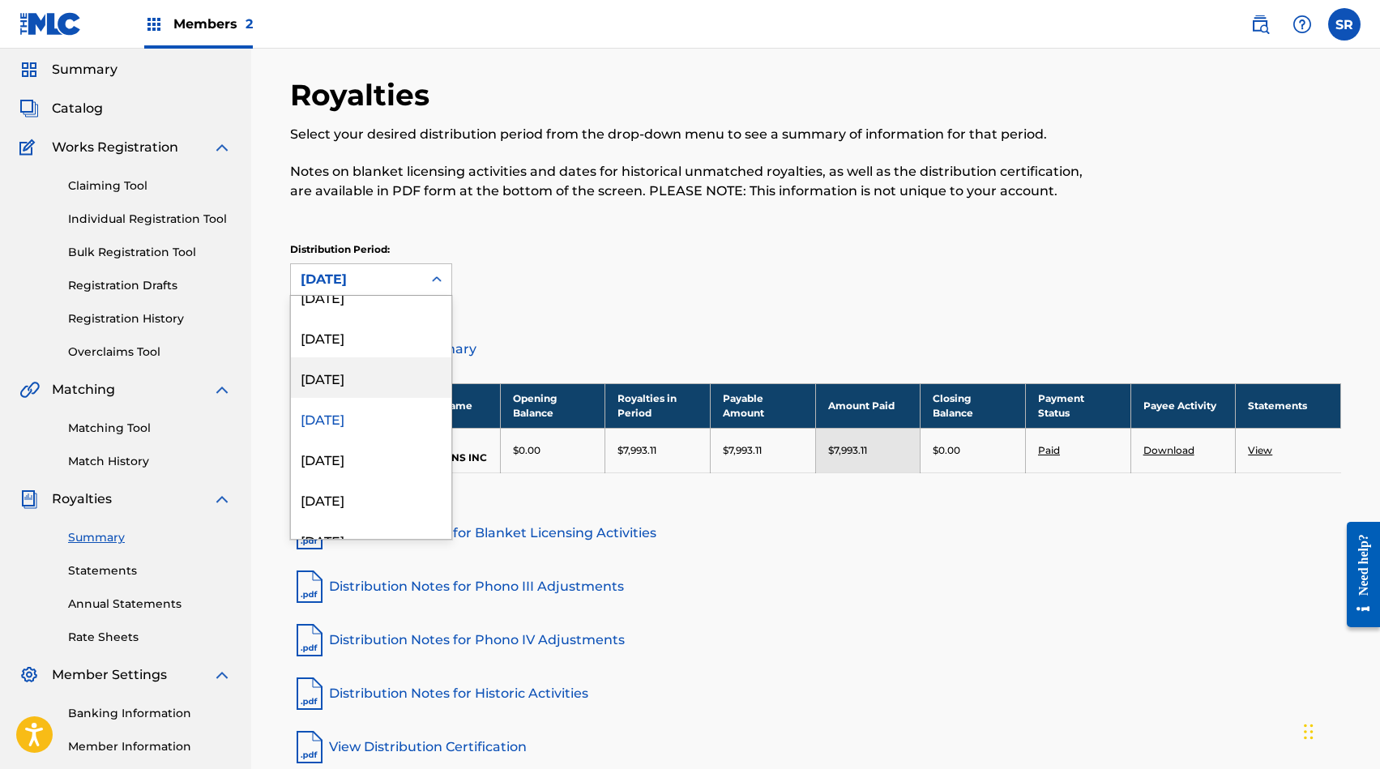
scroll to position [275, 0]
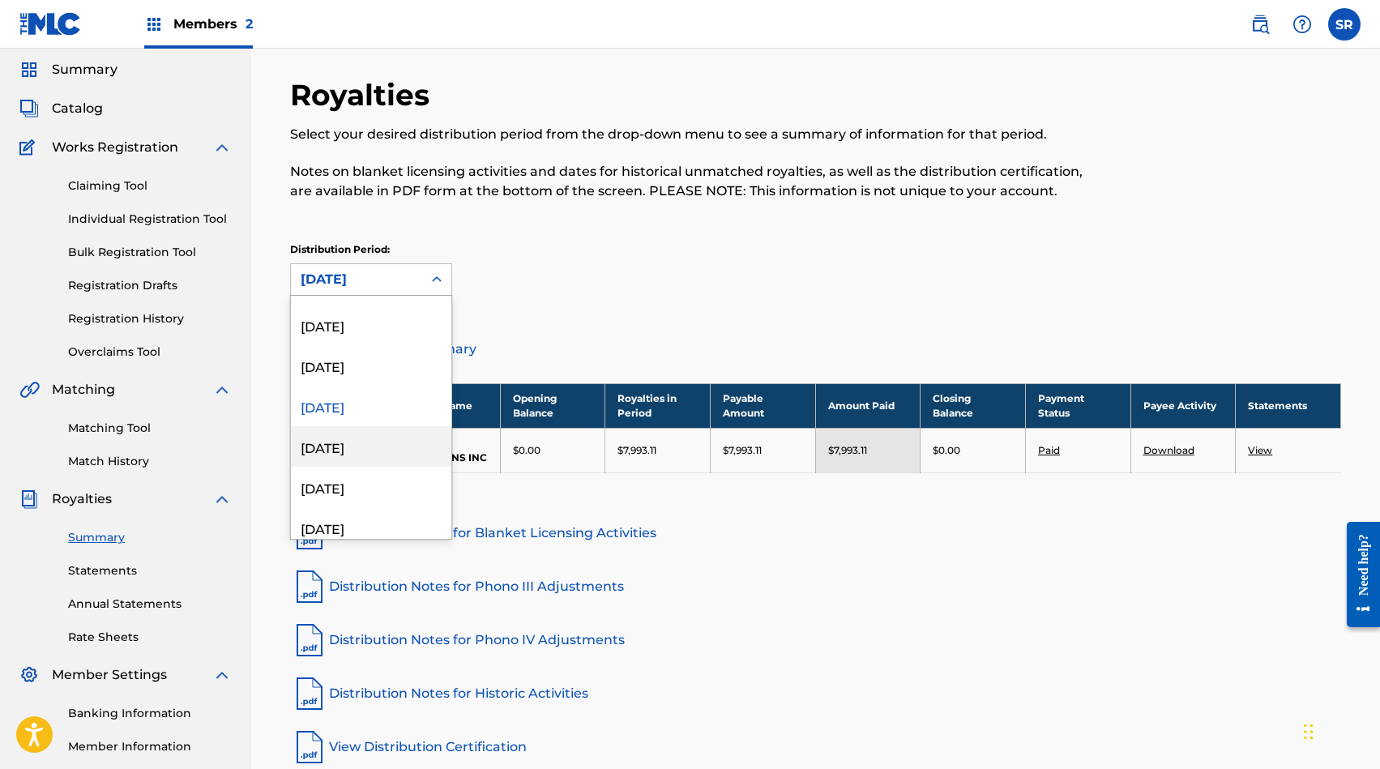
click at [384, 457] on div "[DATE]" at bounding box center [371, 446] width 160 height 41
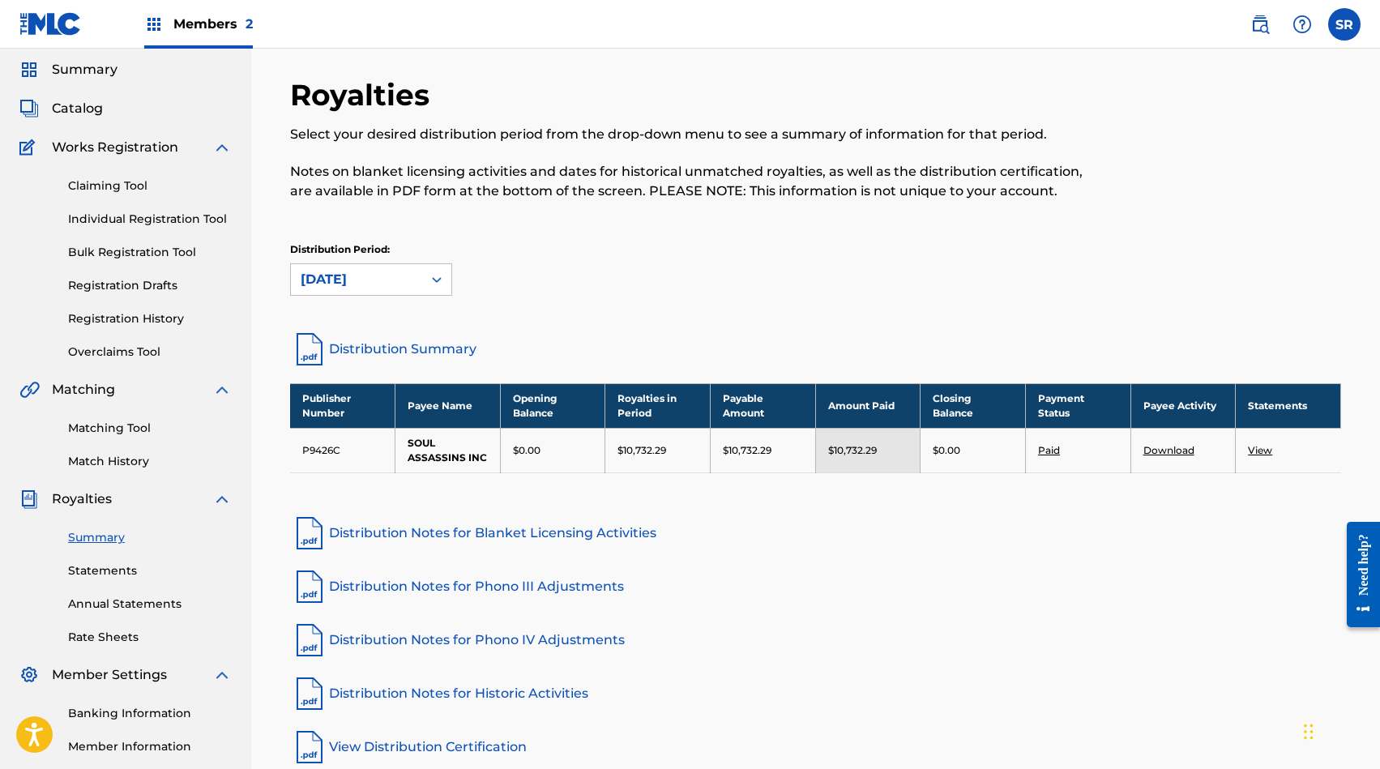
click at [411, 281] on div "[DATE]" at bounding box center [357, 279] width 112 height 19
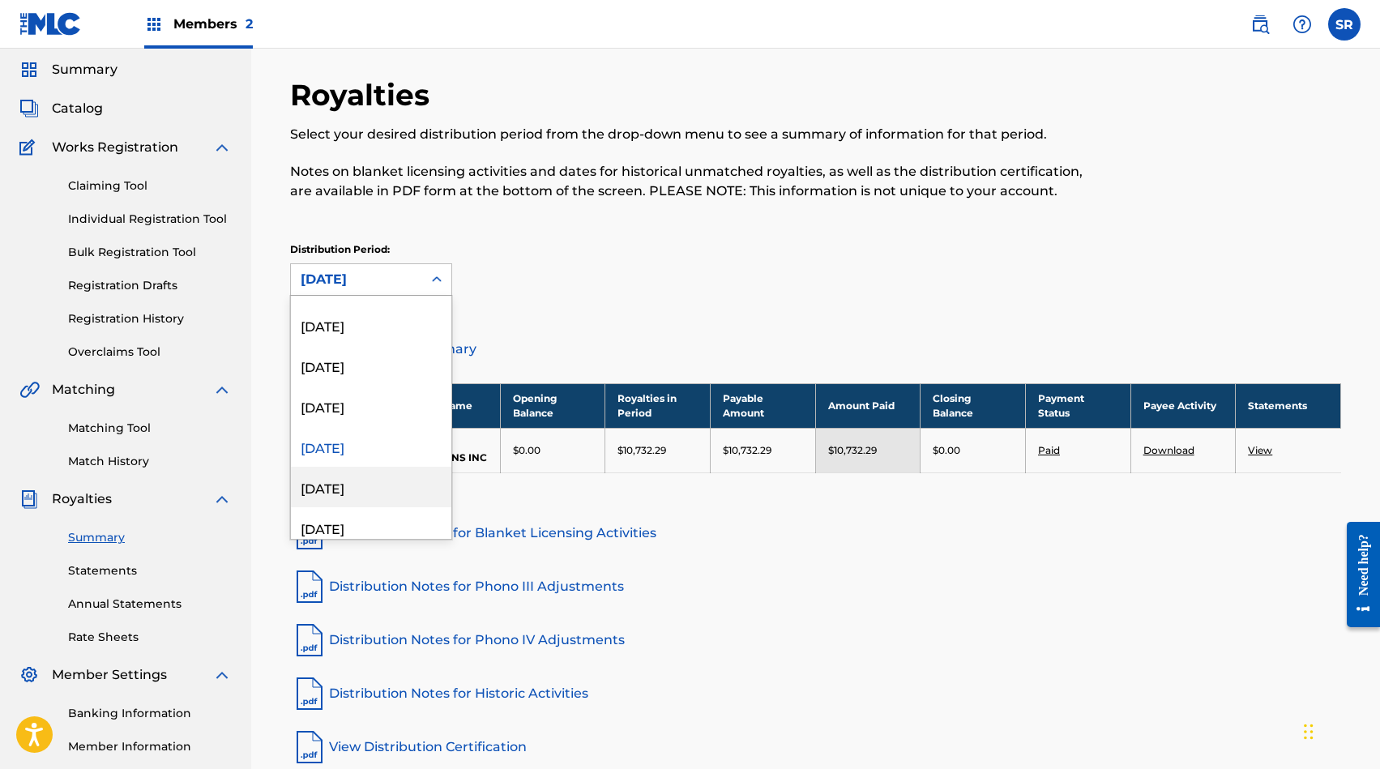
click at [400, 487] on div "[DATE]" at bounding box center [371, 487] width 160 height 41
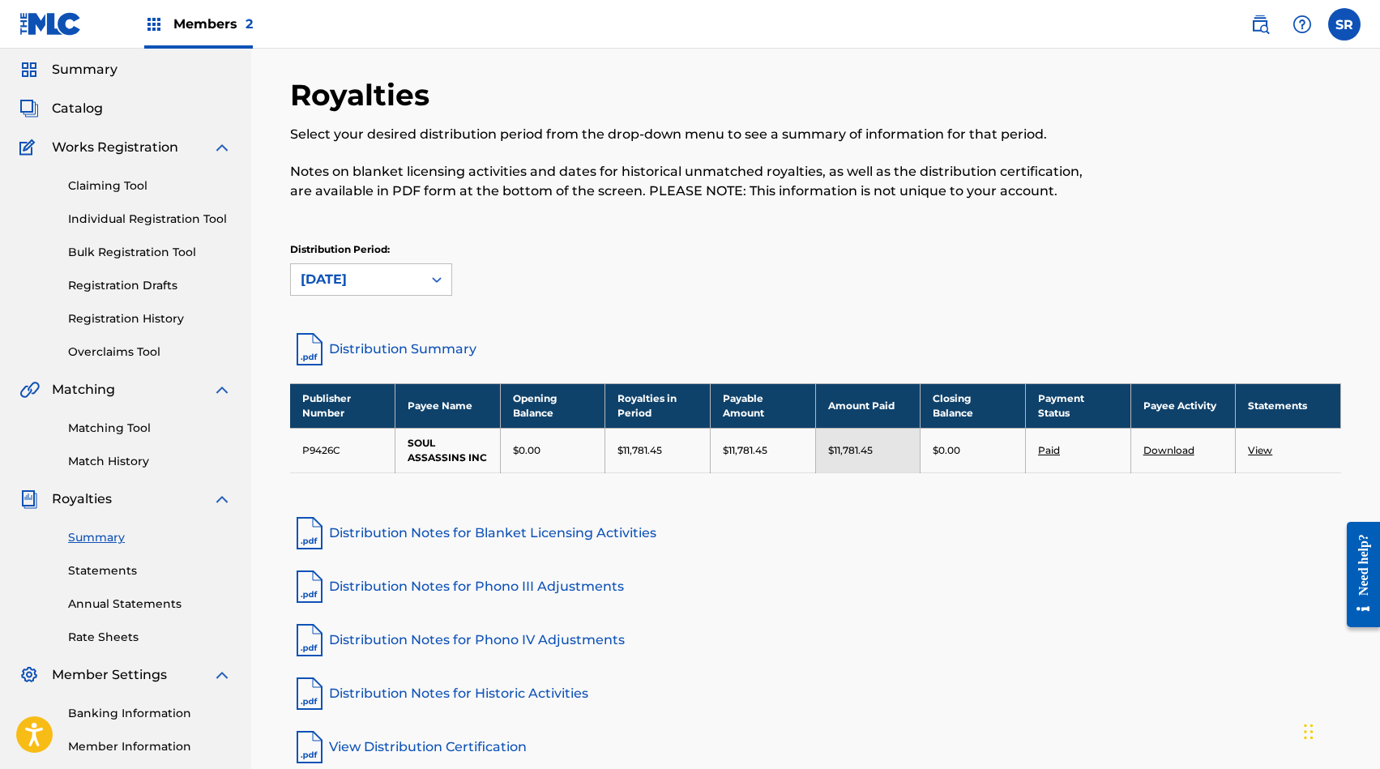
click at [400, 276] on div "[DATE]" at bounding box center [357, 279] width 112 height 19
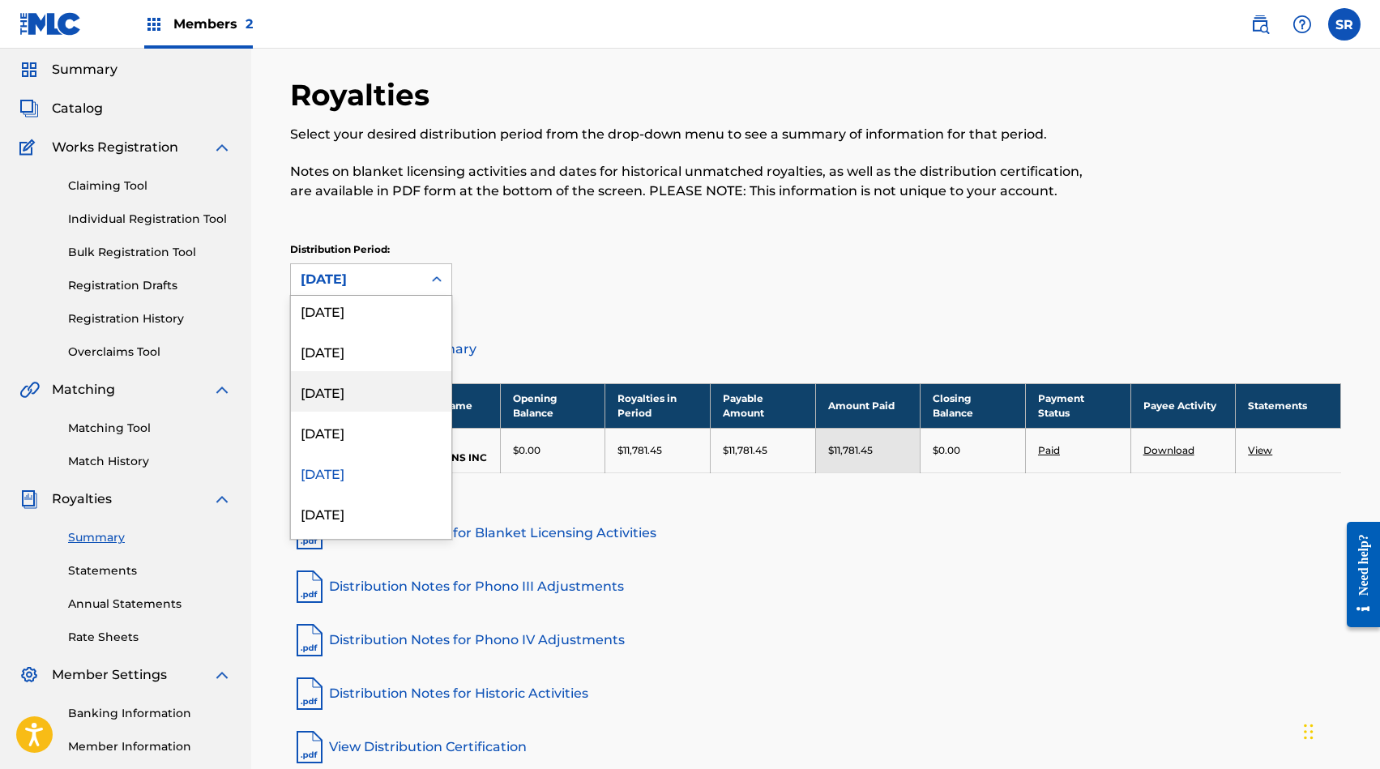
scroll to position [294, 0]
click at [394, 504] on div "[DATE]" at bounding box center [371, 508] width 160 height 41
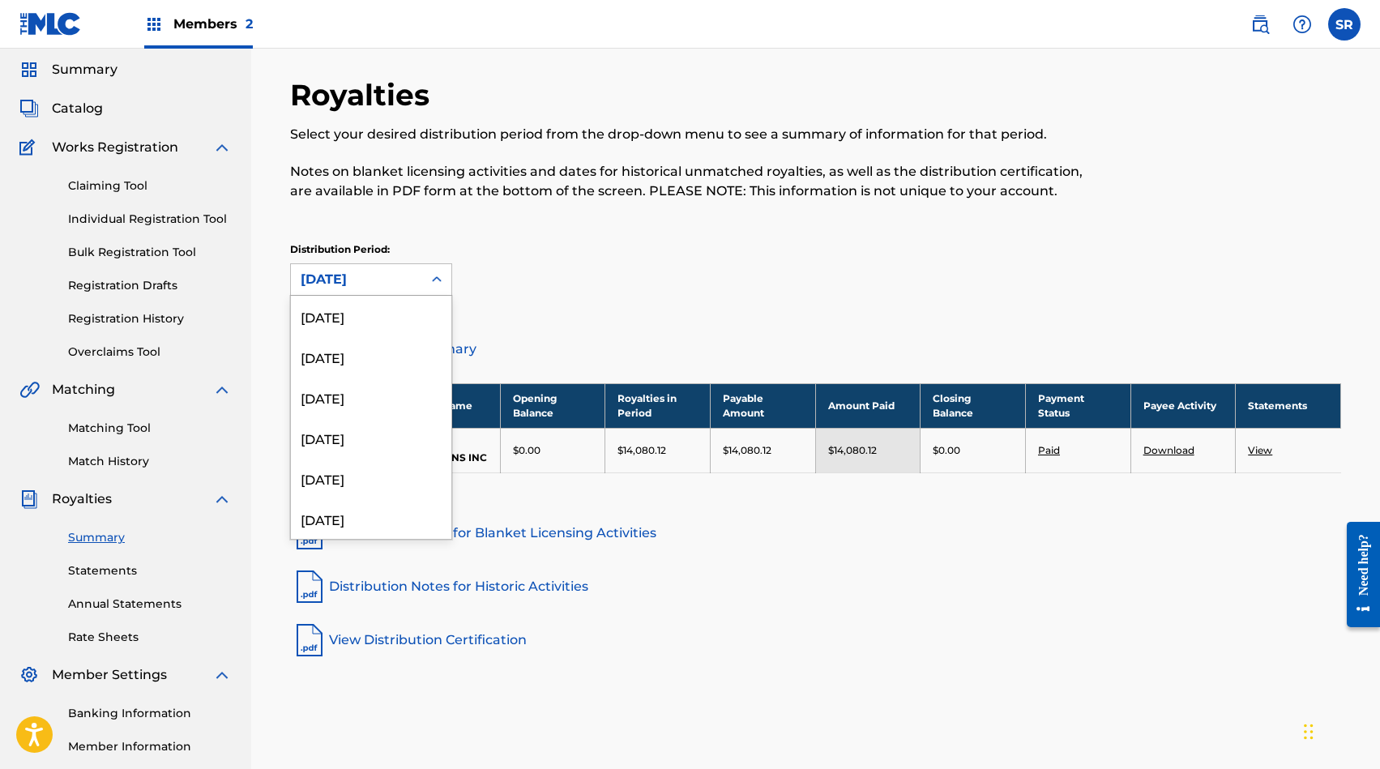
click at [407, 282] on div "[DATE]" at bounding box center [357, 279] width 112 height 19
click at [394, 453] on div "[DATE]" at bounding box center [371, 458] width 160 height 41
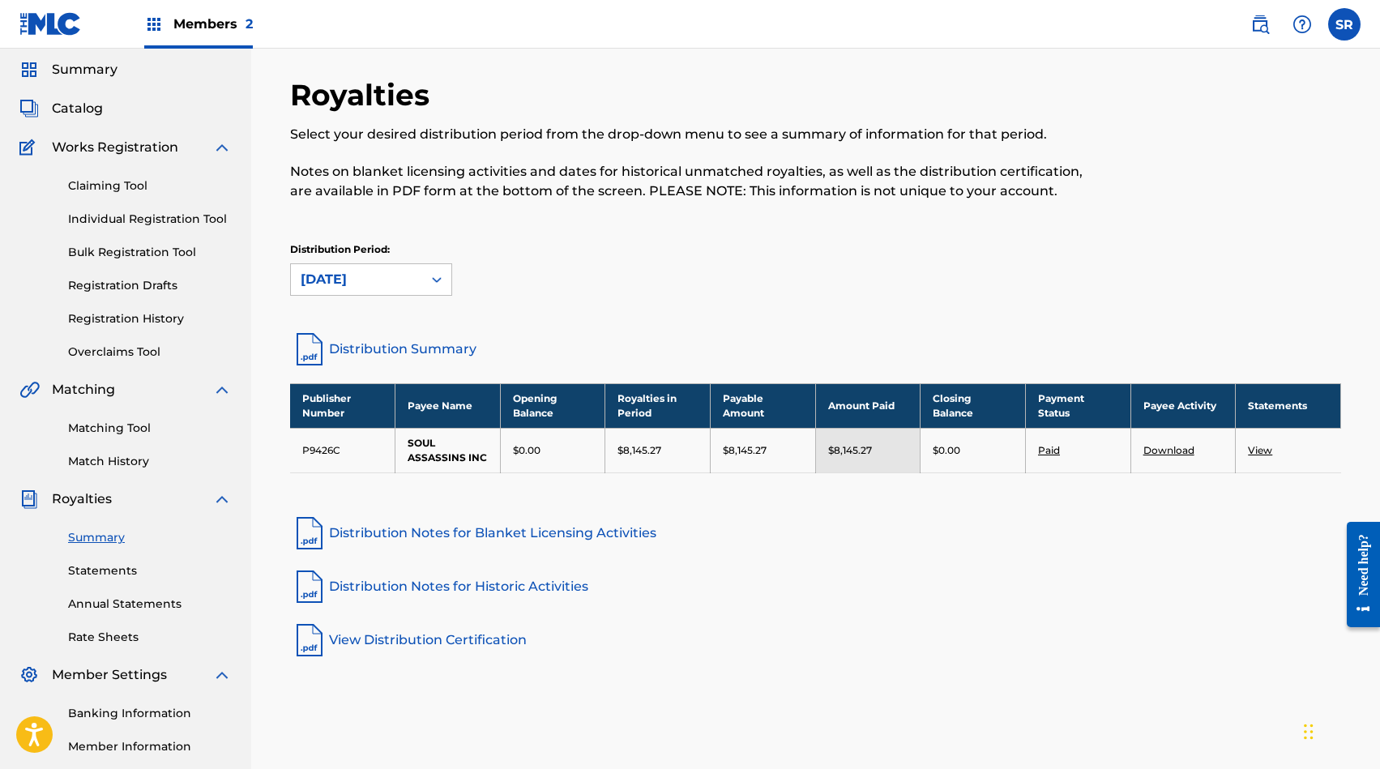
click at [576, 241] on div "Royalties Select your desired distribution period from the drop-down menu to se…" at bounding box center [815, 193] width 1051 height 233
click at [404, 283] on div "[DATE]" at bounding box center [357, 279] width 112 height 19
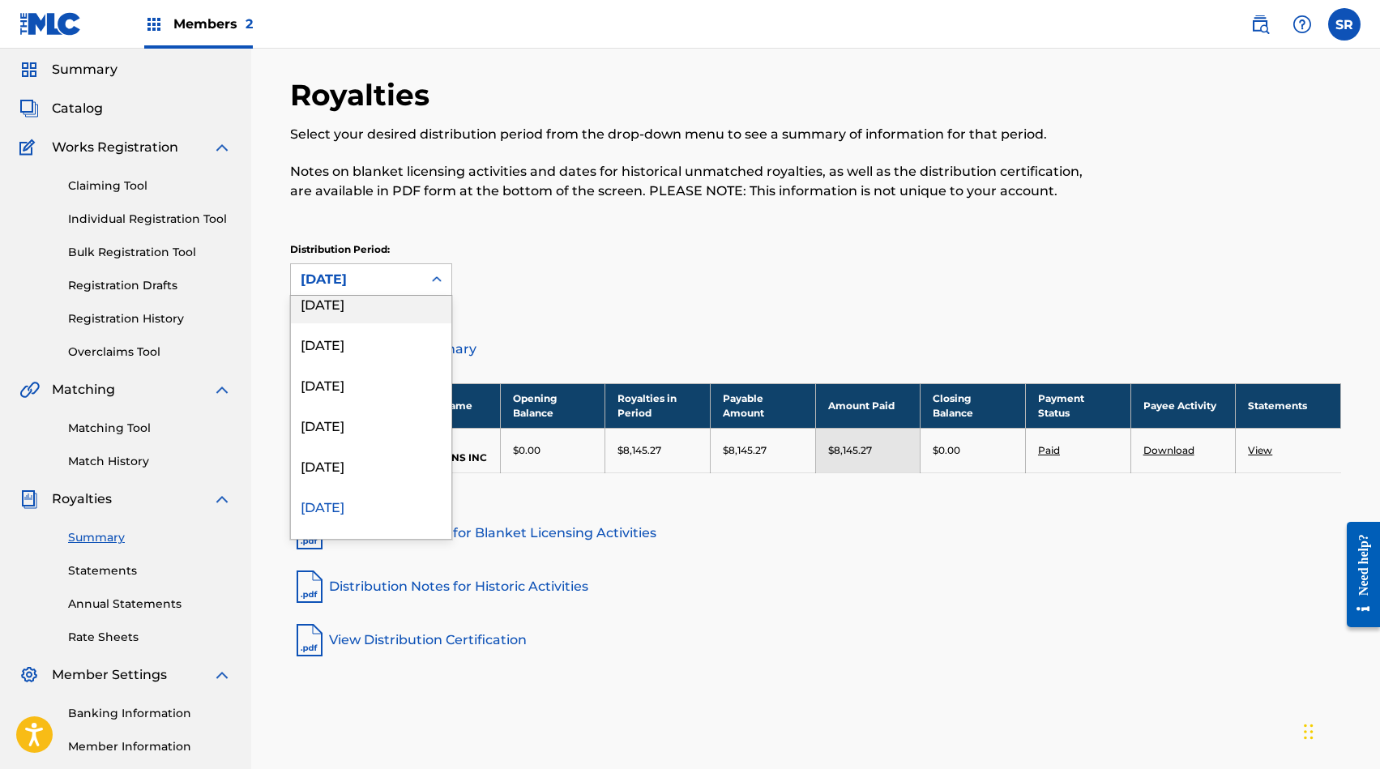
scroll to position [0, 0]
click at [388, 359] on div "[DATE]" at bounding box center [371, 356] width 160 height 41
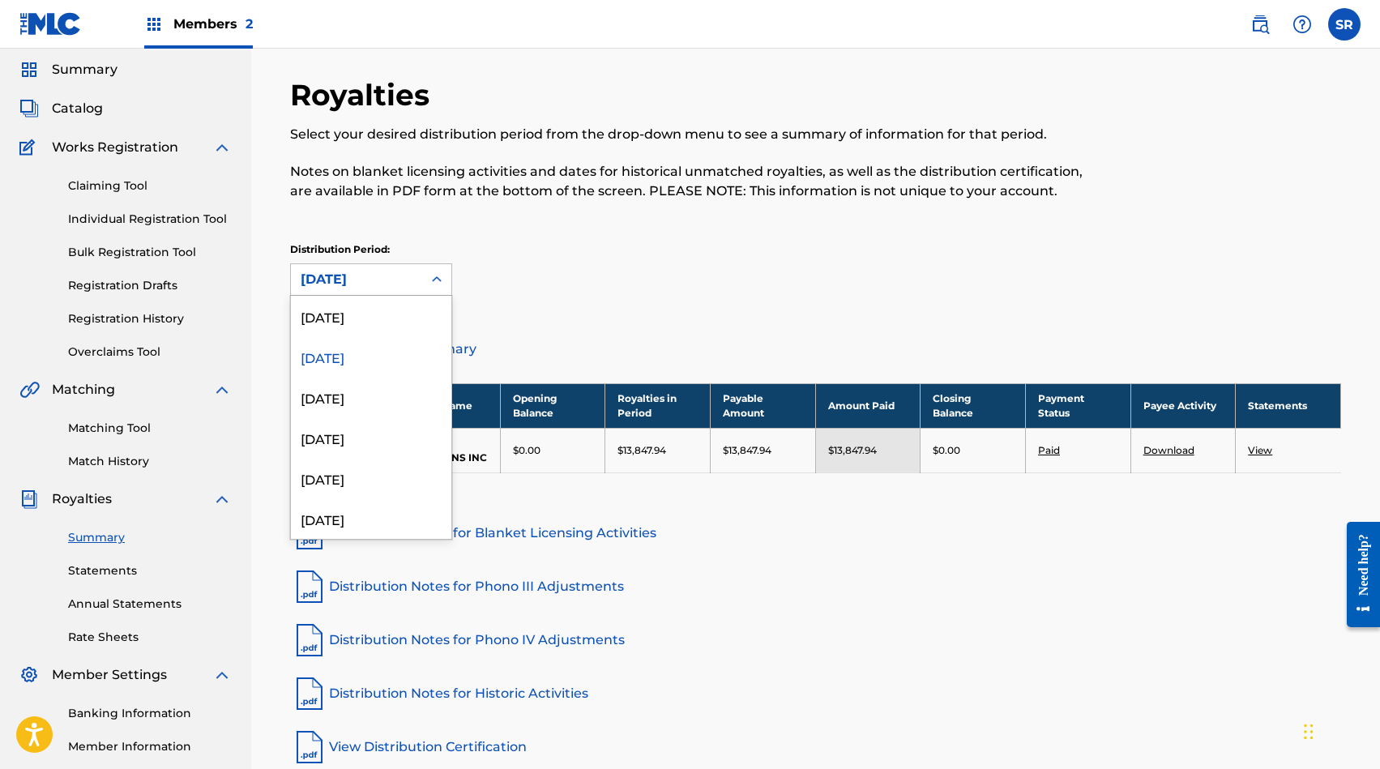
click at [387, 284] on div "[DATE]" at bounding box center [357, 279] width 112 height 19
click at [385, 395] on div "[DATE]" at bounding box center [371, 397] width 160 height 41
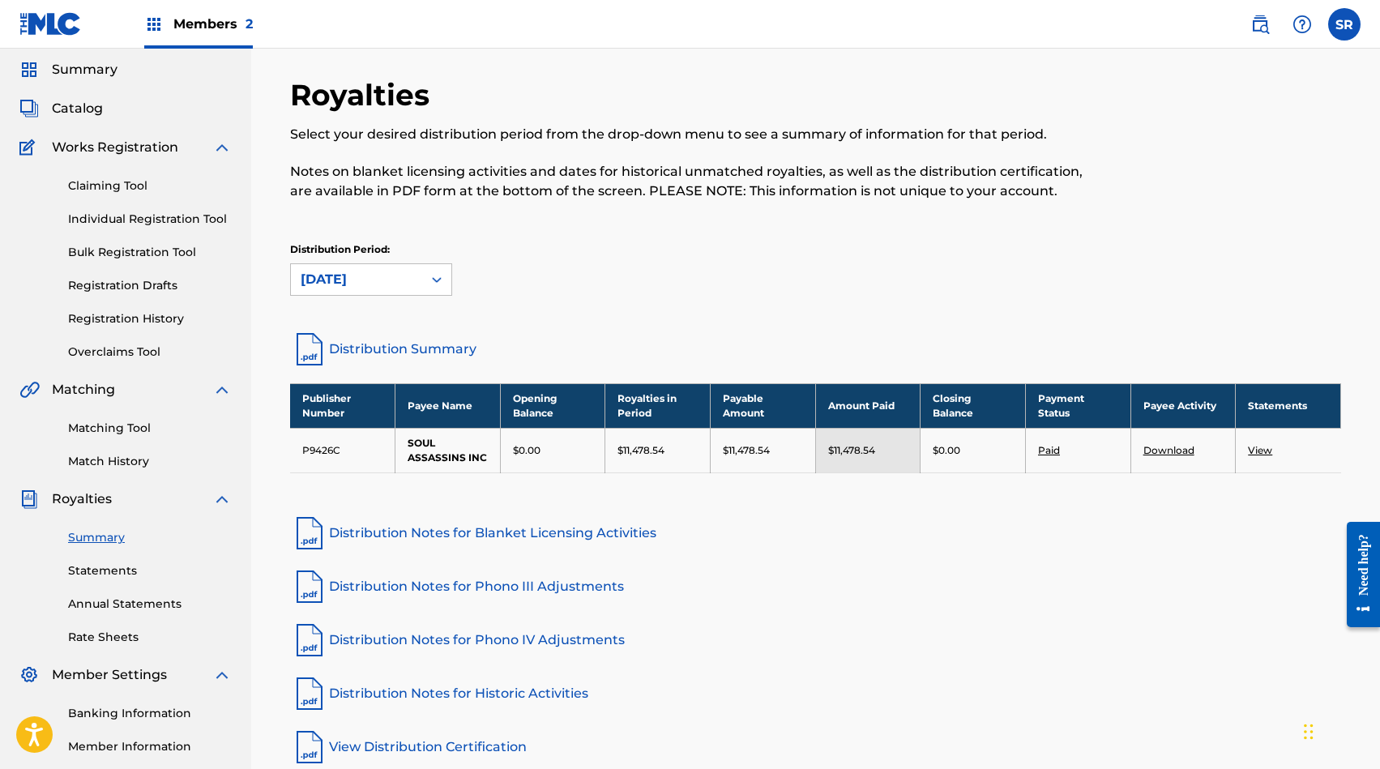
click at [394, 277] on div "[DATE]" at bounding box center [357, 279] width 112 height 19
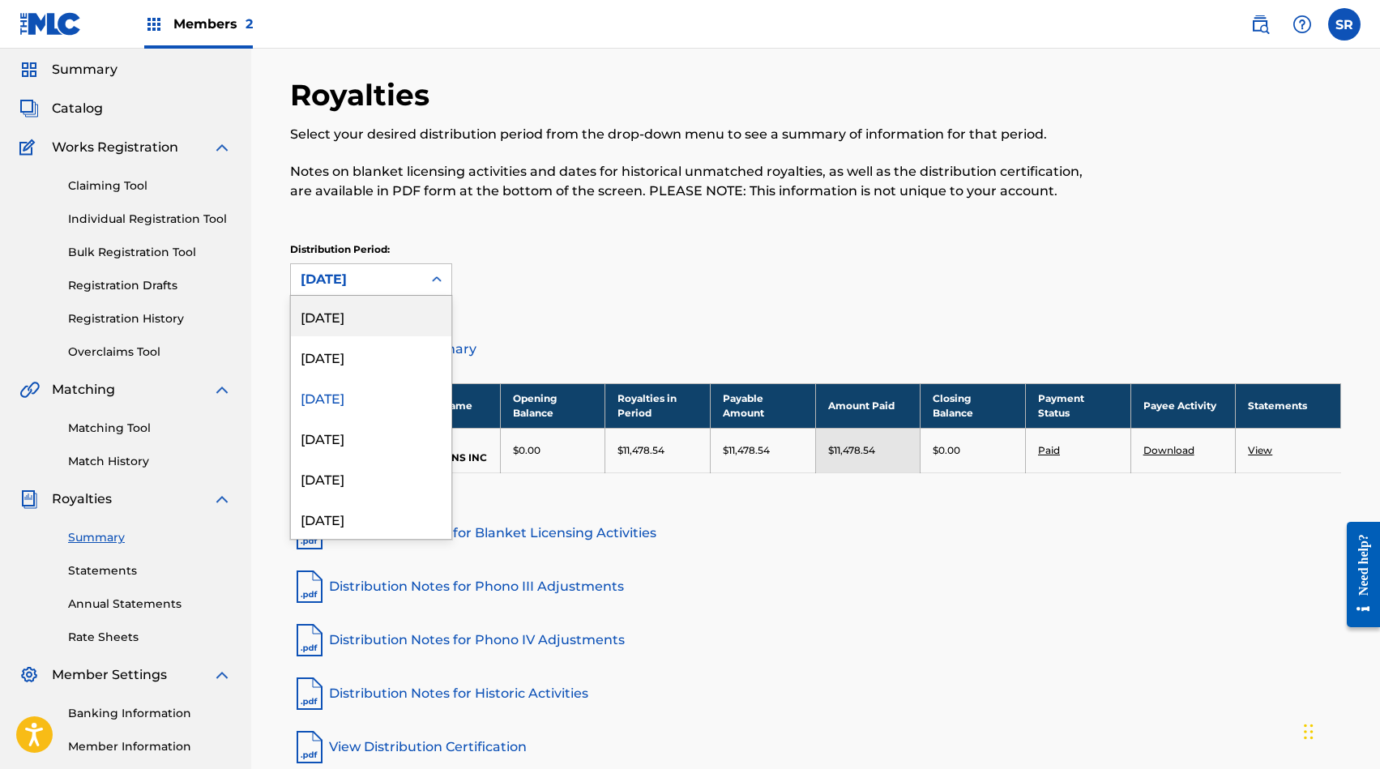
click at [394, 320] on div "[DATE]" at bounding box center [371, 316] width 160 height 41
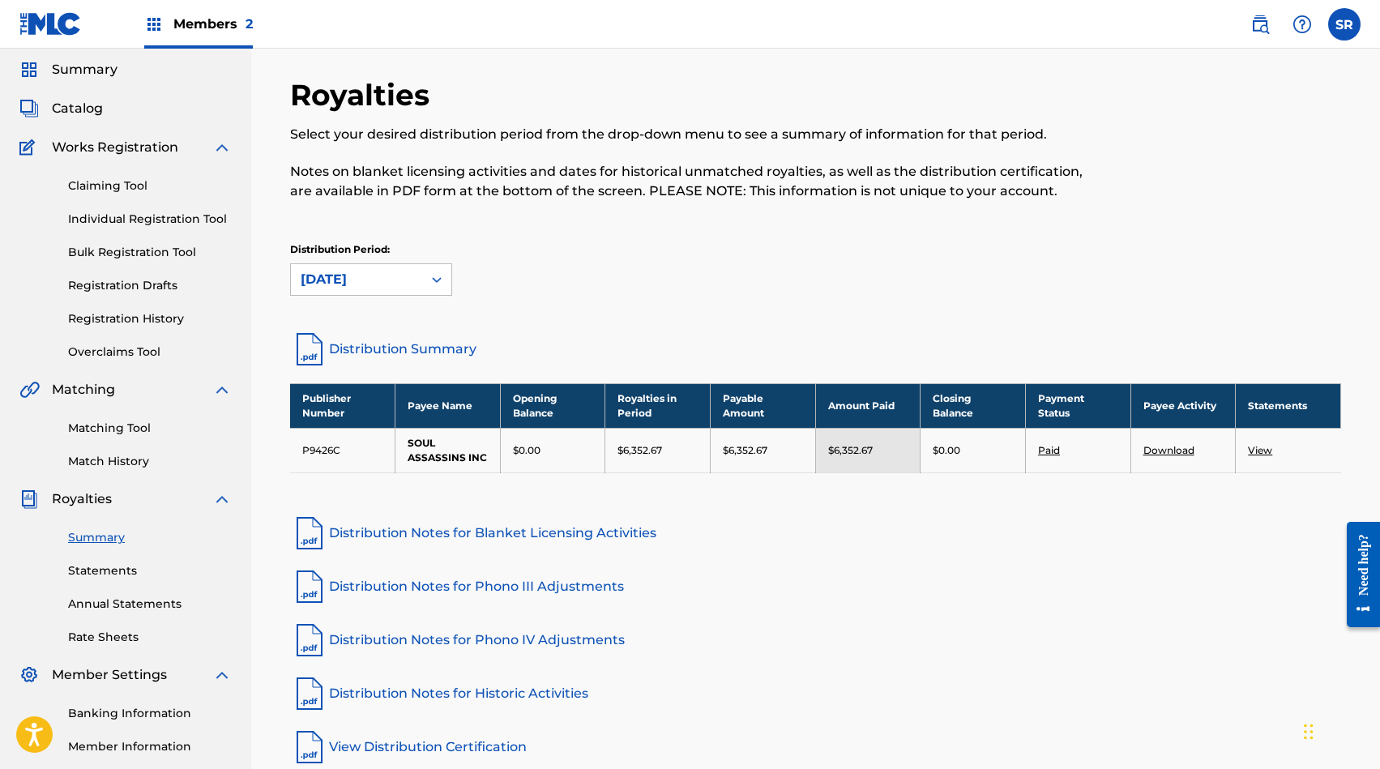
click at [852, 286] on div "Distribution Period: [DATE]" at bounding box center [815, 268] width 1051 height 53
click at [155, 607] on link "Annual Statements" at bounding box center [150, 604] width 164 height 17
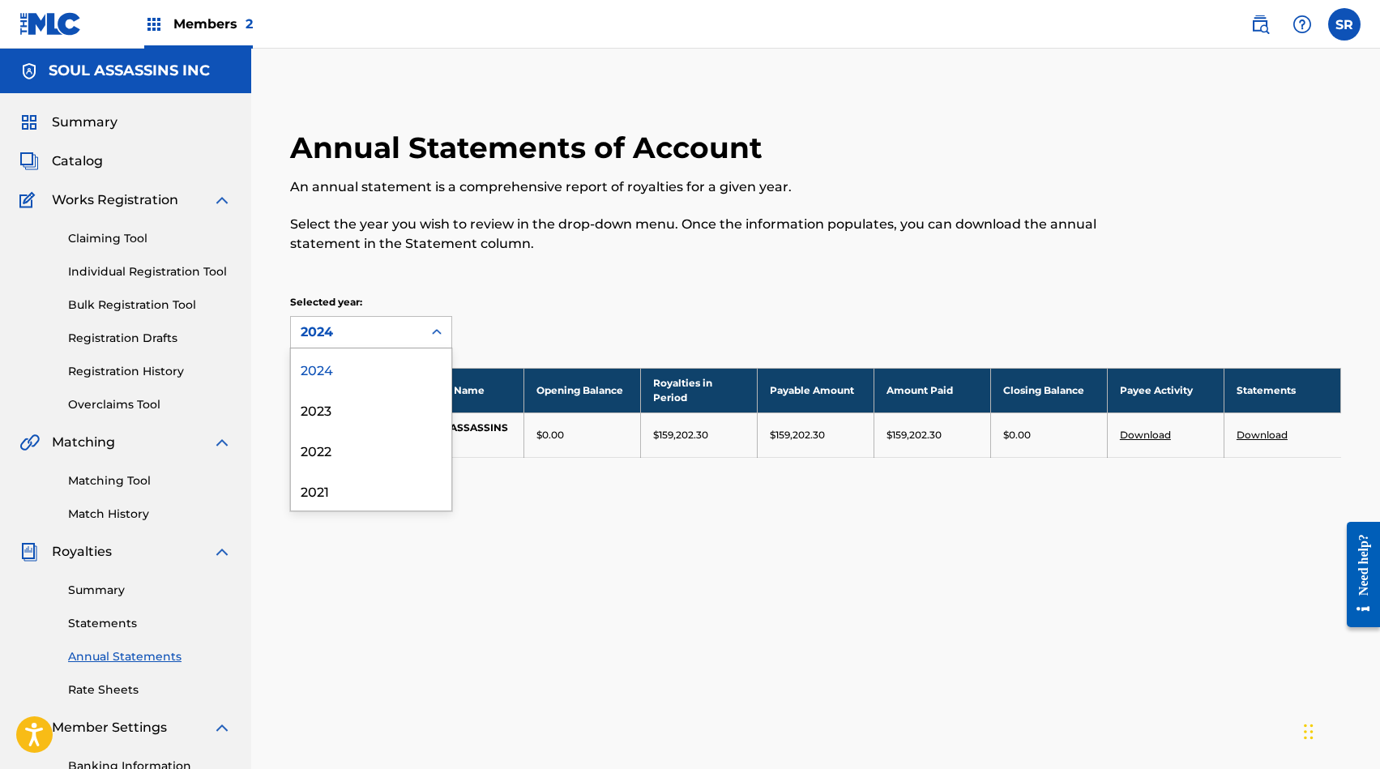
click at [353, 332] on div "2024" at bounding box center [357, 332] width 112 height 19
click at [354, 409] on div "2023" at bounding box center [371, 409] width 160 height 41
click at [366, 324] on div "2023" at bounding box center [357, 332] width 112 height 19
click at [351, 455] on div "2022" at bounding box center [371, 450] width 160 height 41
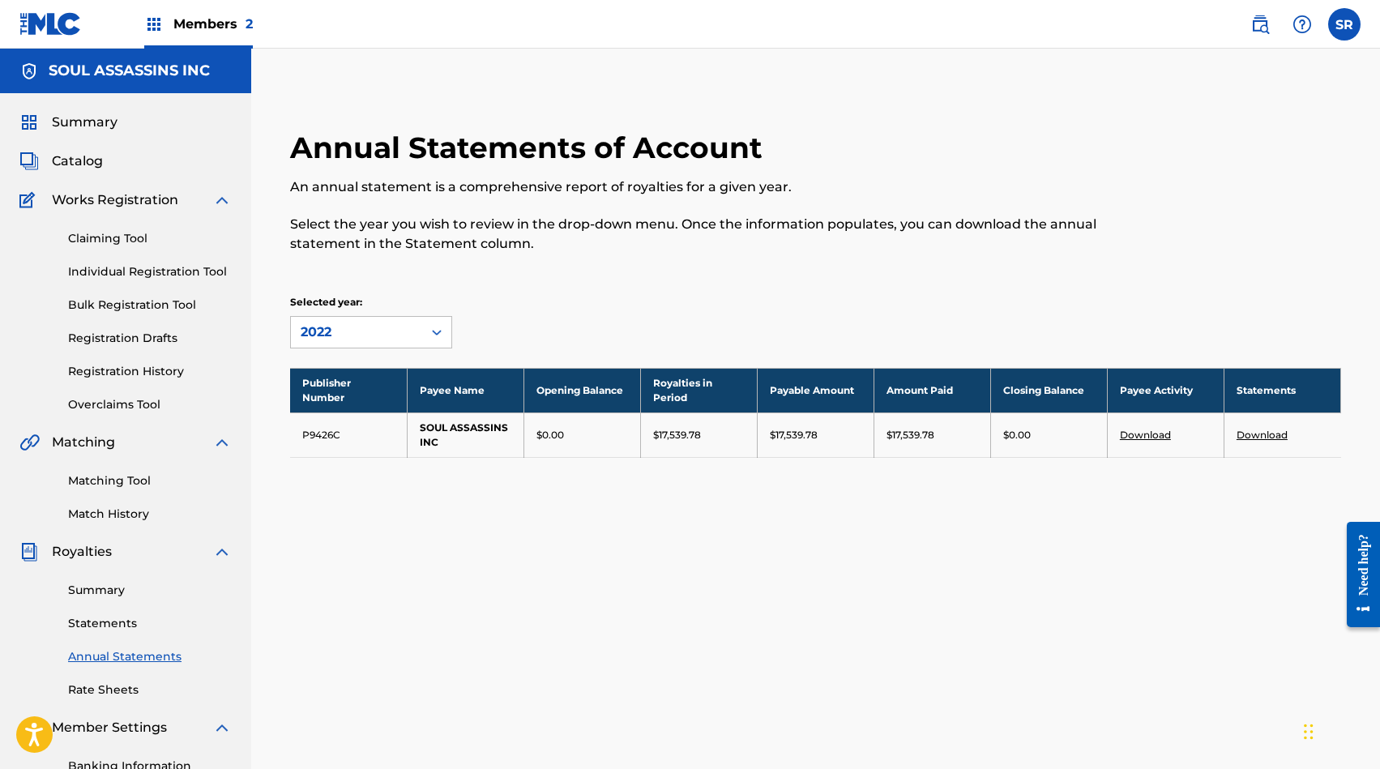
click at [560, 322] on div "Selected year: option 2022, selected. 2022" at bounding box center [815, 321] width 1051 height 53
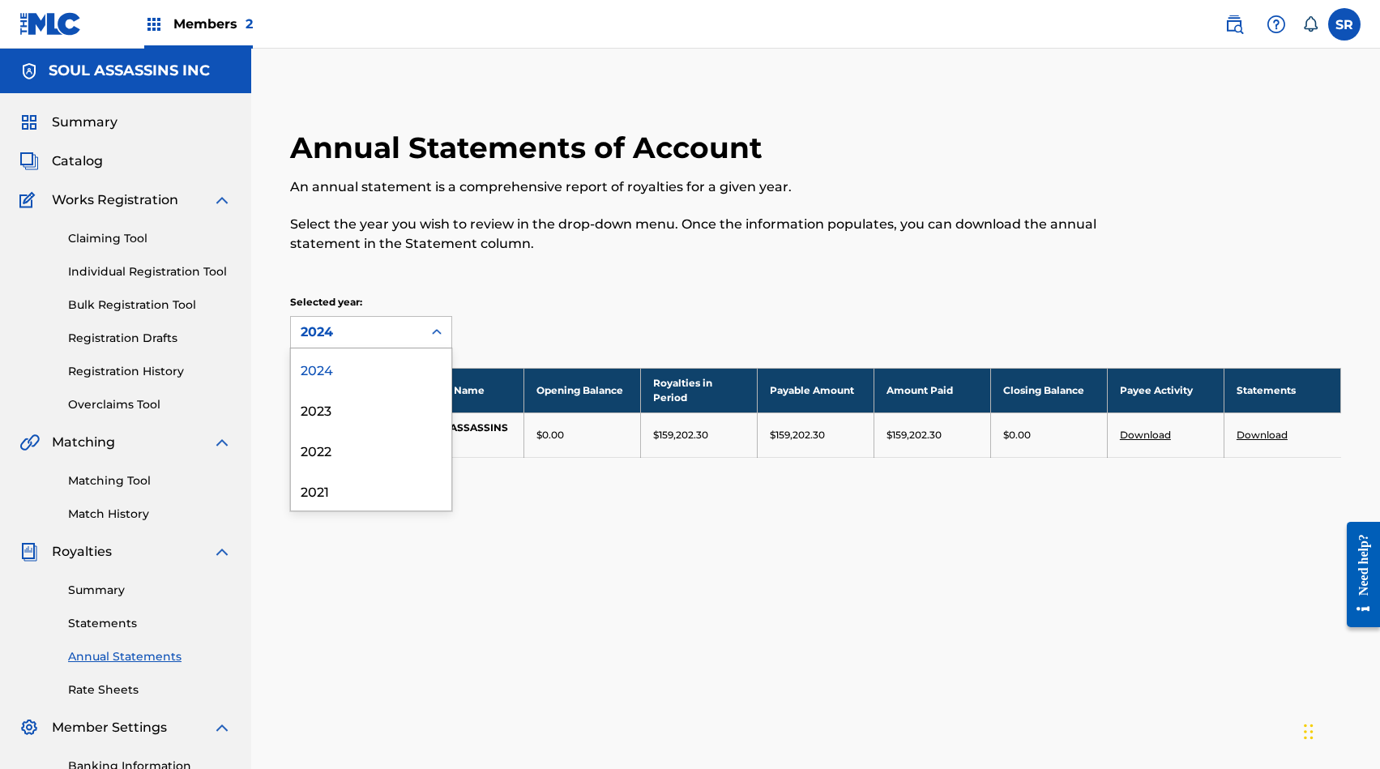
click at [397, 324] on div "2024" at bounding box center [357, 332] width 112 height 19
click at [377, 494] on div "2021" at bounding box center [371, 490] width 160 height 41
click at [399, 332] on div "2021" at bounding box center [357, 332] width 112 height 19
click at [381, 449] on div "2022" at bounding box center [371, 450] width 160 height 41
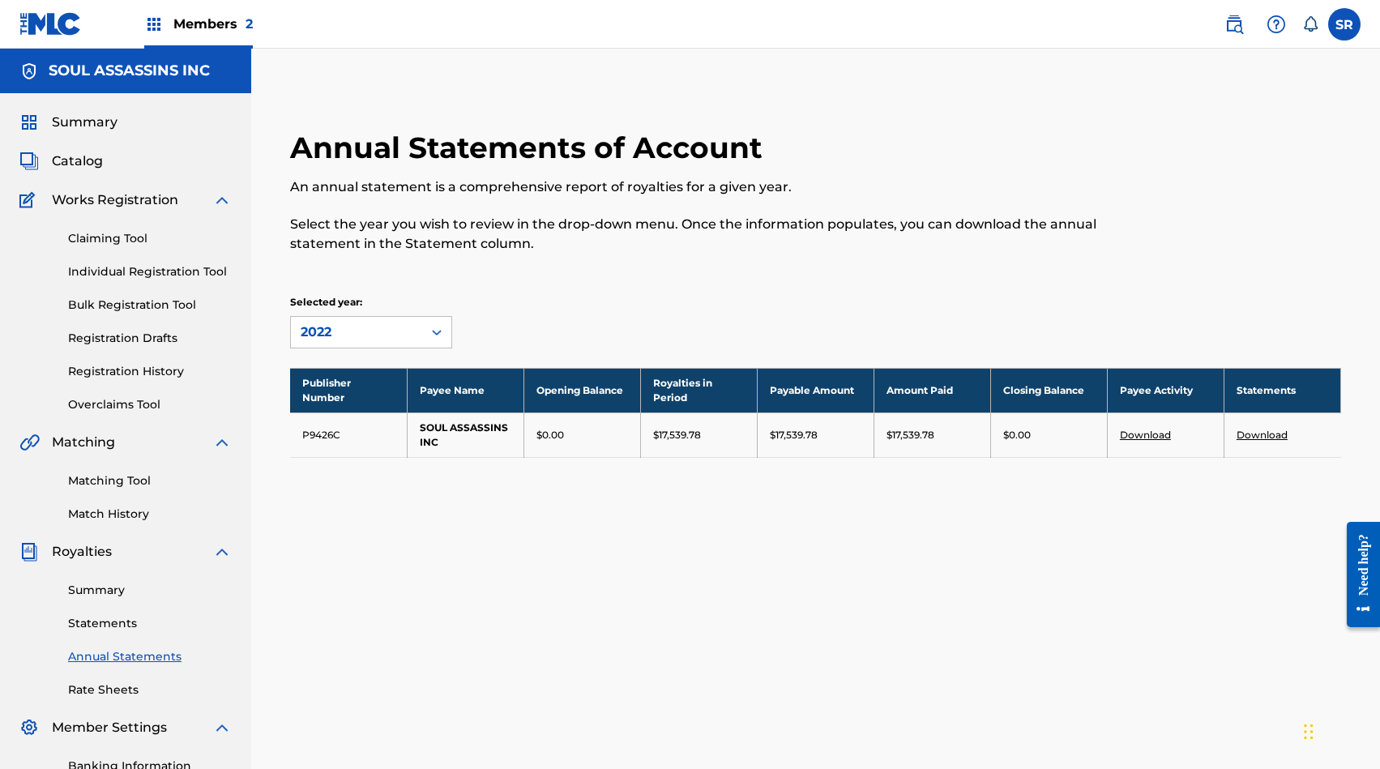
click at [393, 335] on div "2022" at bounding box center [357, 332] width 112 height 19
click at [388, 411] on div "2023" at bounding box center [371, 409] width 160 height 41
click at [659, 320] on div "Selected year: option 2023, selected. 2023" at bounding box center [815, 321] width 1051 height 53
